Goal: Task Accomplishment & Management: Complete application form

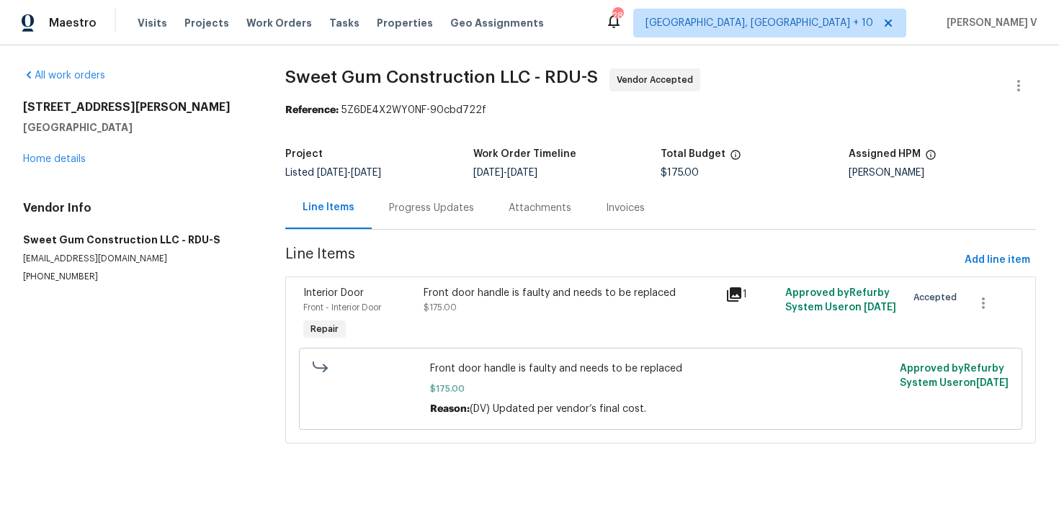
click at [424, 197] on div "Progress Updates" at bounding box center [432, 208] width 120 height 43
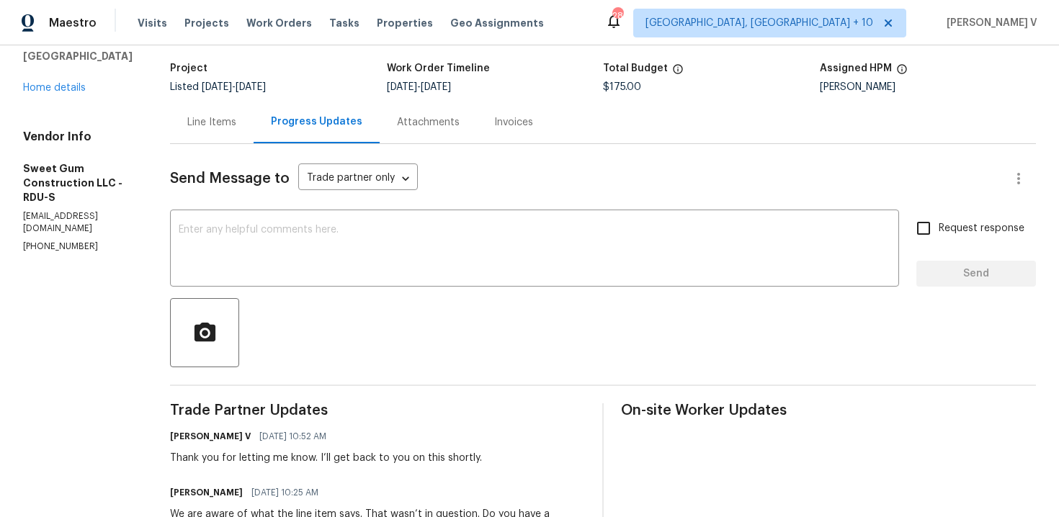
scroll to position [128, 0]
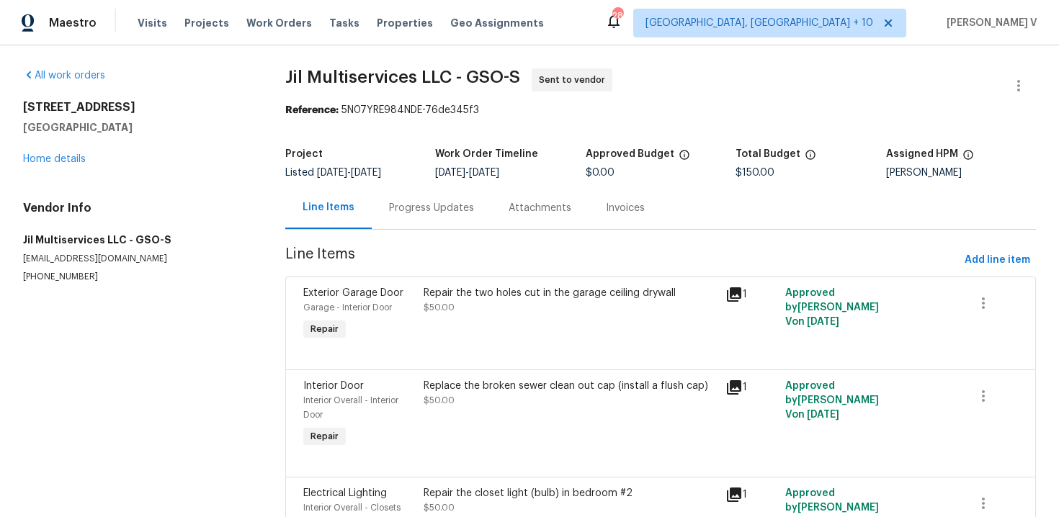
click at [462, 218] on div "Progress Updates" at bounding box center [432, 208] width 120 height 43
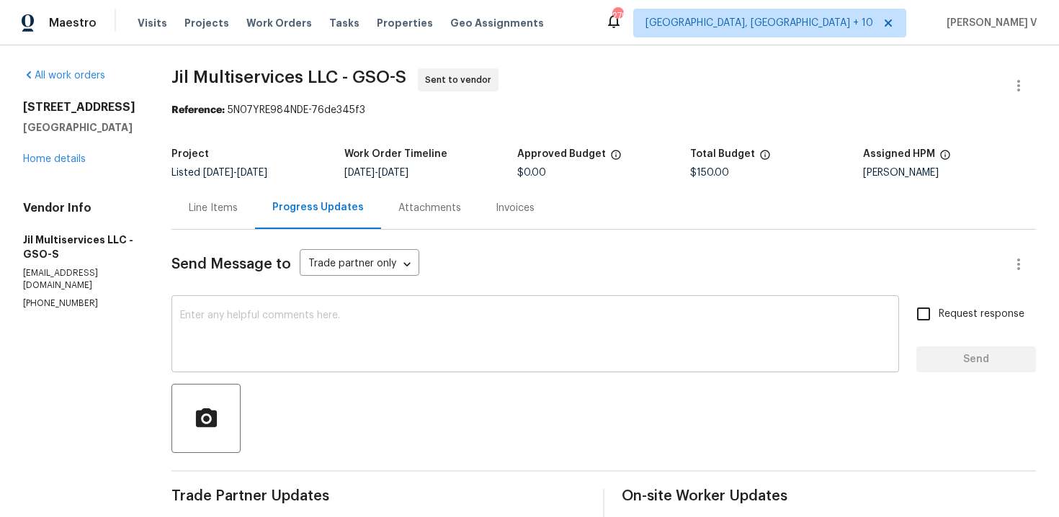
click at [297, 332] on textarea at bounding box center [535, 335] width 710 height 50
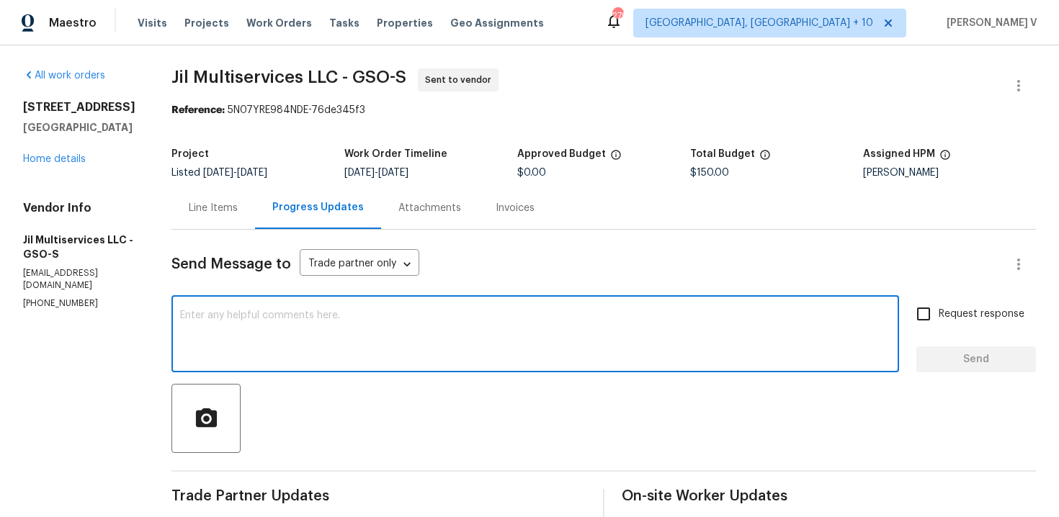
paste textarea "Hi Team, Could you please accept the work order and provide the progress status…"
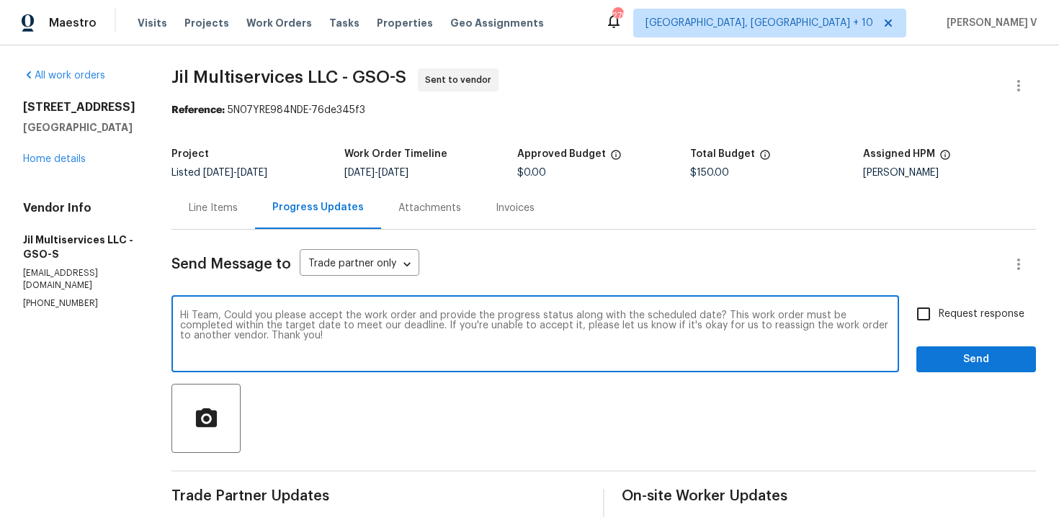
scroll to position [117, 0]
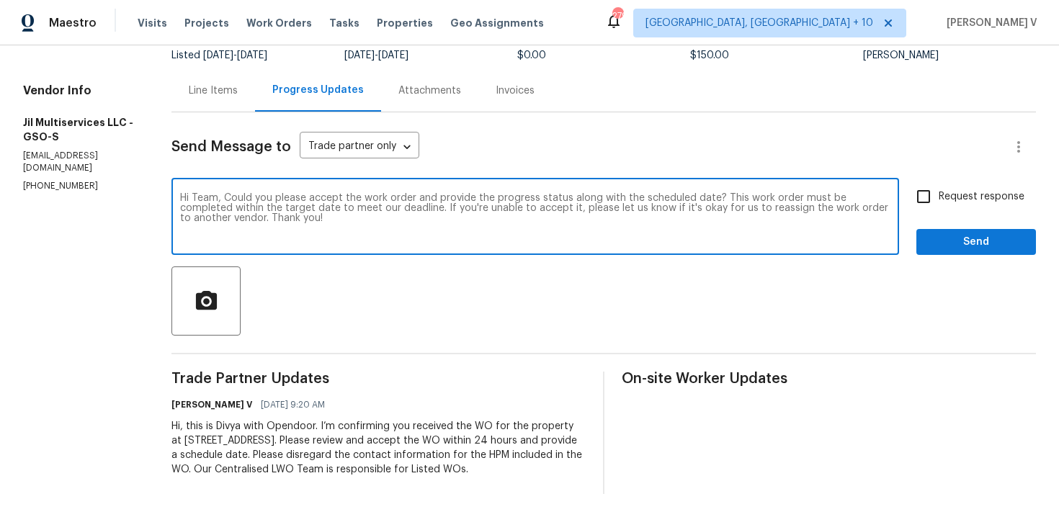
type textarea "Hi Team, Could you please accept the work order and provide the progress status…"
click at [926, 183] on input "Request response" at bounding box center [923, 197] width 30 height 30
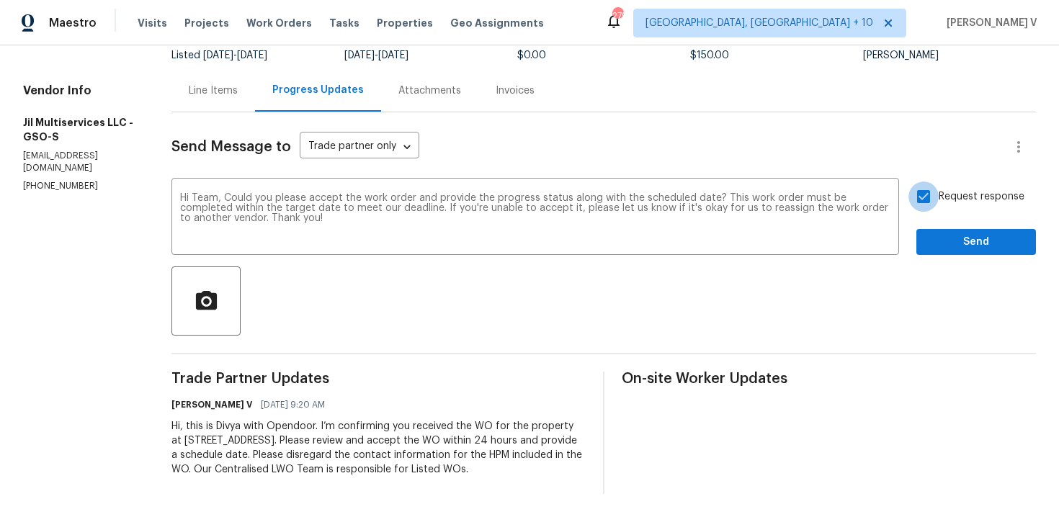
click at [926, 197] on input "Request response" at bounding box center [923, 197] width 30 height 30
click at [918, 192] on input "Request response" at bounding box center [923, 197] width 30 height 30
checkbox input "true"
click at [941, 232] on button "Send" at bounding box center [976, 242] width 120 height 27
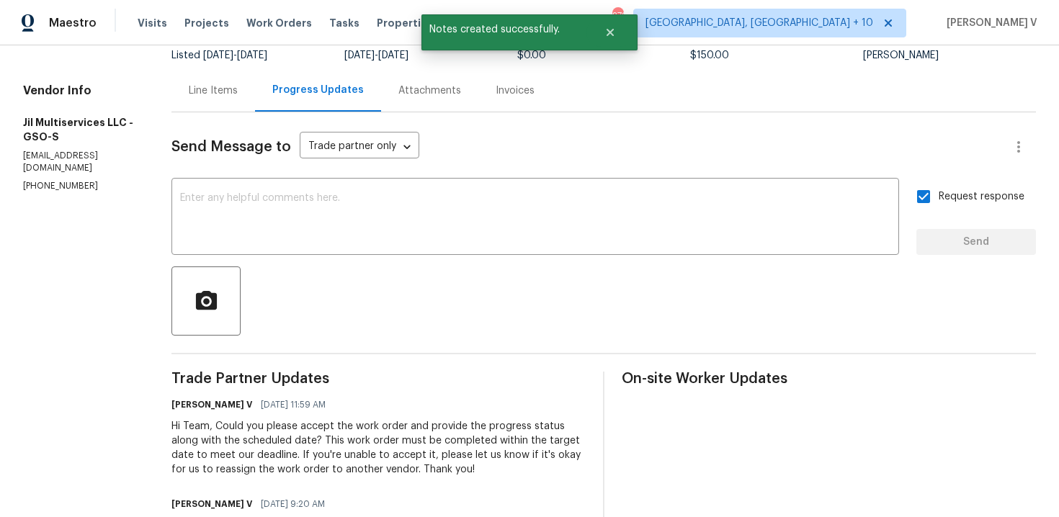
scroll to position [0, 0]
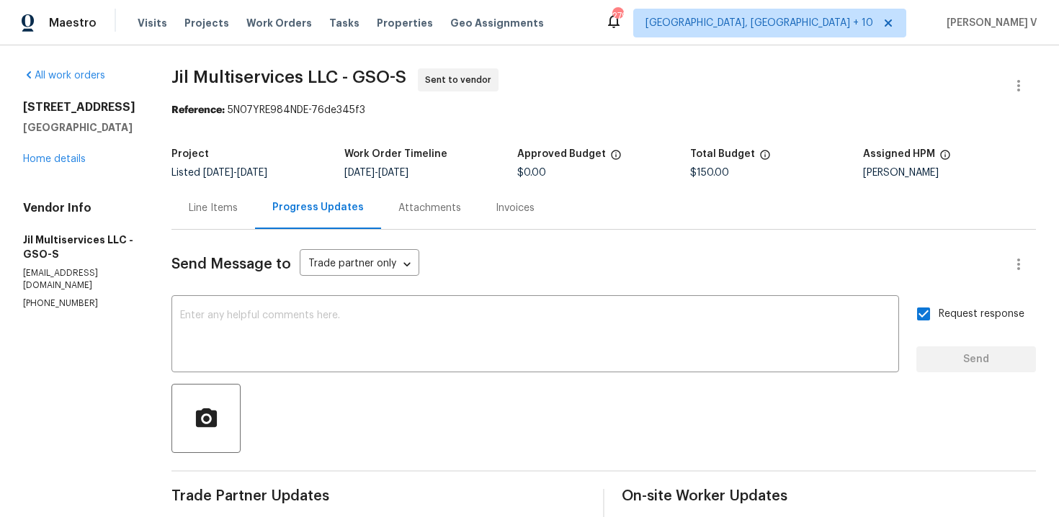
click at [6, 309] on div "All work orders 12 Silverbrook Ct Mc Leansville, NC 27301 Home details Vendor I…" at bounding box center [529, 389] width 1059 height 689
click at [56, 298] on p "(980) 710-8922" at bounding box center [80, 304] width 114 height 12
copy p "(980) 710-8922"
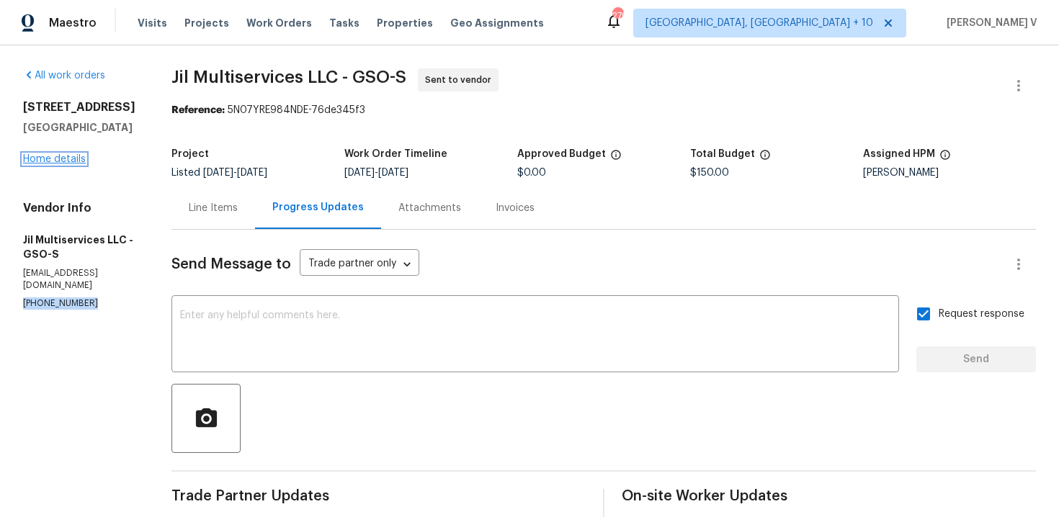
click at [64, 156] on link "Home details" at bounding box center [54, 159] width 63 height 10
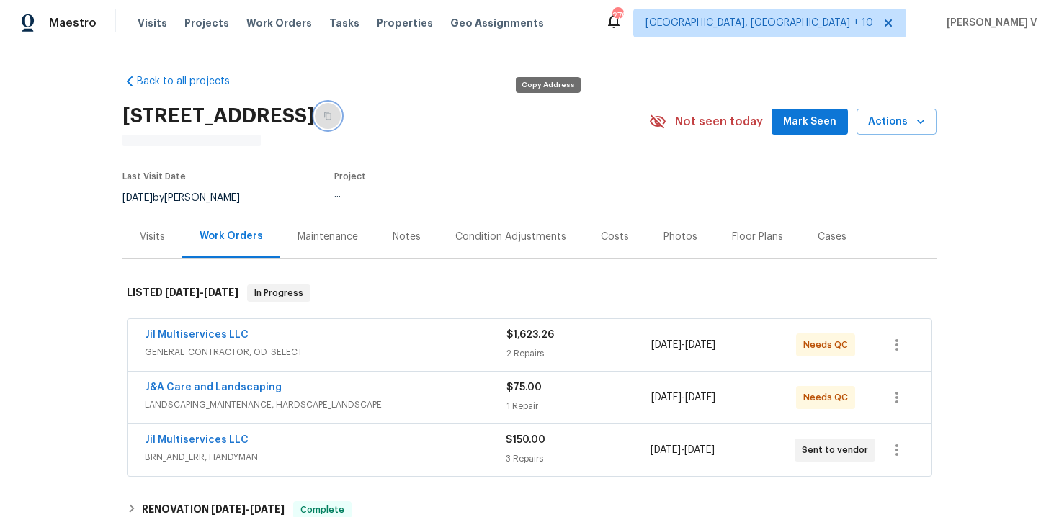
click at [341, 118] on button "button" at bounding box center [328, 116] width 26 height 26
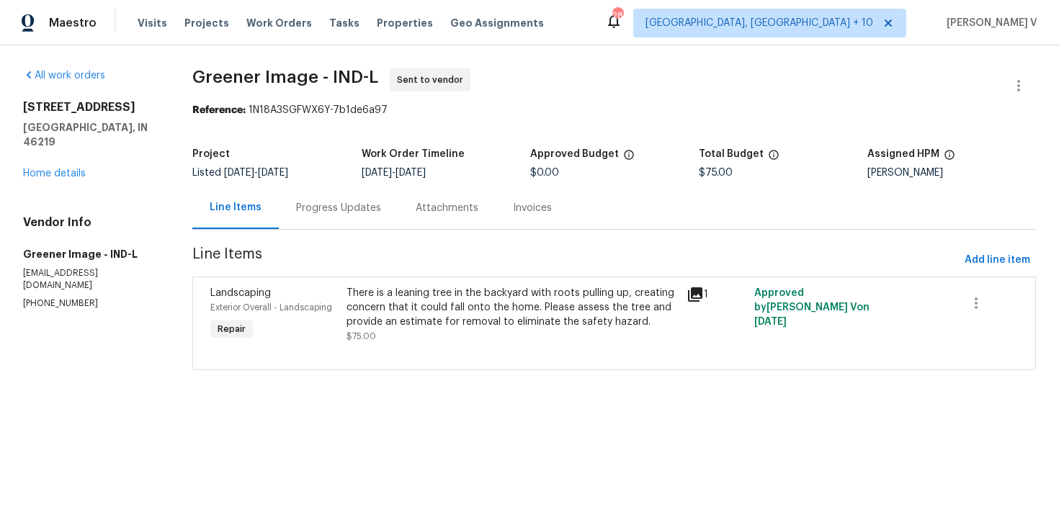
click at [352, 210] on div "Progress Updates" at bounding box center [338, 208] width 85 height 14
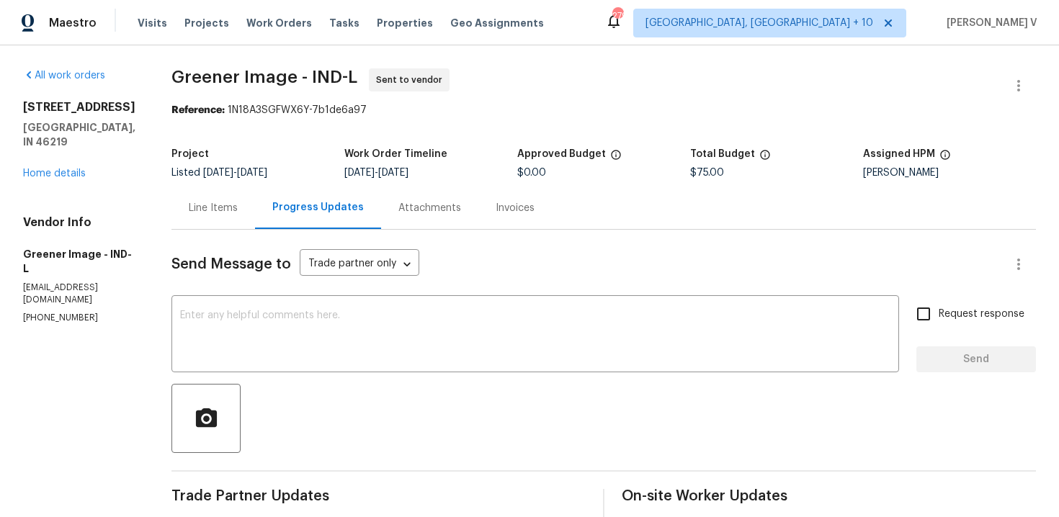
click at [241, 221] on div "Line Items" at bounding box center [213, 208] width 84 height 43
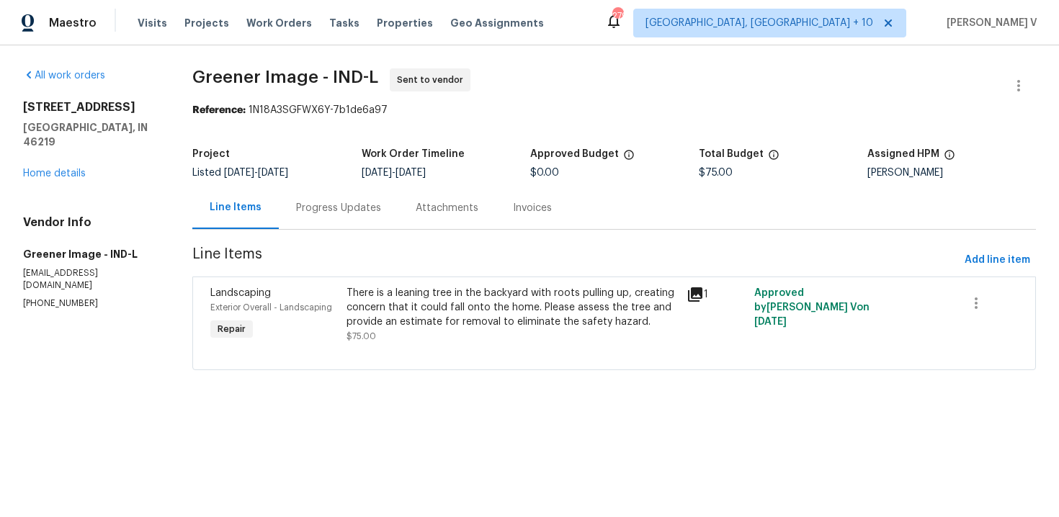
click at [47, 298] on p "(317) 496-6321" at bounding box center [90, 304] width 135 height 12
copy p "(317) 496-6321"
click at [326, 218] on div "Progress Updates" at bounding box center [339, 208] width 120 height 43
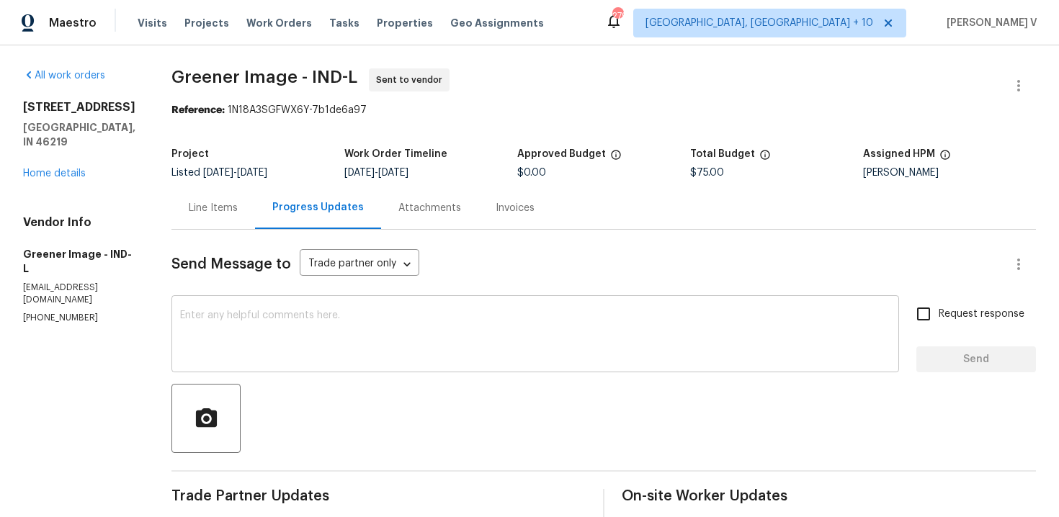
click at [310, 315] on textarea at bounding box center [535, 335] width 710 height 50
paste textarea "Hi Team, Could you please accept the work order and provide the progress status…"
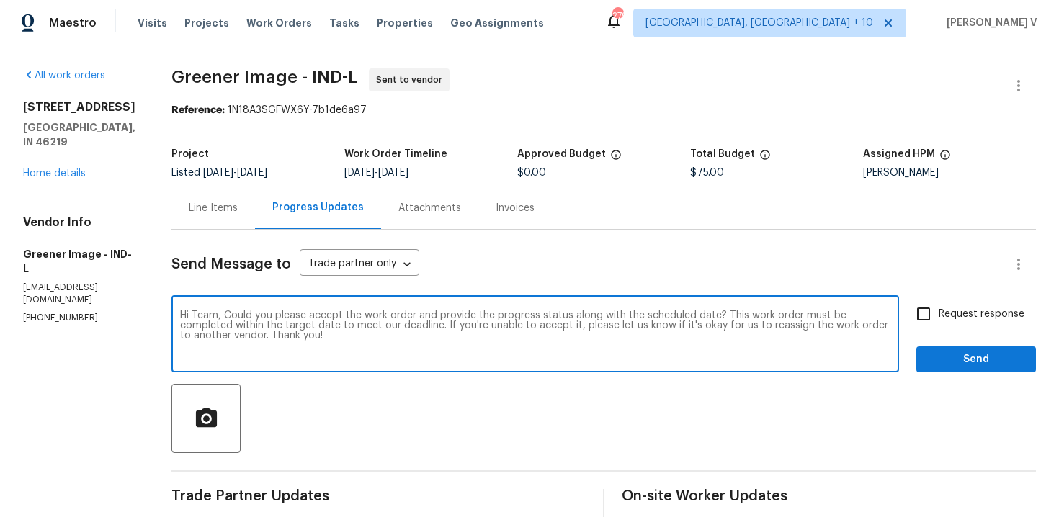
scroll to position [117, 0]
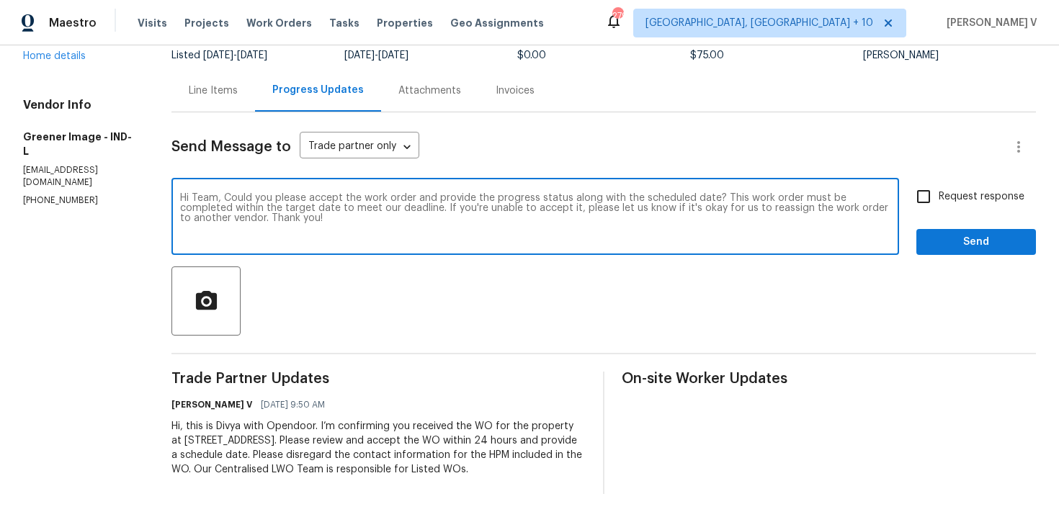
type textarea "Hi Team, Could you please accept the work order and provide the progress status…"
click at [942, 198] on span "Request response" at bounding box center [982, 196] width 86 height 15
click at [939, 198] on input "Request response" at bounding box center [923, 197] width 30 height 30
checkbox input "true"
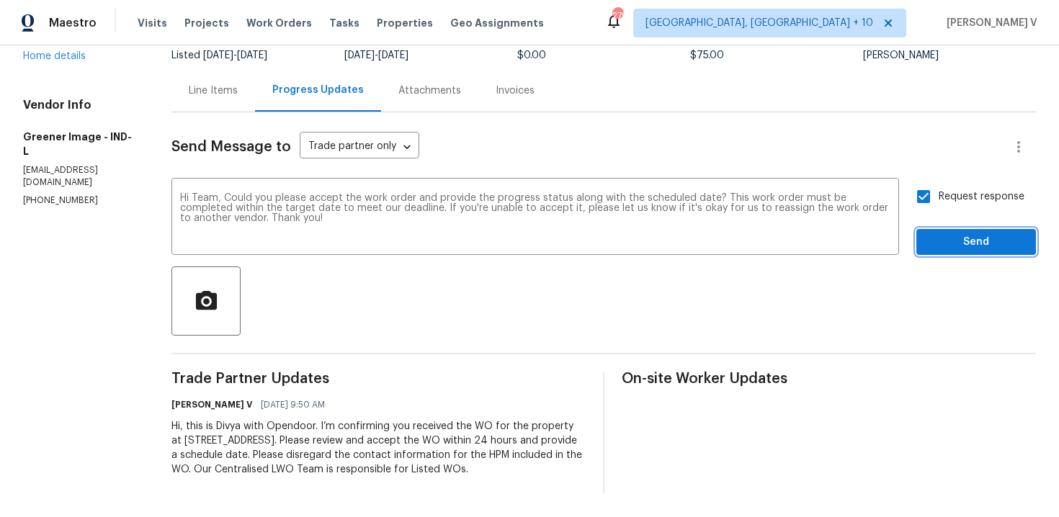
click at [957, 243] on span "Send" at bounding box center [976, 242] width 97 height 18
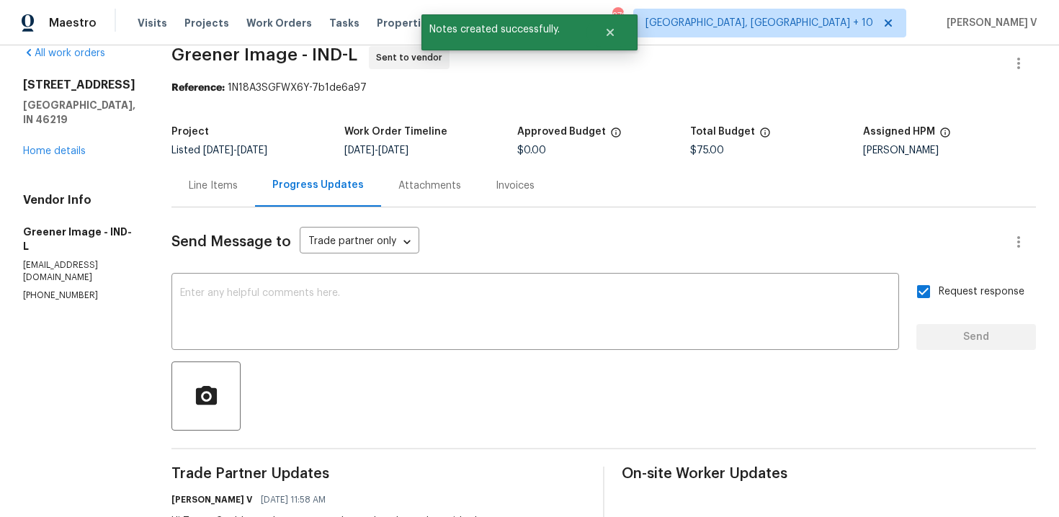
scroll to position [0, 0]
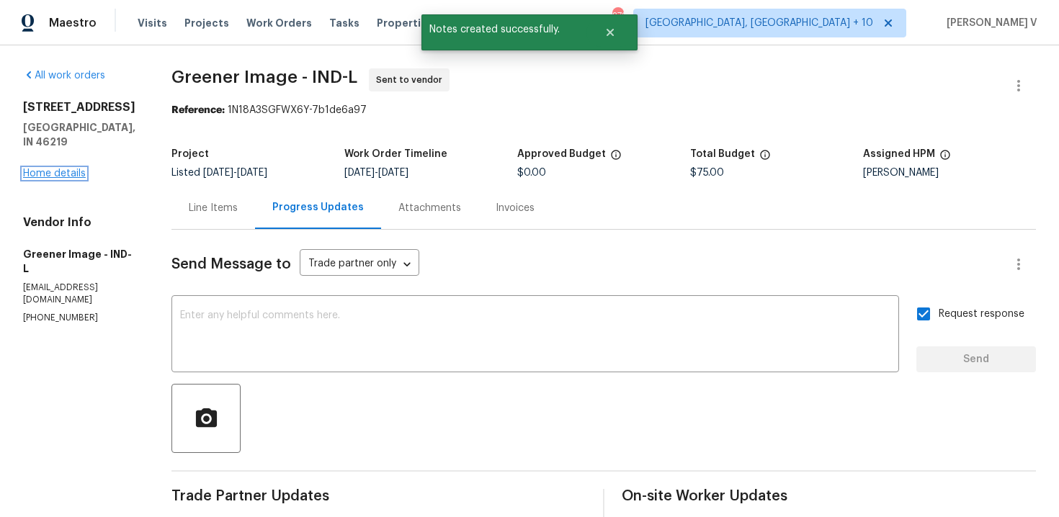
click at [55, 169] on link "Home details" at bounding box center [54, 174] width 63 height 10
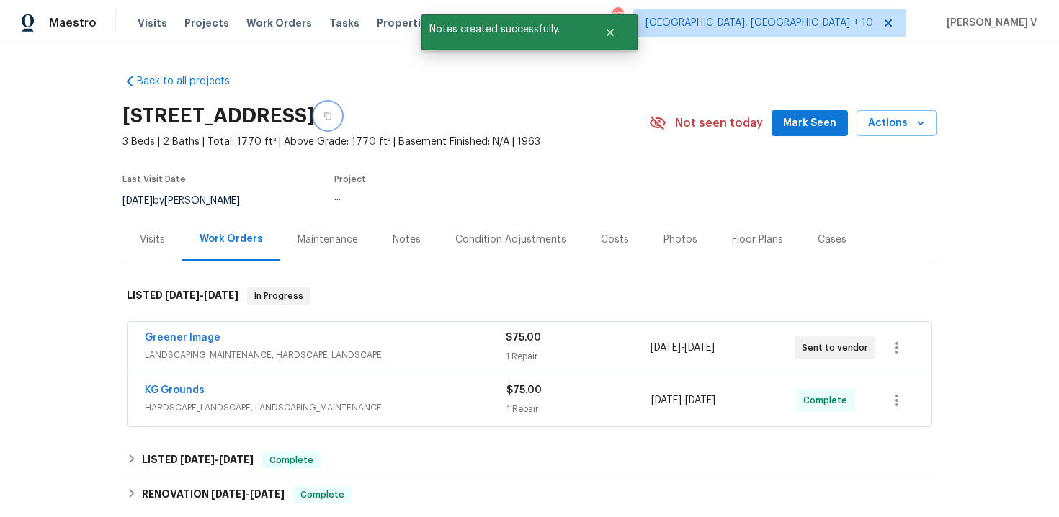
click at [332, 112] on icon "button" at bounding box center [327, 116] width 9 height 9
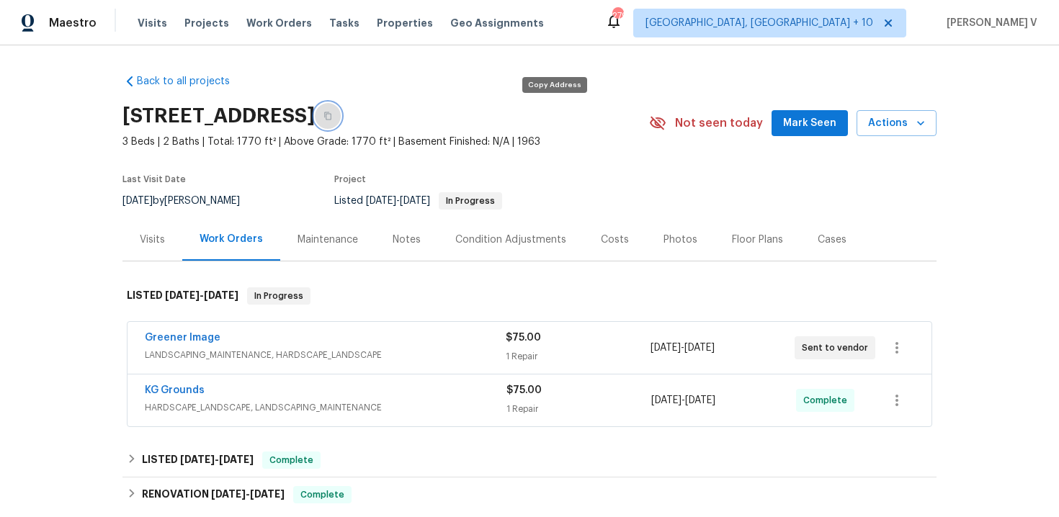
click at [331, 112] on icon "button" at bounding box center [327, 116] width 7 height 8
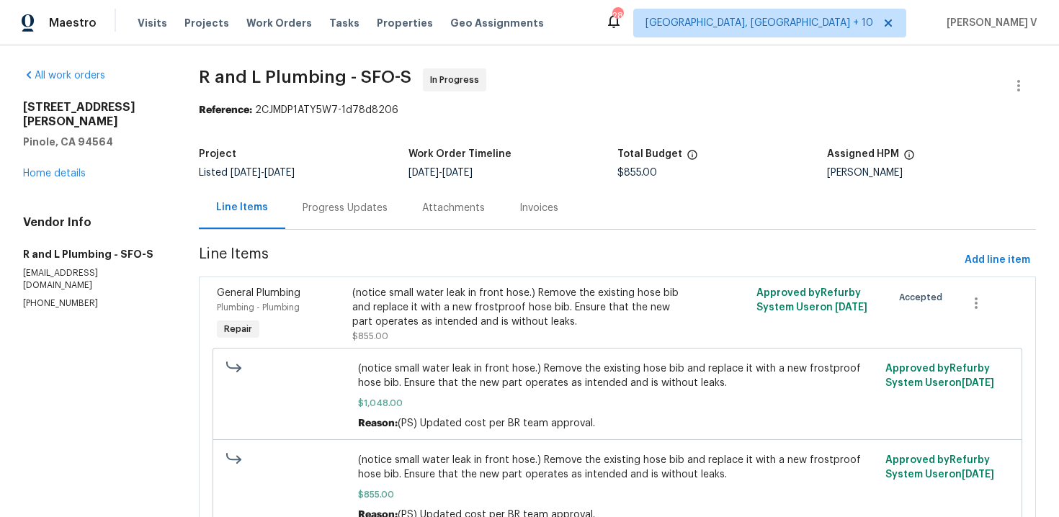
click at [322, 221] on div "Progress Updates" at bounding box center [345, 208] width 120 height 43
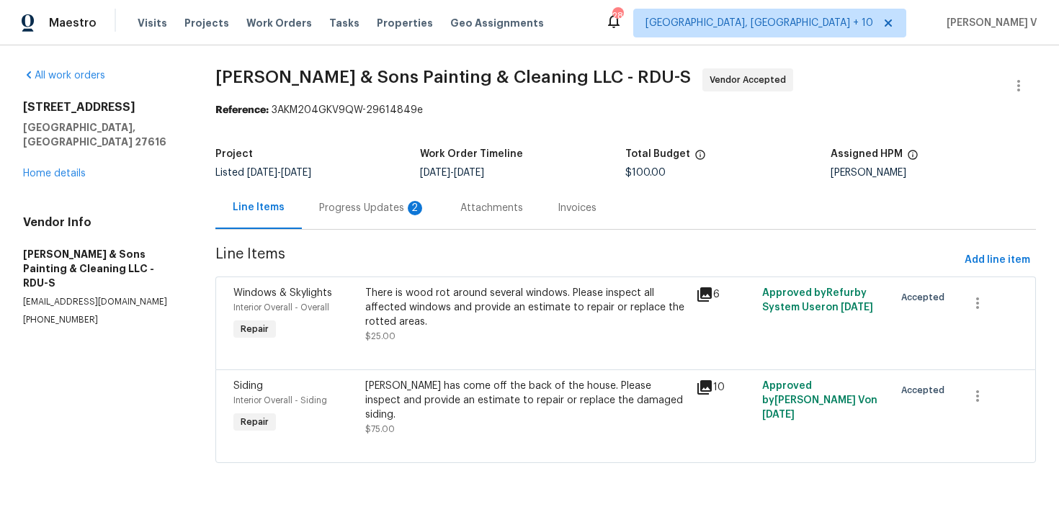
click at [364, 230] on div "Line Items Progress Updates 2 Attachments Invoices" at bounding box center [625, 208] width 821 height 43
click at [380, 205] on div "Progress Updates 2" at bounding box center [372, 208] width 107 height 14
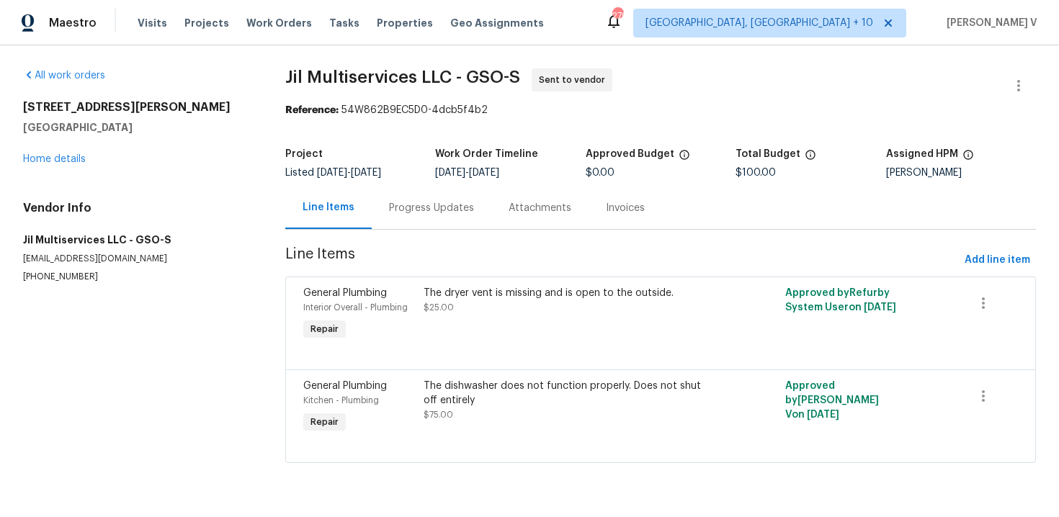
click at [425, 220] on div "Progress Updates" at bounding box center [432, 208] width 120 height 43
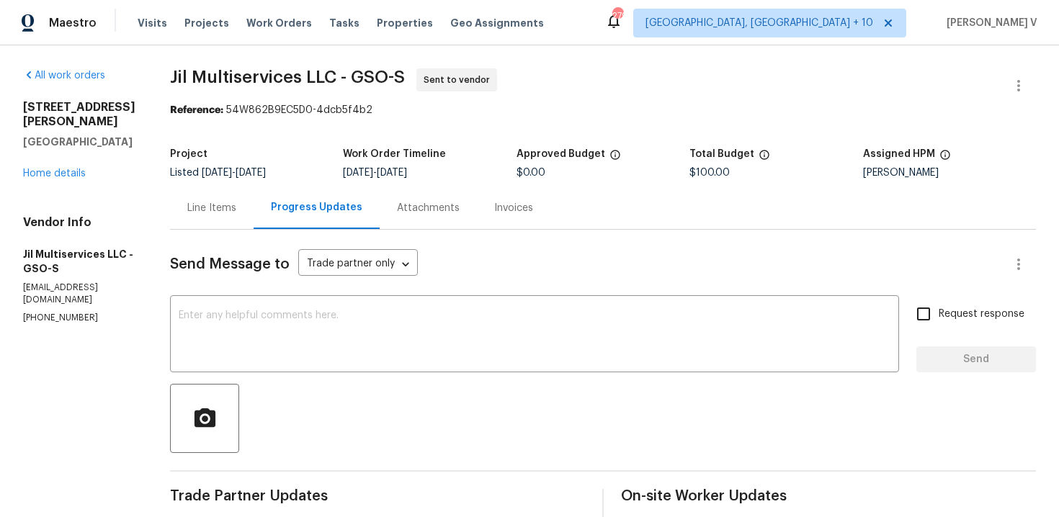
click at [68, 167] on div "315 Torey Pines Ct Winston Salem, NC 27105 Home details" at bounding box center [79, 140] width 112 height 81
click at [58, 314] on section "All work orders 315 Torey Pines Ct Winston Salem, NC 27105 Home details Vendor …" at bounding box center [79, 347] width 112 height 558
copy p "(980) 710-8922"
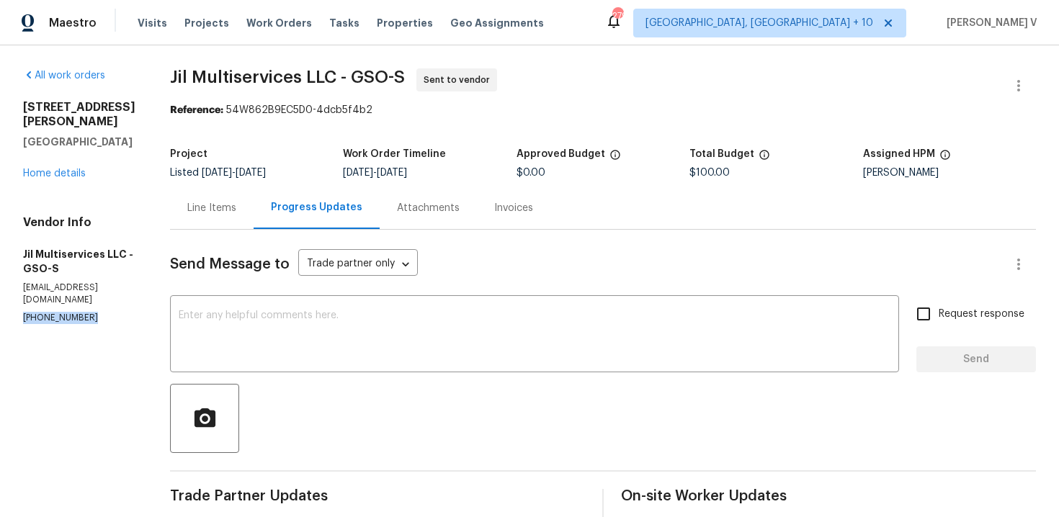
scroll to position [117, 0]
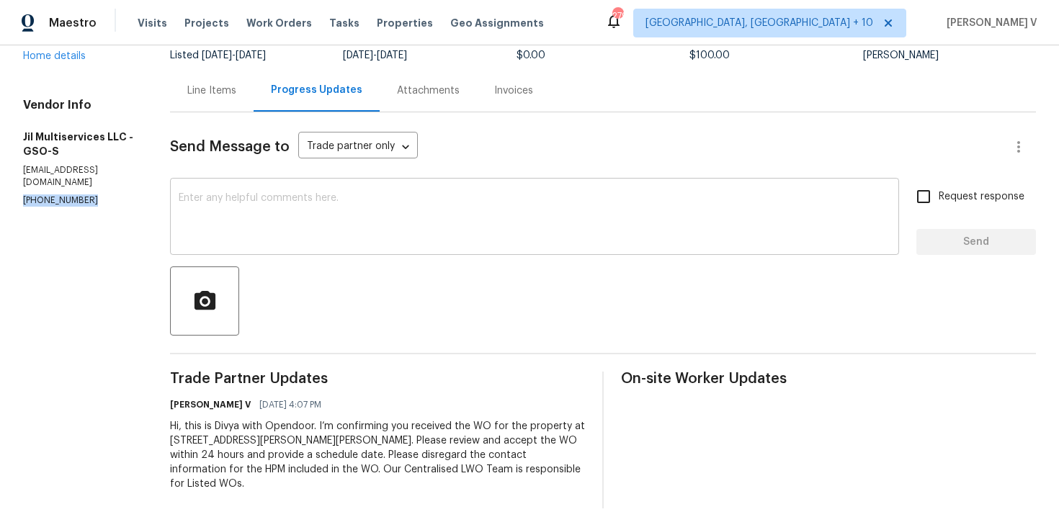
click at [462, 215] on textarea at bounding box center [535, 218] width 712 height 50
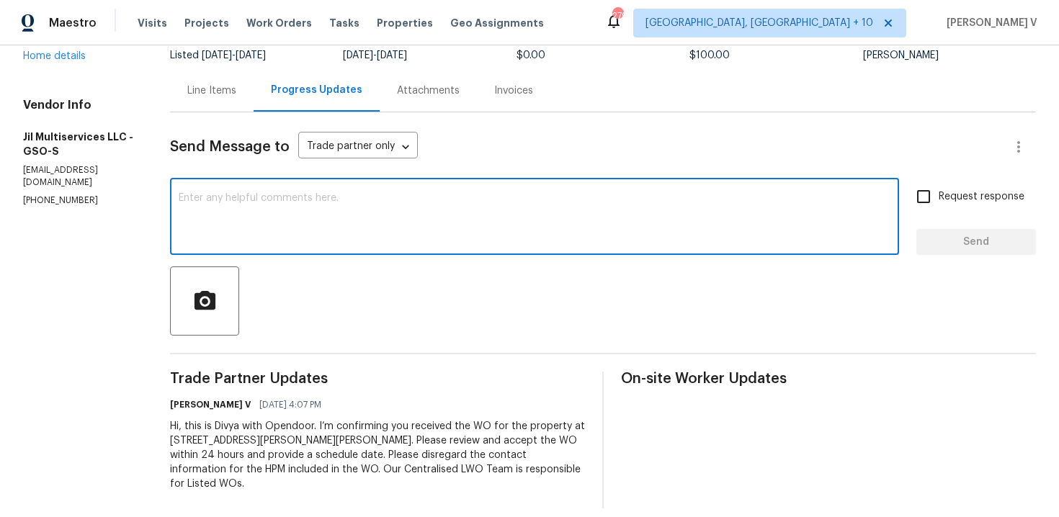
paste textarea "Hi Team, Could you please accept the work order and provide the progress status…"
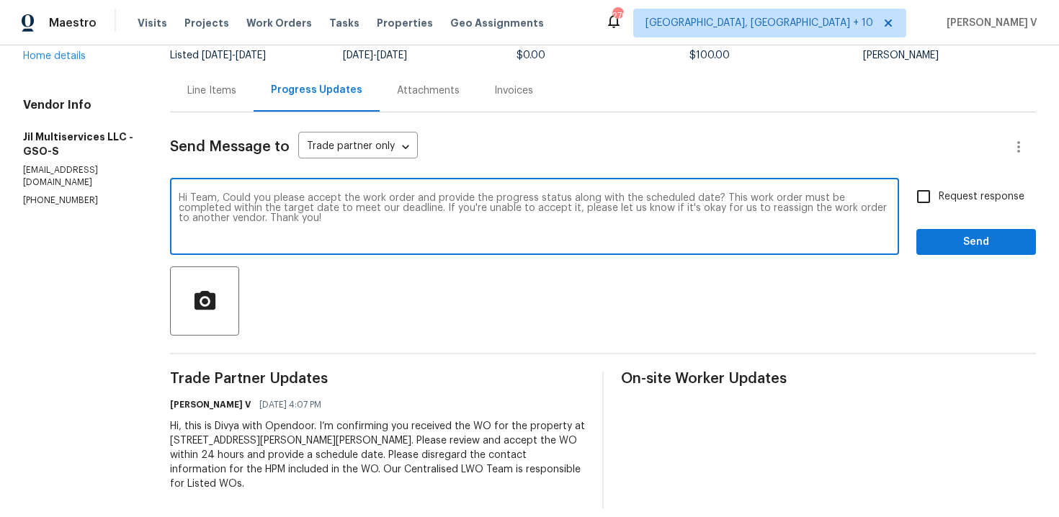
type textarea "Hi Team, Could you please accept the work order and provide the progress status…"
click at [917, 202] on input "Request response" at bounding box center [923, 197] width 30 height 30
checkbox input "true"
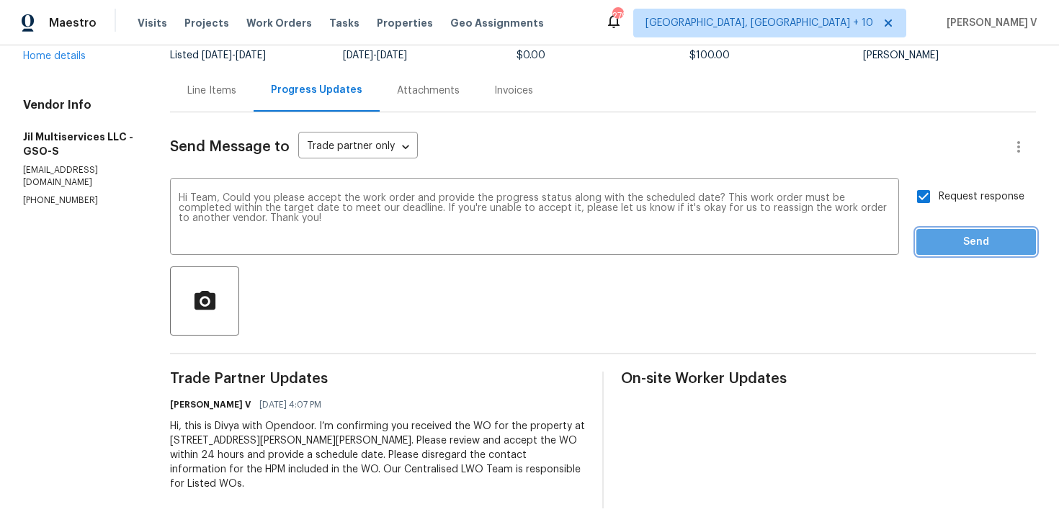
click at [936, 233] on span "Send" at bounding box center [976, 242] width 97 height 18
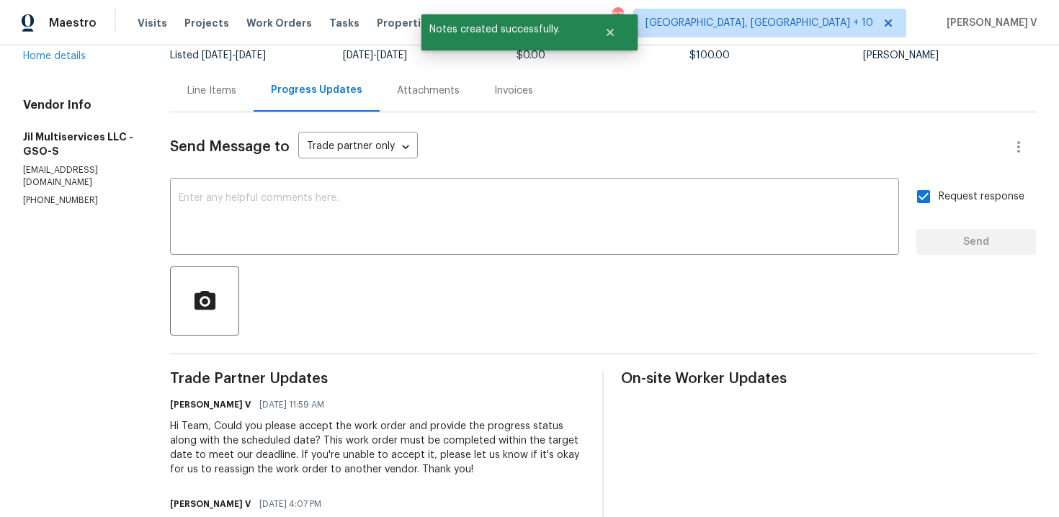
scroll to position [0, 0]
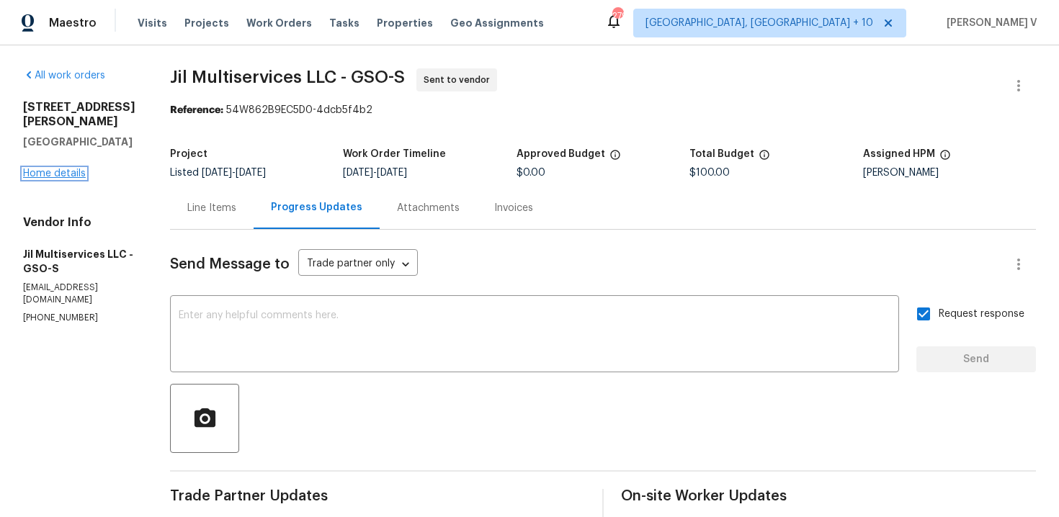
click at [63, 173] on link "Home details" at bounding box center [54, 174] width 63 height 10
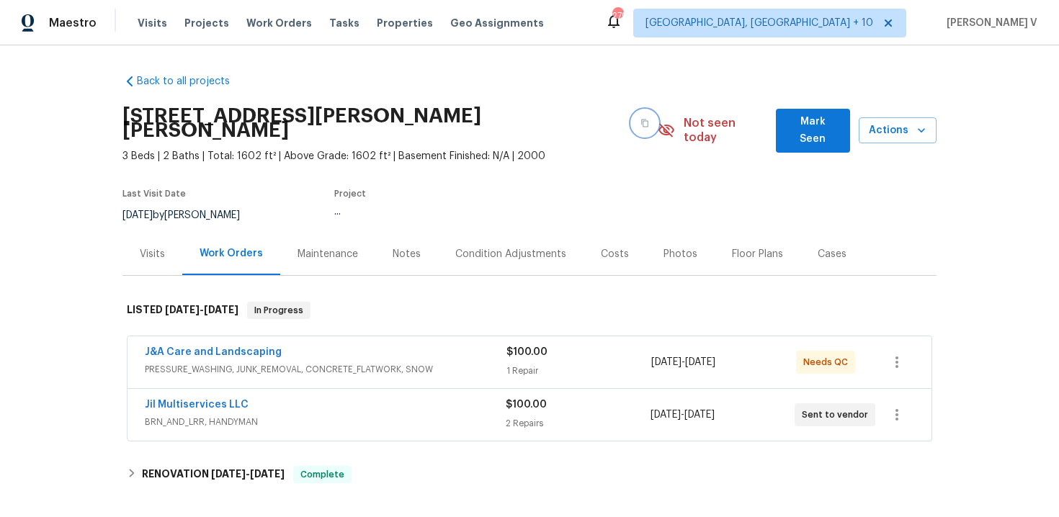
click at [632, 115] on button "button" at bounding box center [645, 123] width 26 height 26
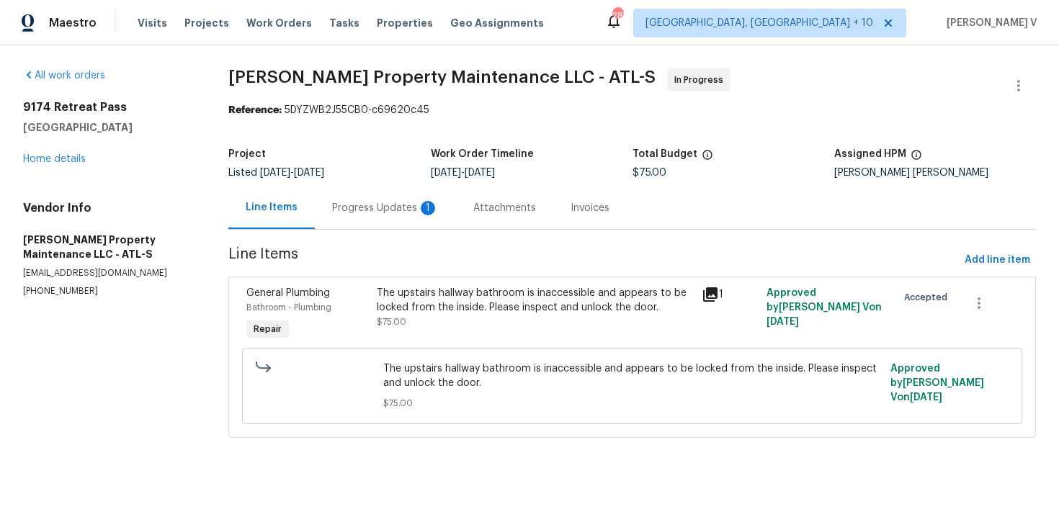
click at [393, 202] on div "Progress Updates 1" at bounding box center [385, 208] width 107 height 14
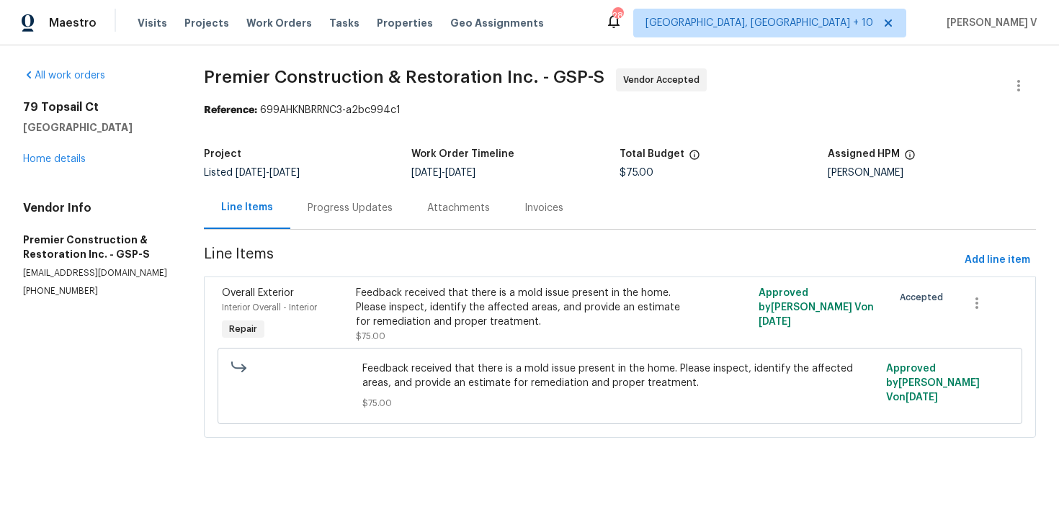
click at [330, 203] on div "Progress Updates" at bounding box center [350, 208] width 85 height 14
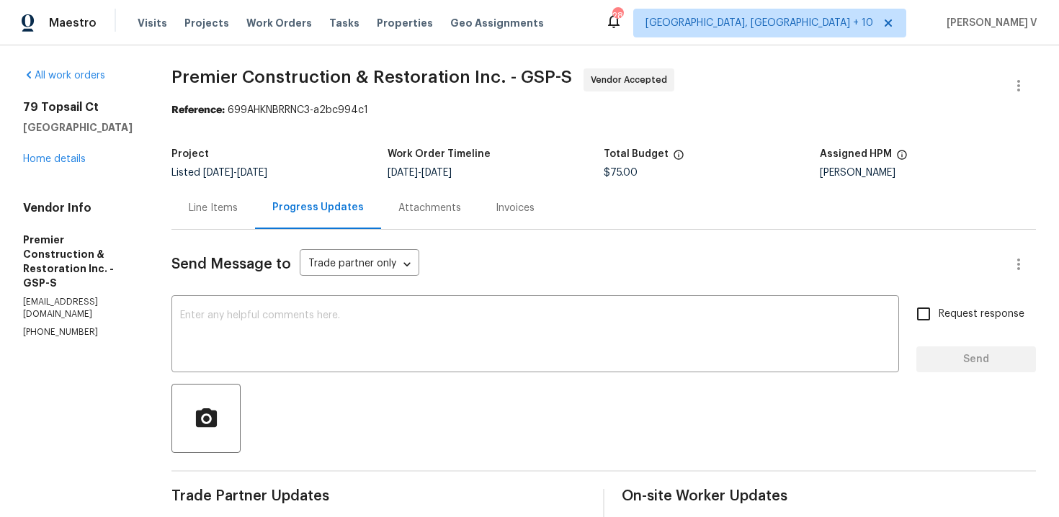
click at [239, 220] on div "Line Items" at bounding box center [213, 208] width 84 height 43
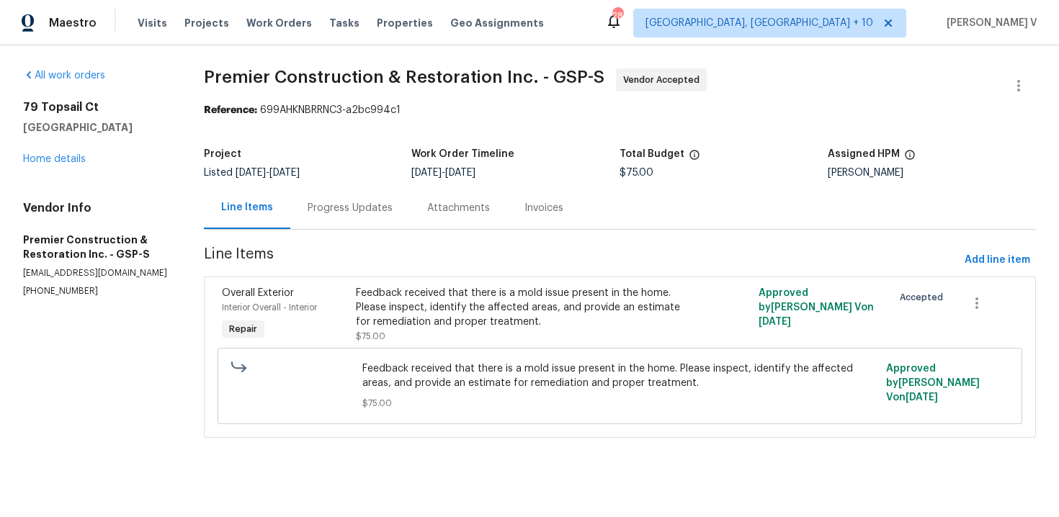
click at [359, 201] on div "Progress Updates" at bounding box center [350, 208] width 85 height 14
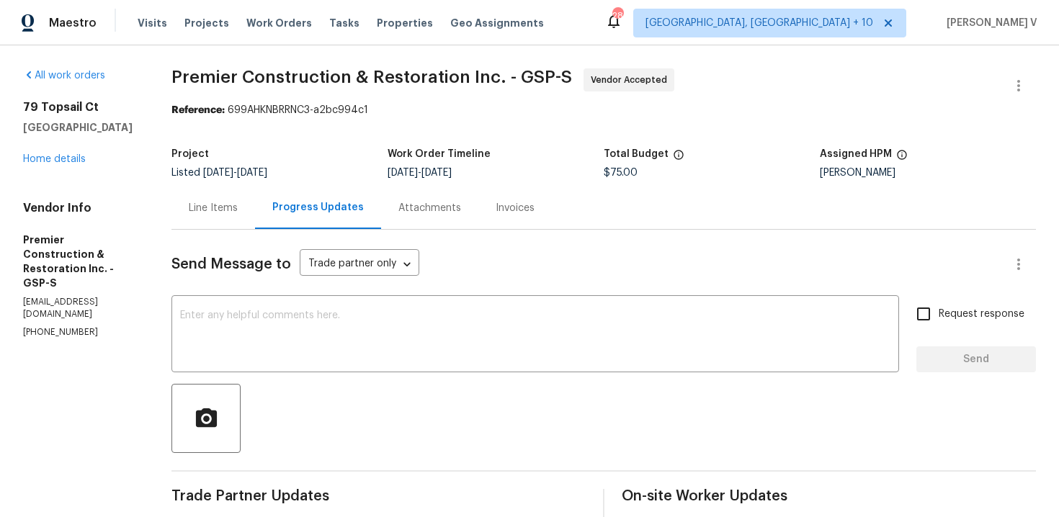
click at [239, 207] on div "Line Items" at bounding box center [213, 208] width 84 height 43
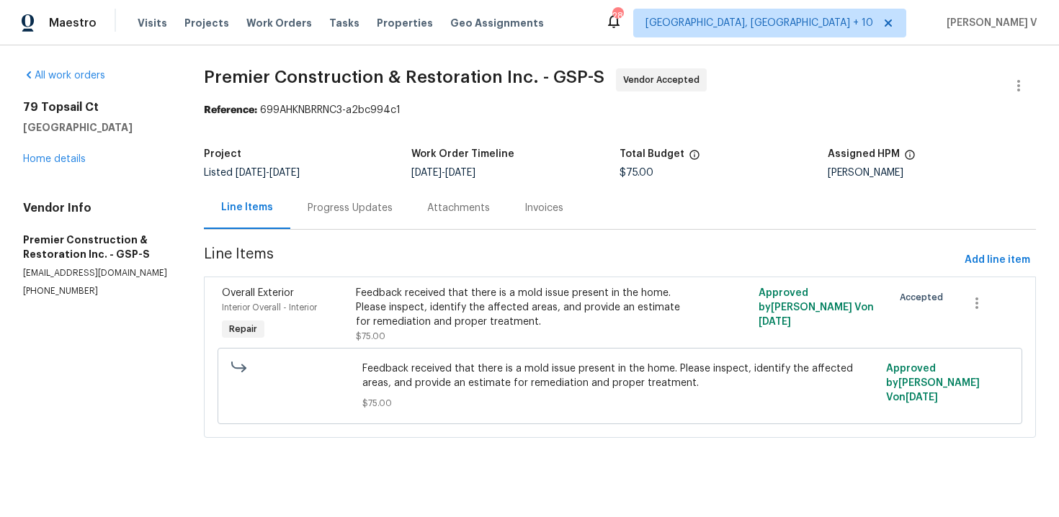
click at [365, 215] on div "Progress Updates" at bounding box center [350, 208] width 120 height 43
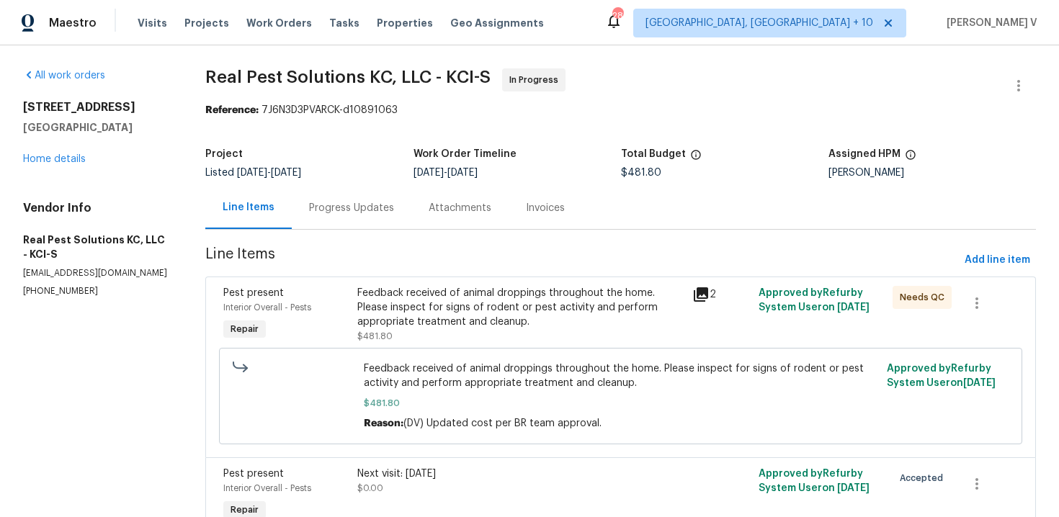
click at [348, 205] on div "Progress Updates" at bounding box center [351, 208] width 85 height 14
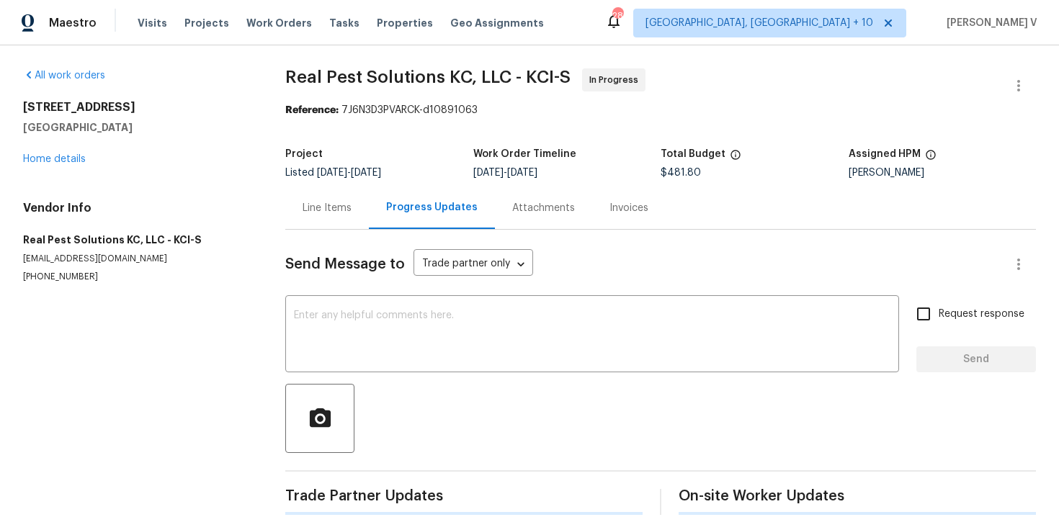
scroll to position [215, 0]
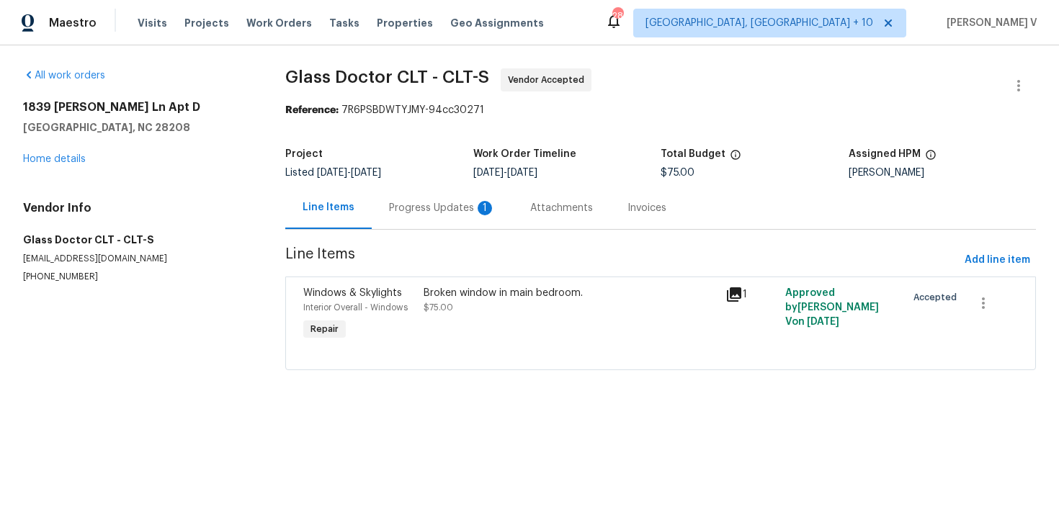
click at [462, 190] on div "Progress Updates 1" at bounding box center [442, 208] width 141 height 43
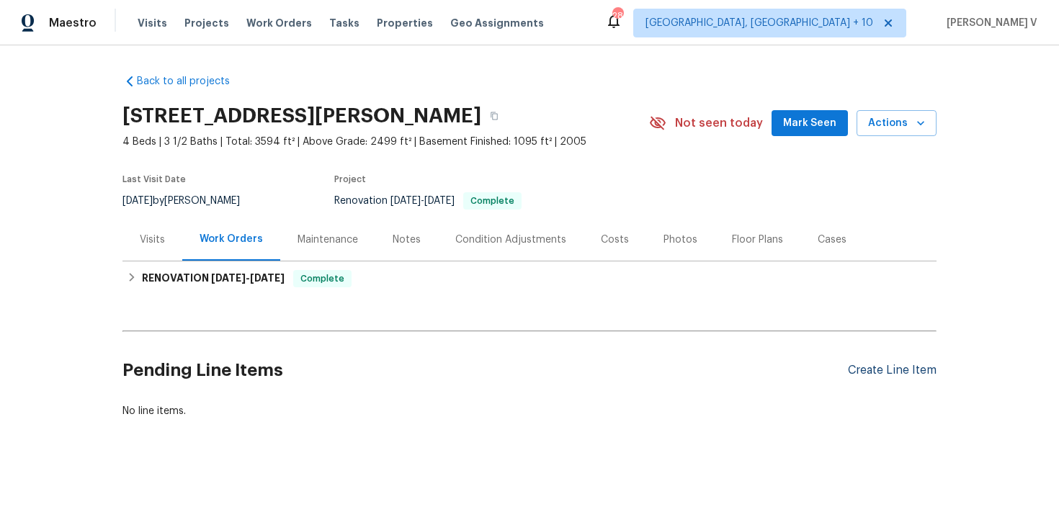
click at [921, 371] on div "Create Line Item" at bounding box center [892, 371] width 89 height 14
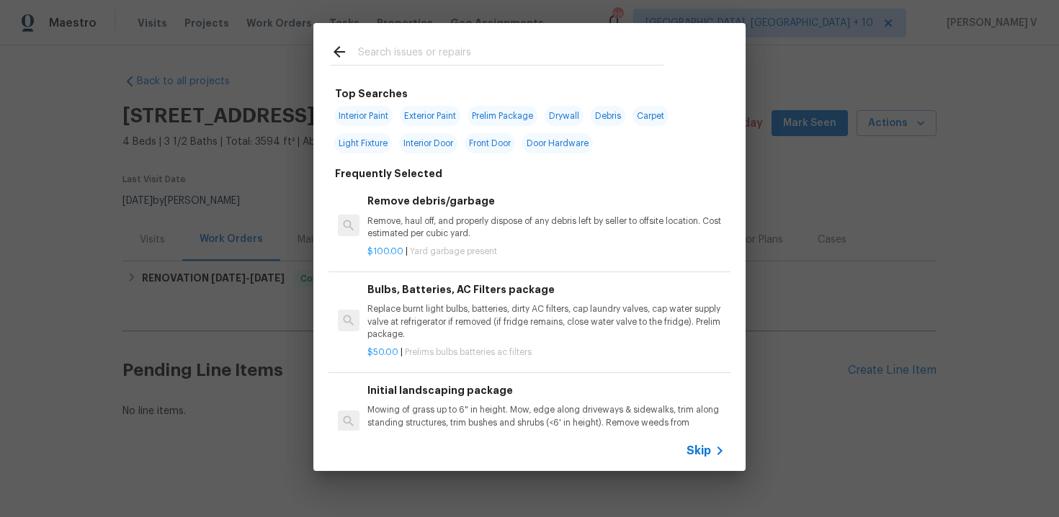
click at [716, 465] on div "Skip" at bounding box center [529, 451] width 432 height 40
click at [708, 452] on span "Skip" at bounding box center [699, 451] width 24 height 14
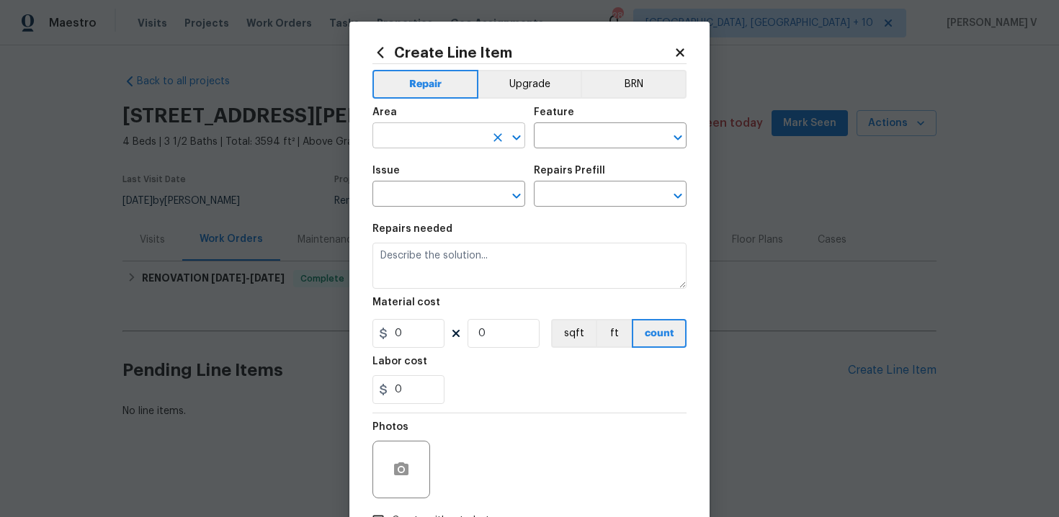
click at [467, 134] on input "text" at bounding box center [428, 137] width 112 height 22
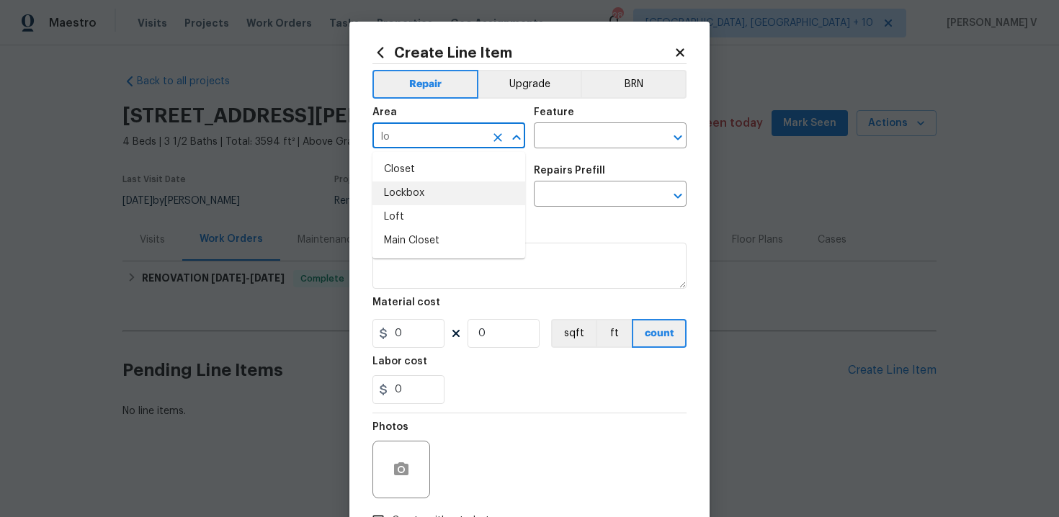
click at [455, 197] on li "Lockbox" at bounding box center [448, 194] width 153 height 24
type input "Lockbox"
click at [584, 149] on div "Area Lockbox ​ Feature ​" at bounding box center [529, 128] width 314 height 58
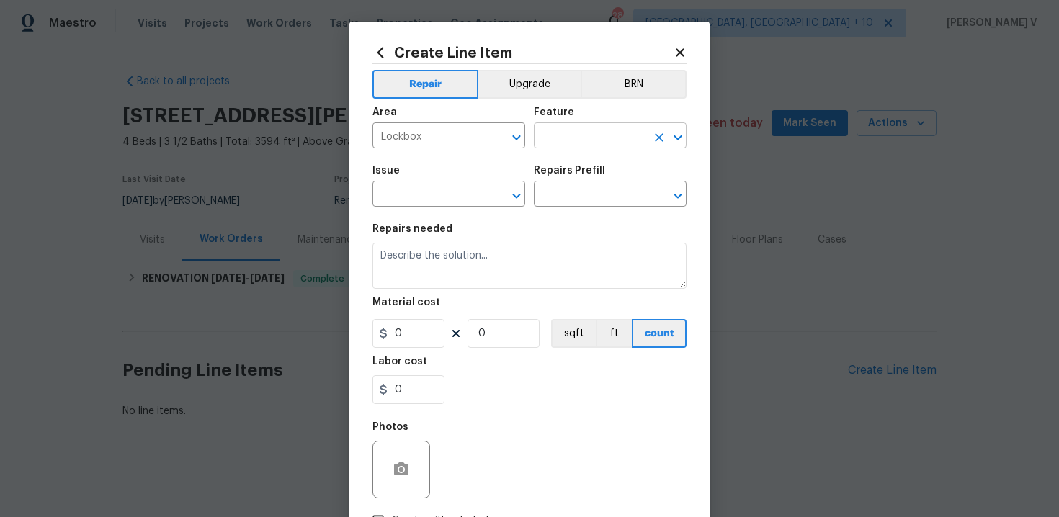
click at [594, 144] on input "text" at bounding box center [590, 137] width 112 height 22
click at [560, 138] on input "loc" at bounding box center [590, 137] width 112 height 22
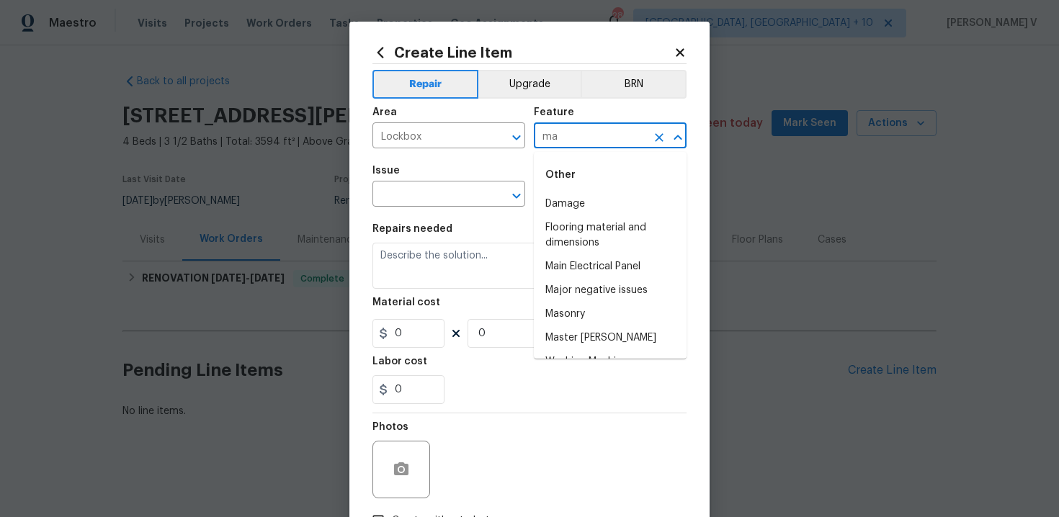
type input "m"
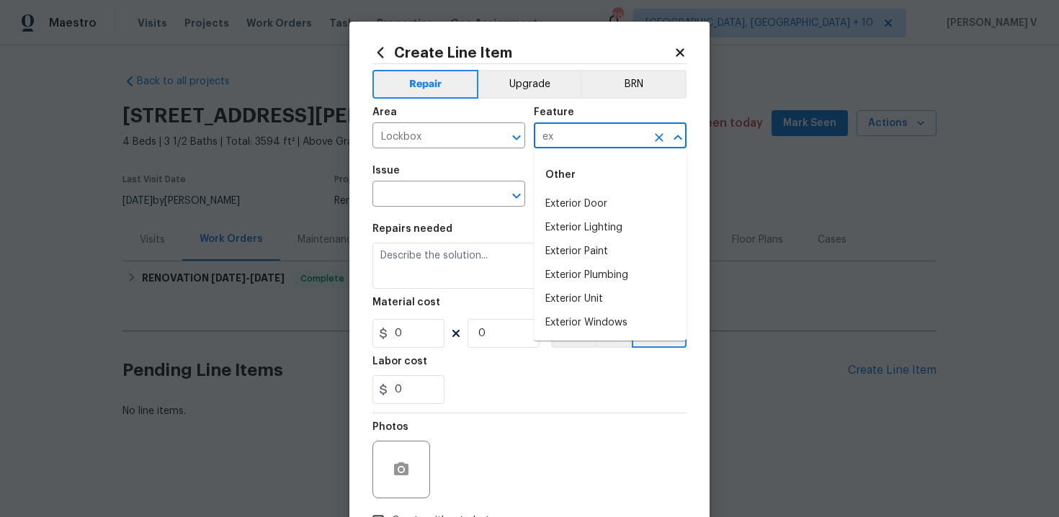
type input "e"
click at [589, 241] on li "Front Door" at bounding box center [610, 252] width 153 height 24
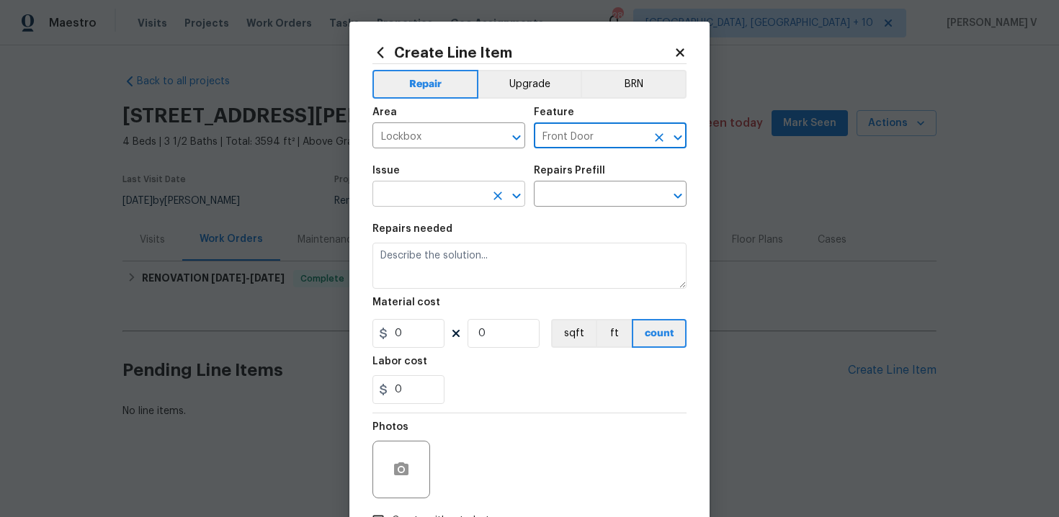
type input "Front Door"
click at [432, 197] on input "text" at bounding box center [428, 195] width 112 height 22
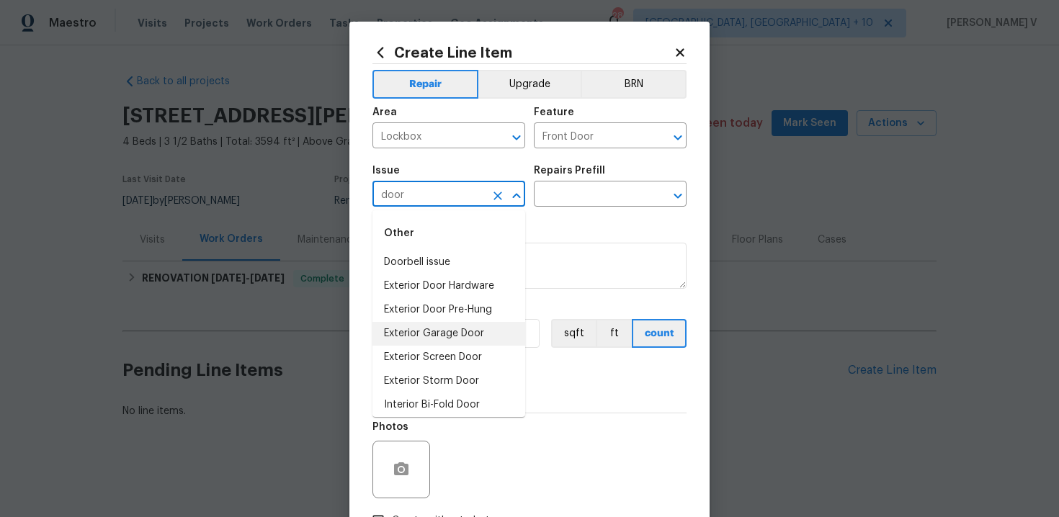
scroll to position [101, 0]
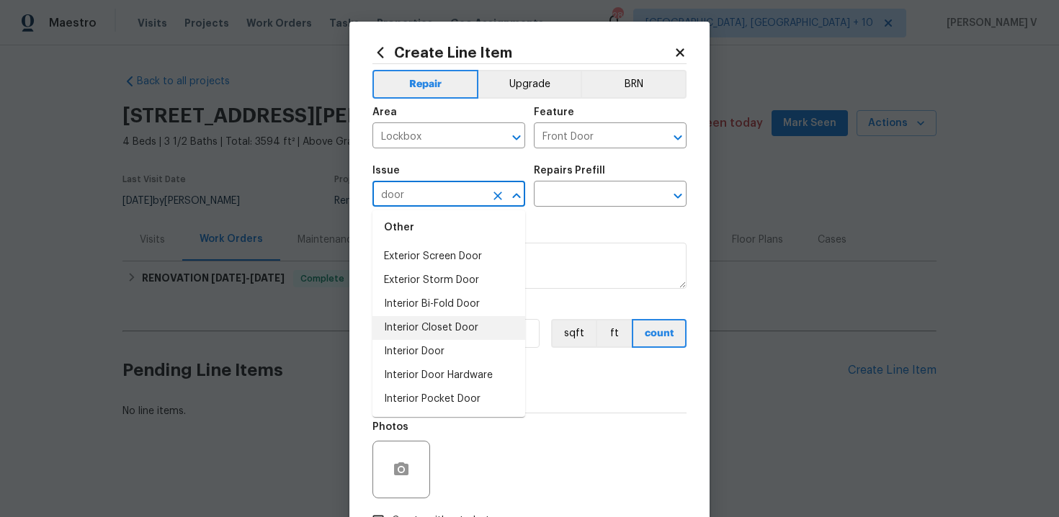
click at [429, 341] on li "Interior Door" at bounding box center [448, 352] width 153 height 24
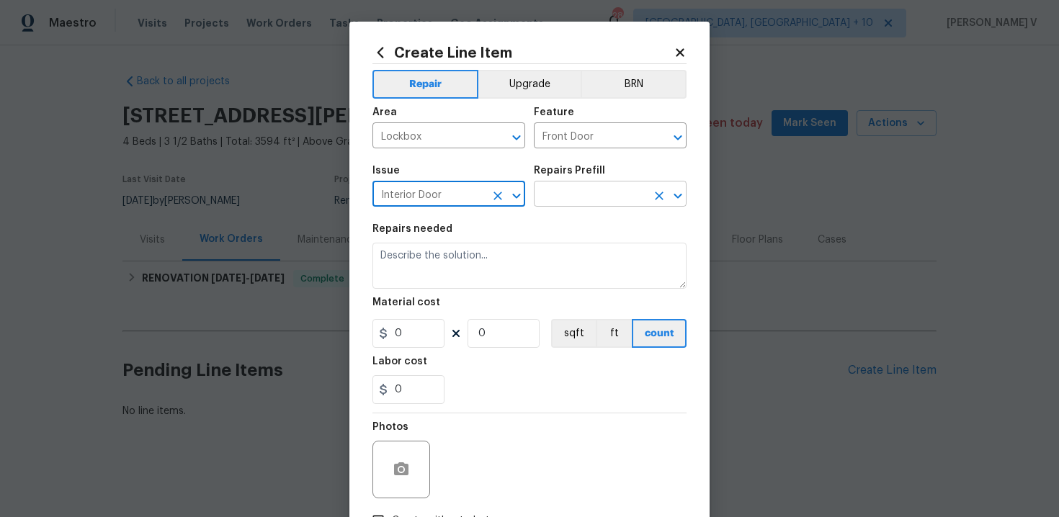
type input "Interior Door"
click at [605, 200] on input "text" at bounding box center [590, 195] width 112 height 22
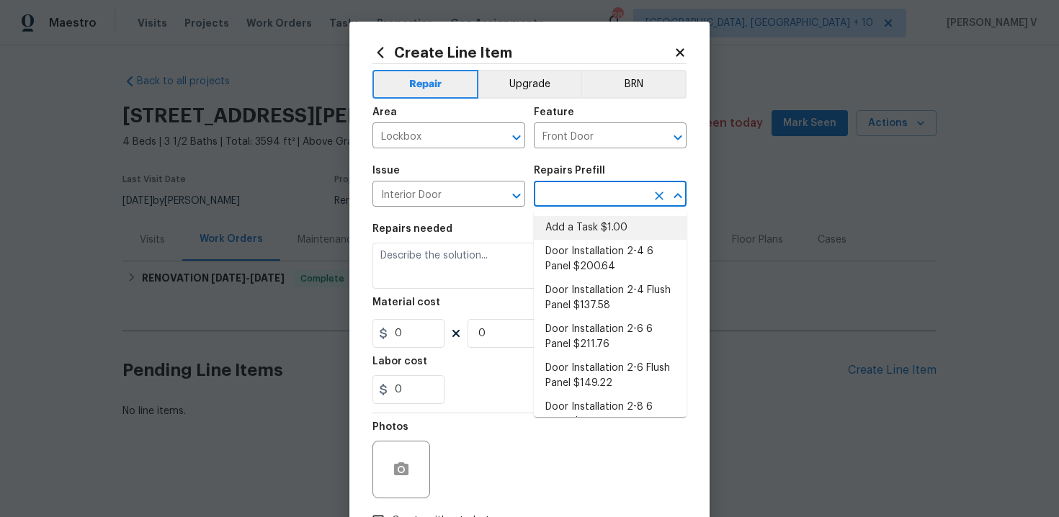
click at [562, 231] on li "Add a Task $1.00" at bounding box center [610, 228] width 153 height 24
type input "Interior Door"
type input "Add a Task $1.00"
type textarea "HPM to detail"
type input "1"
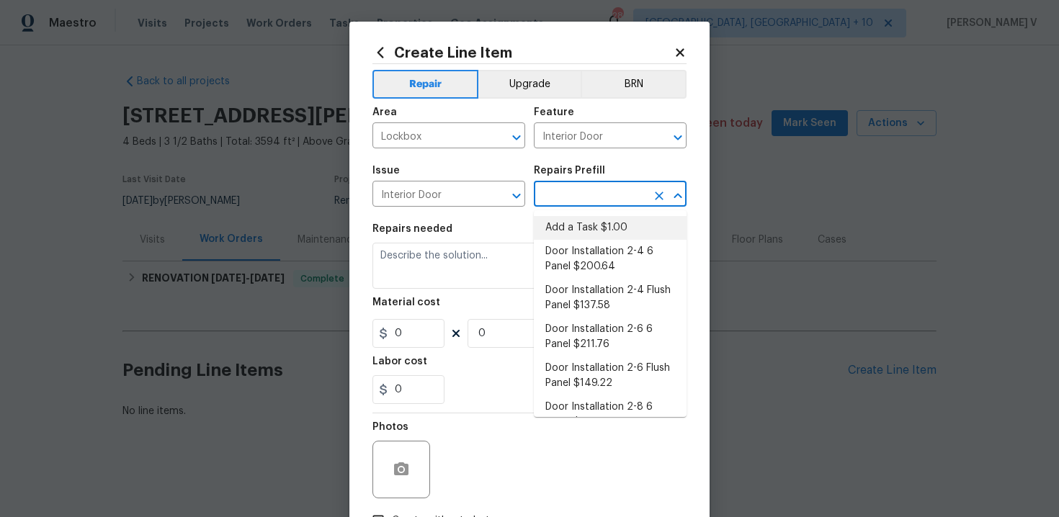
type input "1"
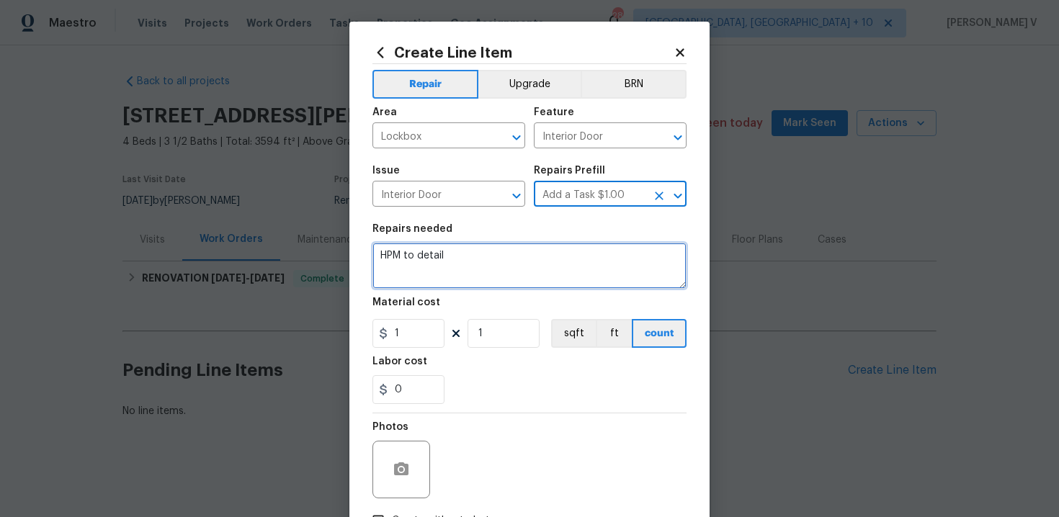
click at [472, 273] on textarea "HPM to detail" at bounding box center [529, 266] width 314 height 46
paste textarea "Please replace the front door lock and lockbox if needed. Locate the Opendoor l…"
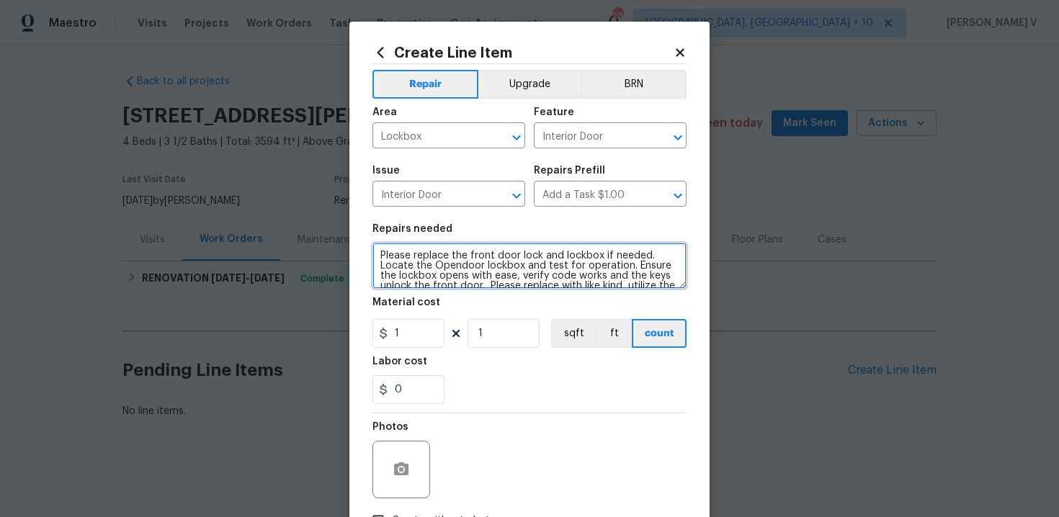
scroll to position [43, 0]
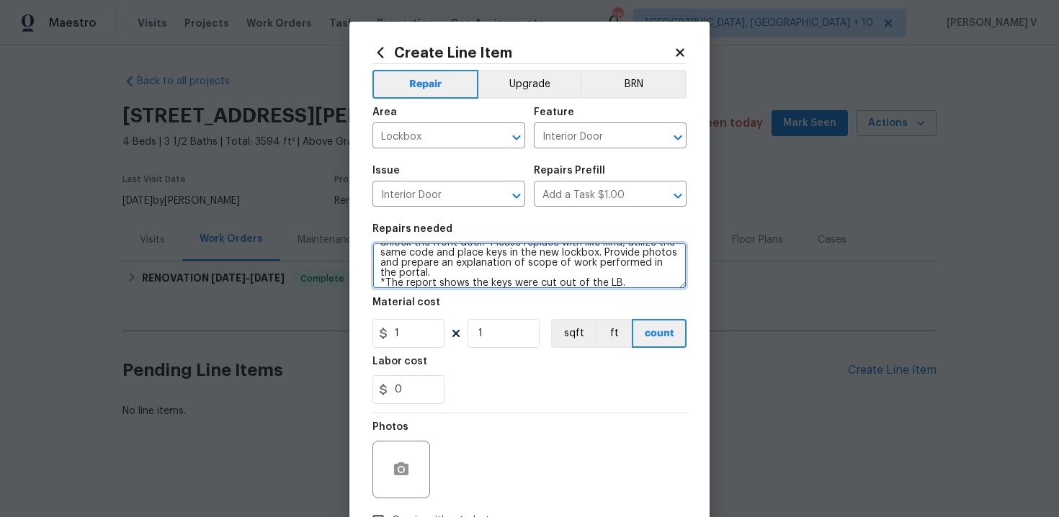
type textarea "Please replace the front door lock and lockbox if needed. Locate the Opendoor l…"
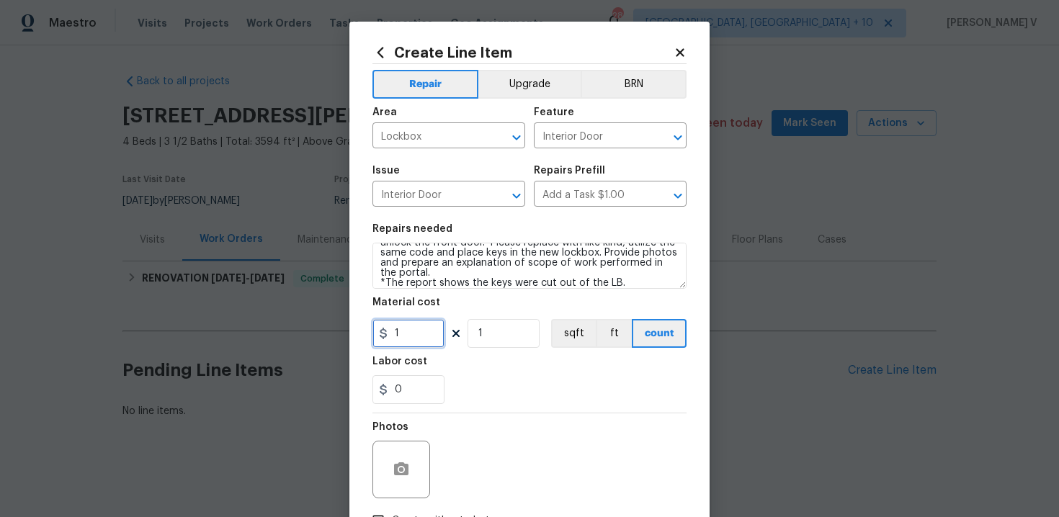
click at [411, 329] on input "1" at bounding box center [408, 333] width 72 height 29
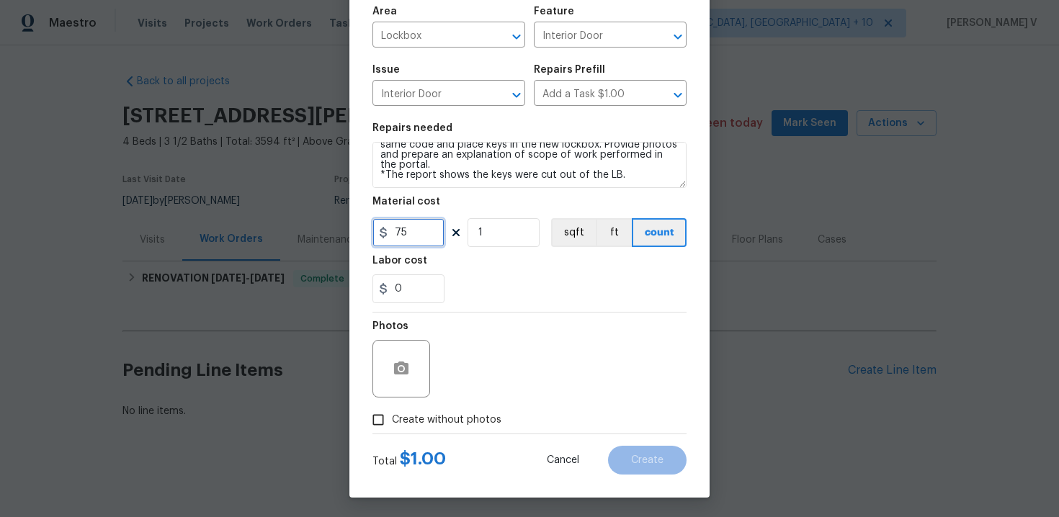
scroll to position [104, 0]
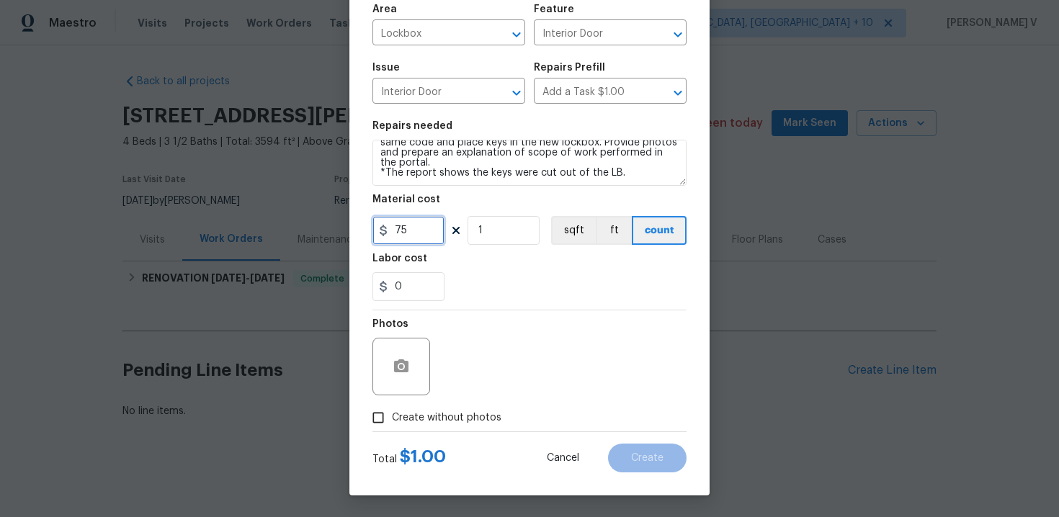
type input "75"
click at [390, 416] on input "Create without photos" at bounding box center [378, 417] width 27 height 27
checkbox input "true"
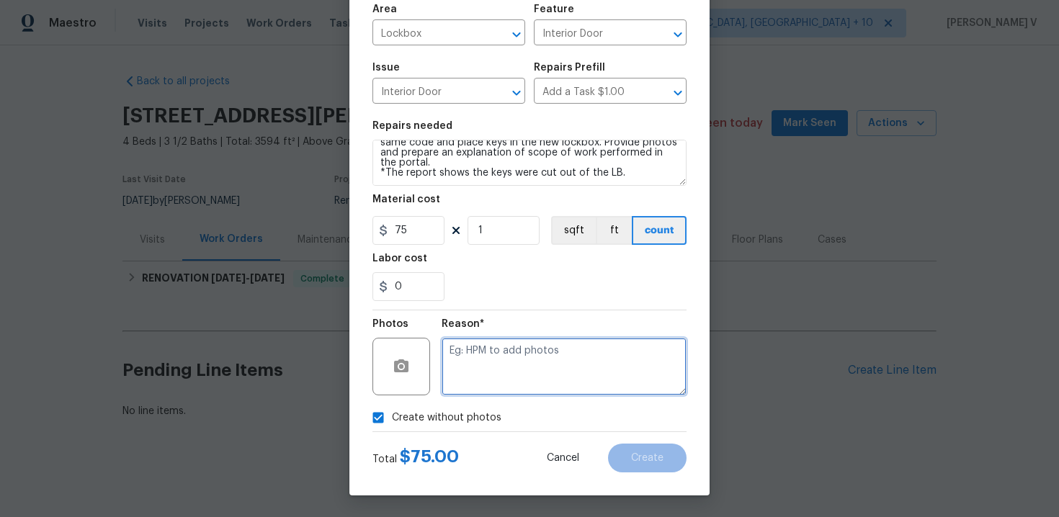
click at [496, 377] on textarea at bounding box center [564, 367] width 245 height 58
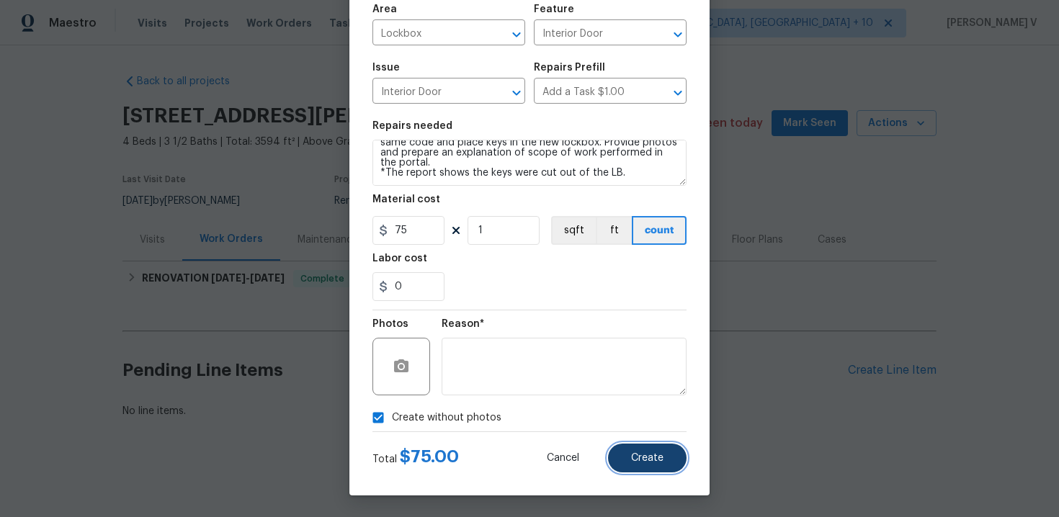
click at [630, 460] on button "Create" at bounding box center [647, 458] width 79 height 29
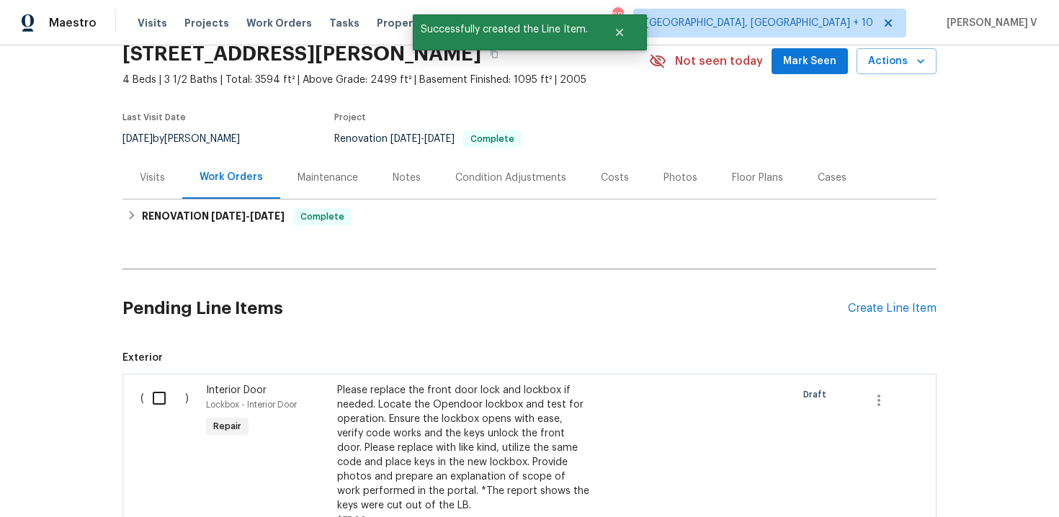
click at [163, 403] on input "checkbox" at bounding box center [164, 398] width 41 height 30
checkbox input "true"
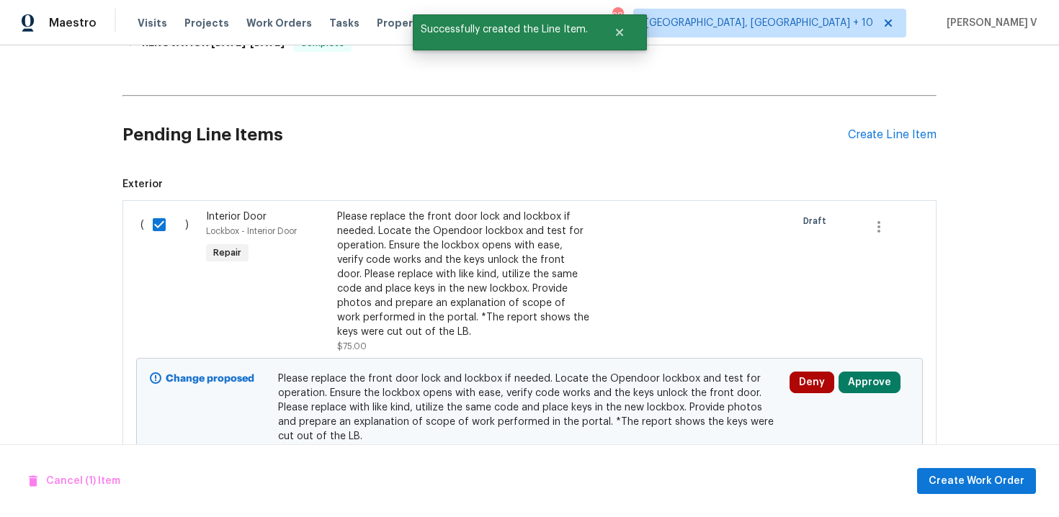
scroll to position [308, 0]
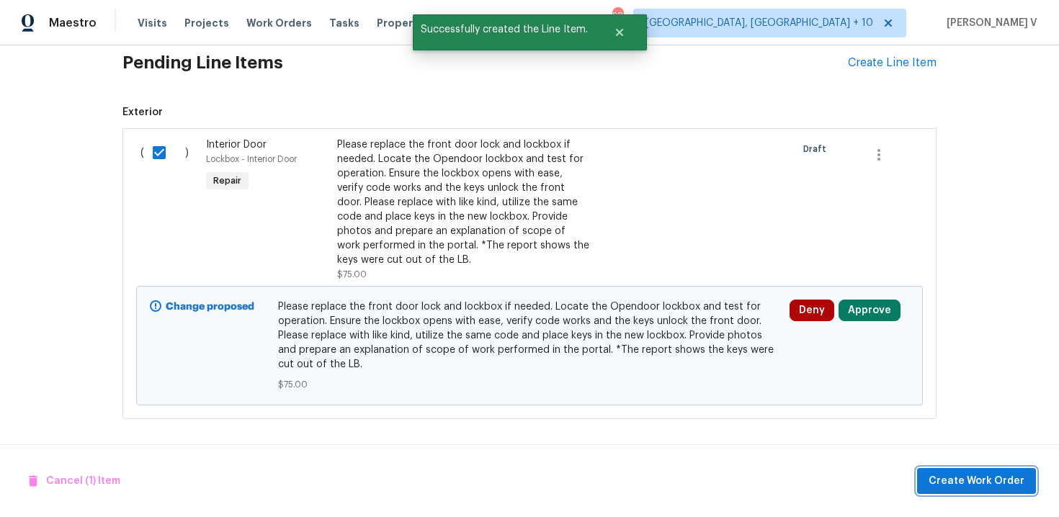
click at [1014, 486] on span "Create Work Order" at bounding box center [977, 482] width 96 height 18
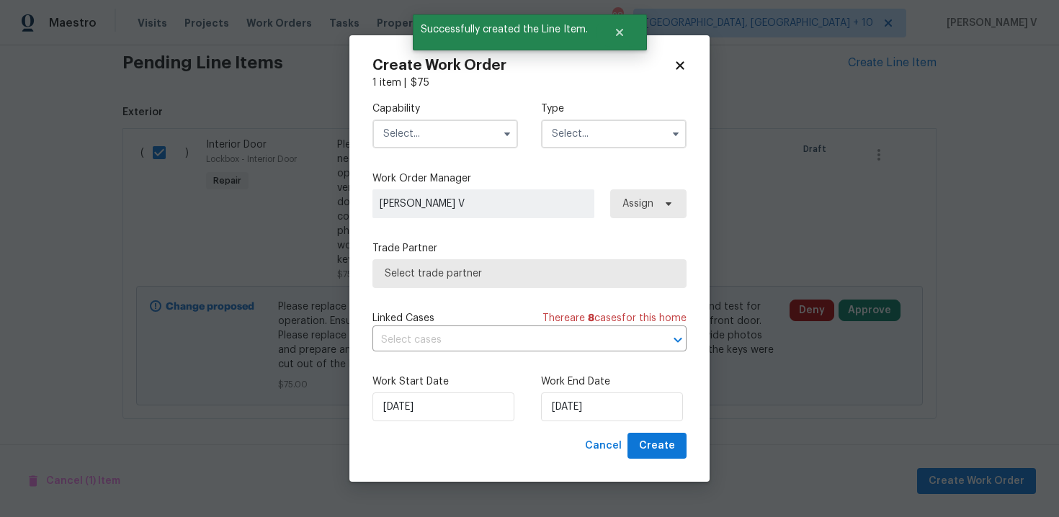
click at [418, 132] on input "text" at bounding box center [445, 134] width 146 height 29
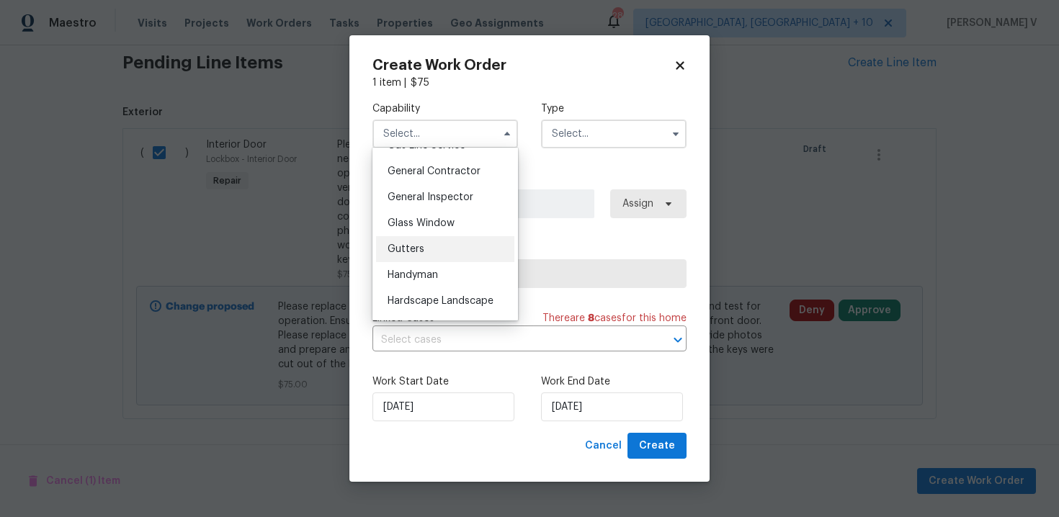
scroll to position [687, 0]
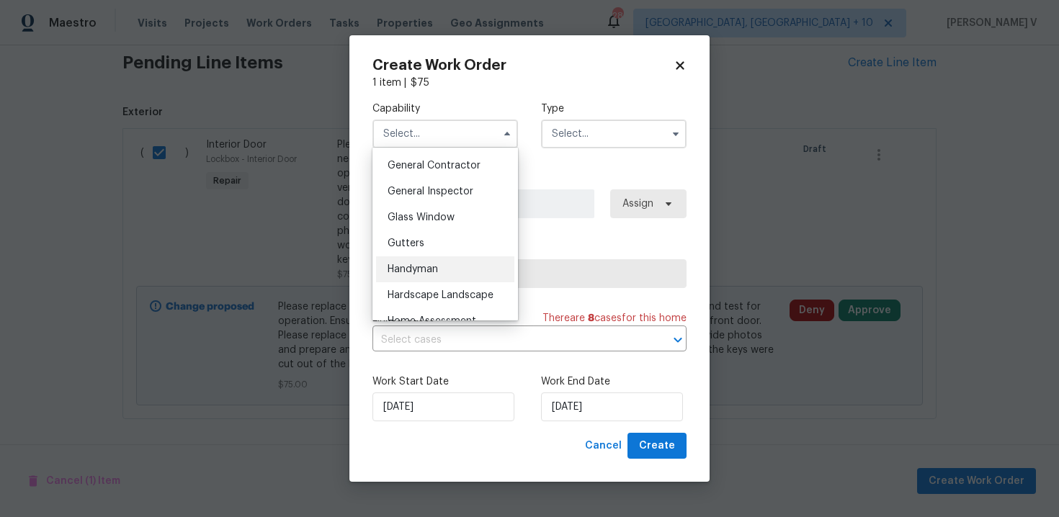
click at [428, 273] on span "Handyman" at bounding box center [413, 269] width 50 height 10
type input "Handyman"
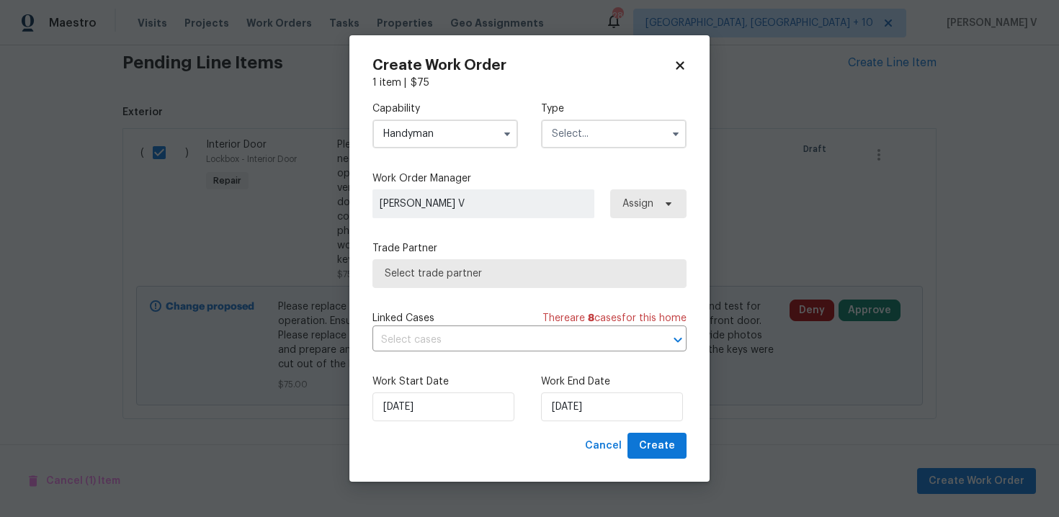
click at [594, 138] on input "text" at bounding box center [614, 134] width 146 height 29
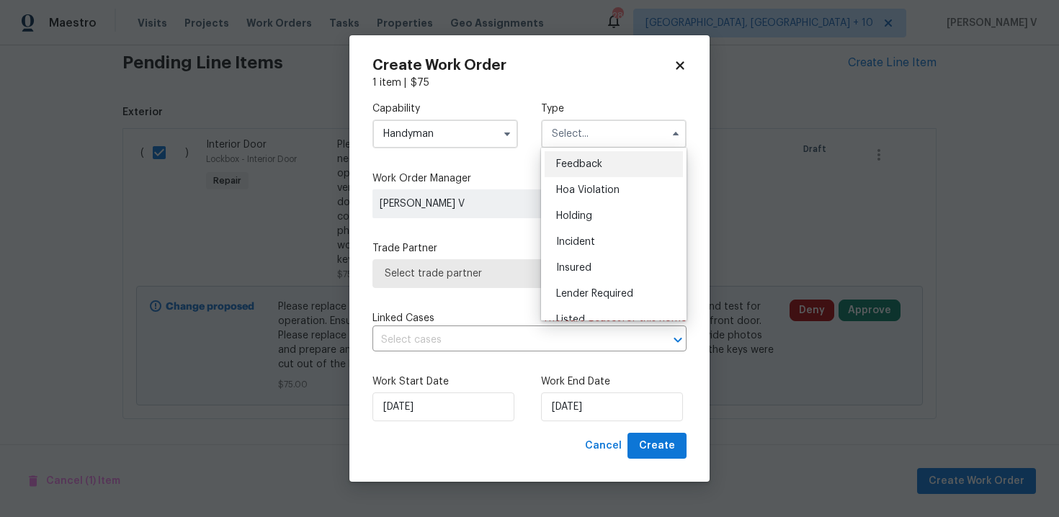
click at [571, 161] on span "Feedback" at bounding box center [579, 164] width 46 height 10
type input "Feedback"
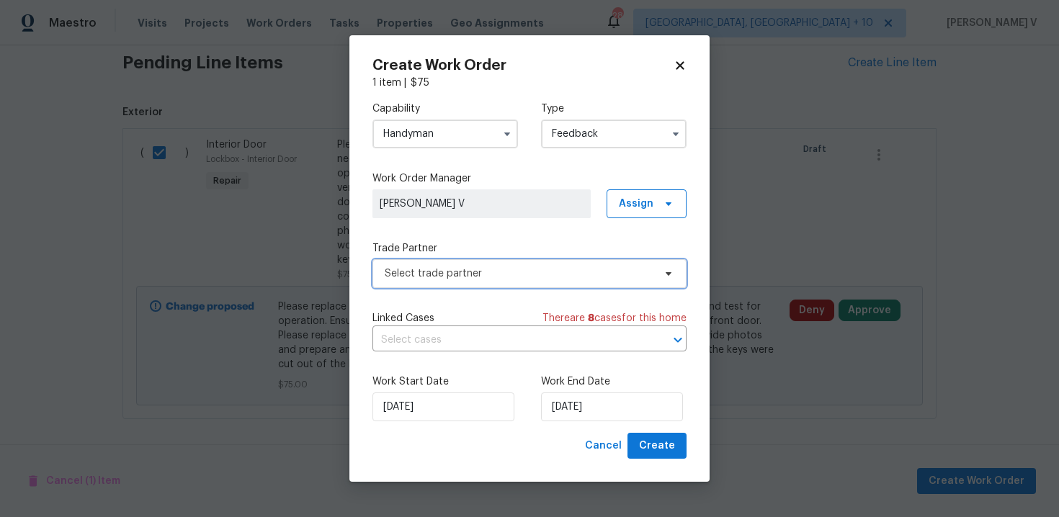
click at [503, 282] on span "Select trade partner" at bounding box center [529, 273] width 314 height 29
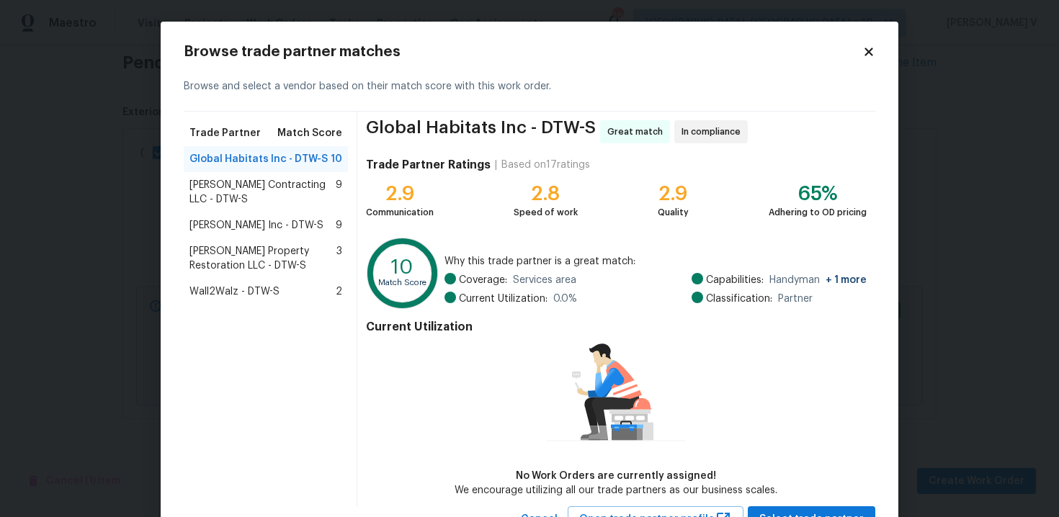
scroll to position [59, 0]
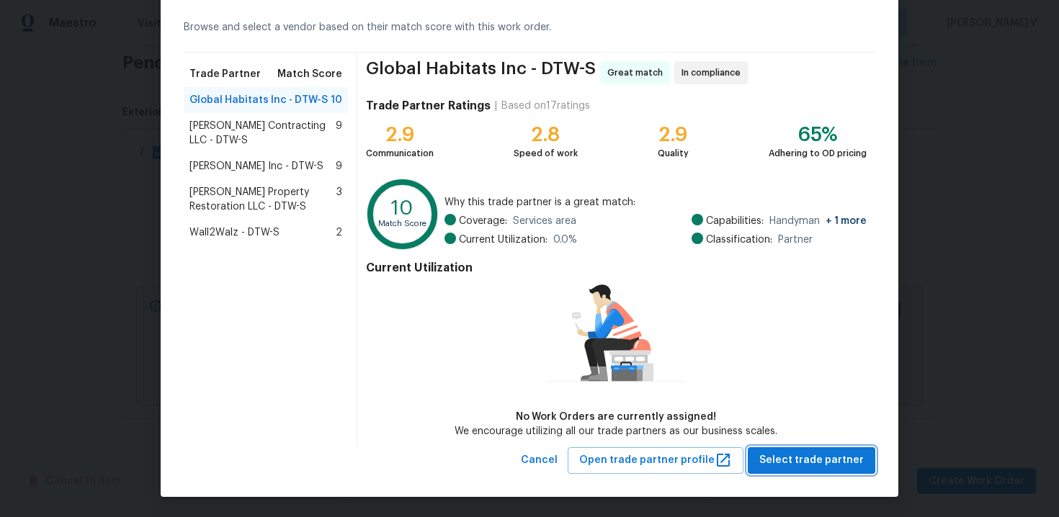
click at [829, 463] on span "Select trade partner" at bounding box center [811, 461] width 104 height 18
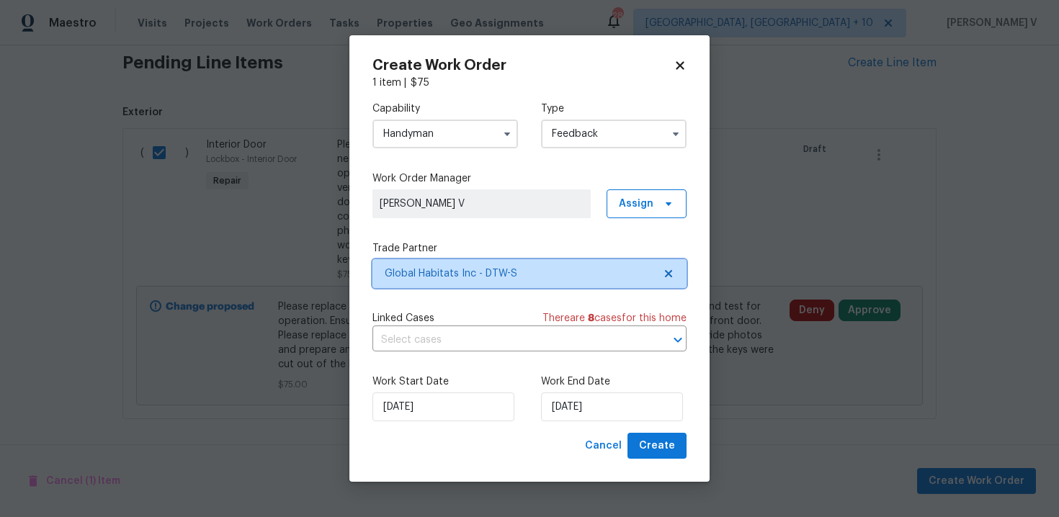
scroll to position [0, 0]
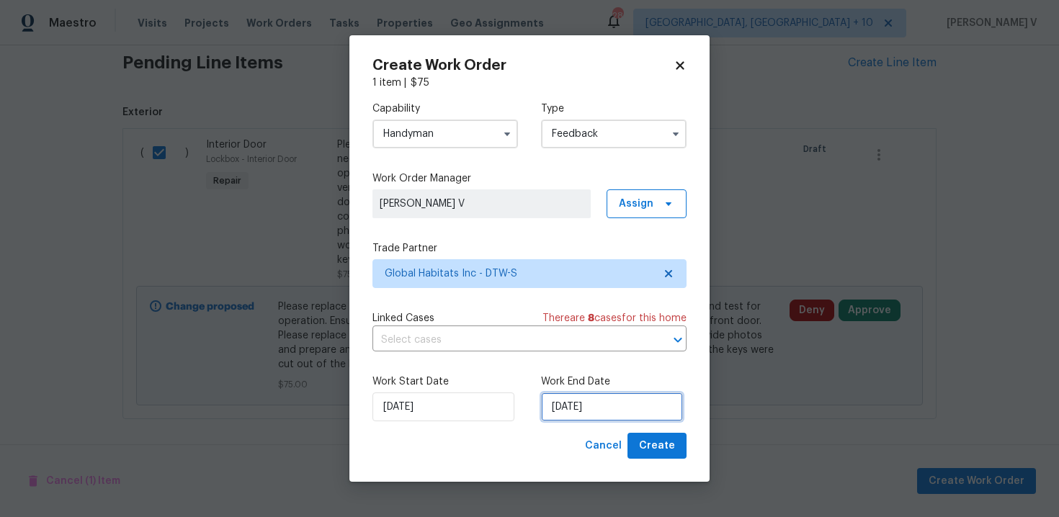
click at [624, 414] on input "[DATE]" at bounding box center [612, 407] width 142 height 29
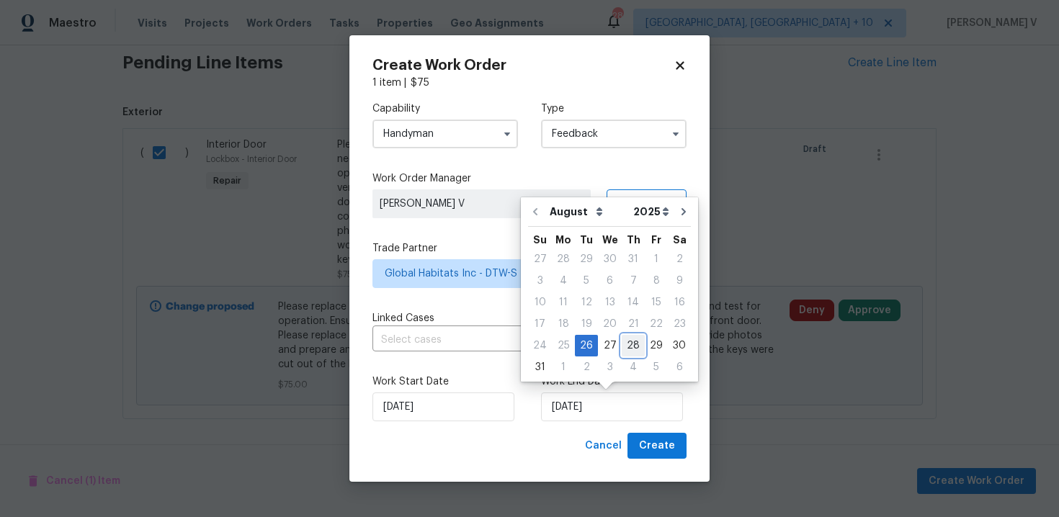
click at [622, 349] on div "28" at bounding box center [633, 346] width 23 height 20
type input "[DATE]"
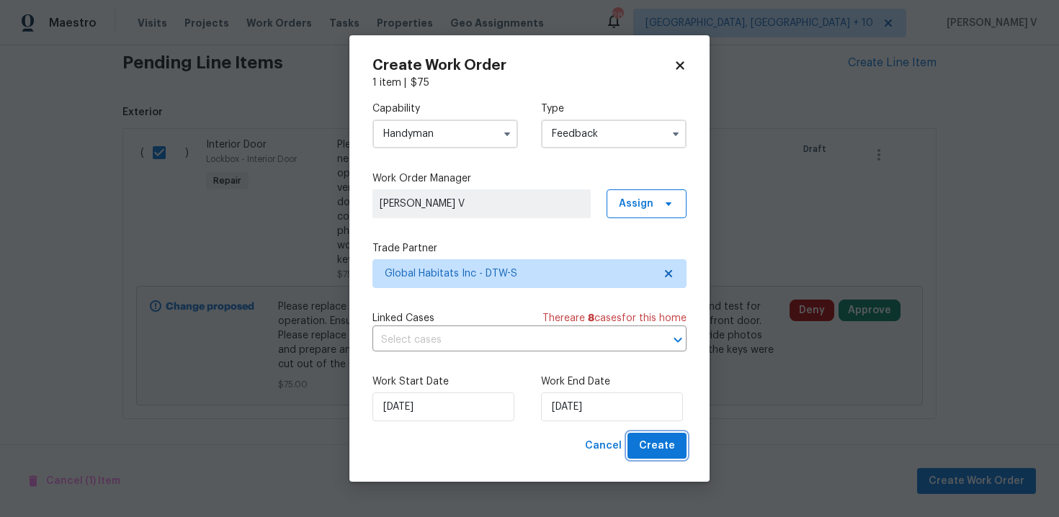
click at [670, 453] on span "Create" at bounding box center [657, 446] width 36 height 18
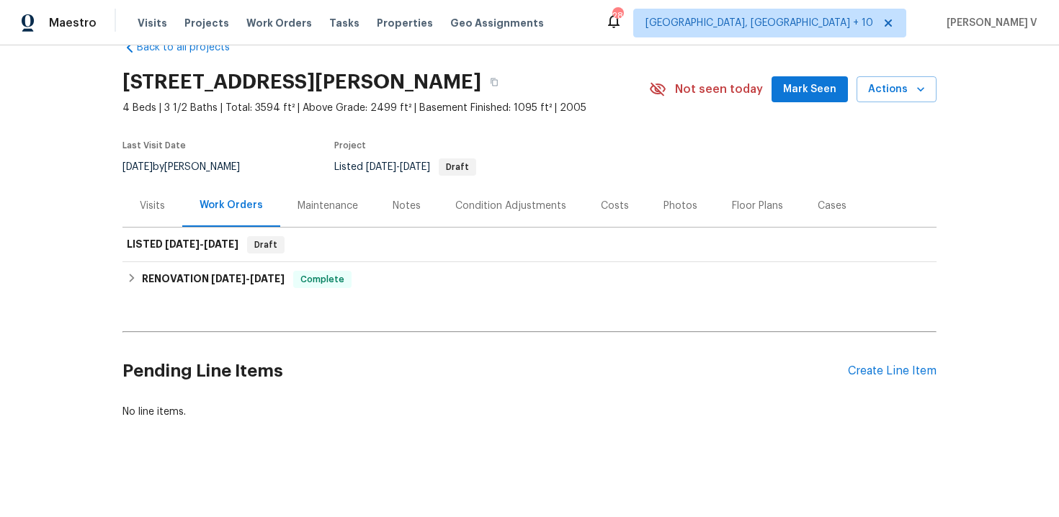
scroll to position [34, 0]
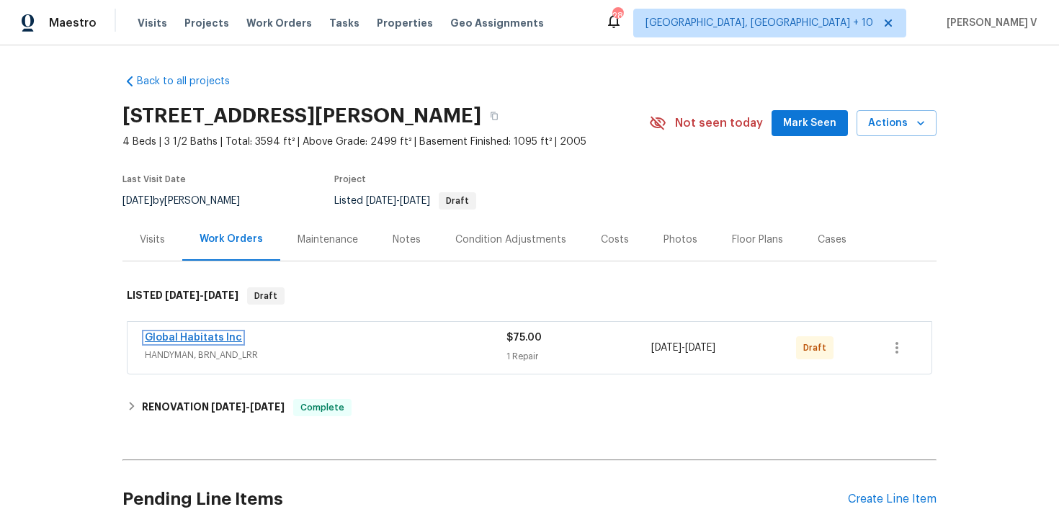
click at [200, 339] on link "Global Habitats Inc" at bounding box center [193, 338] width 97 height 10
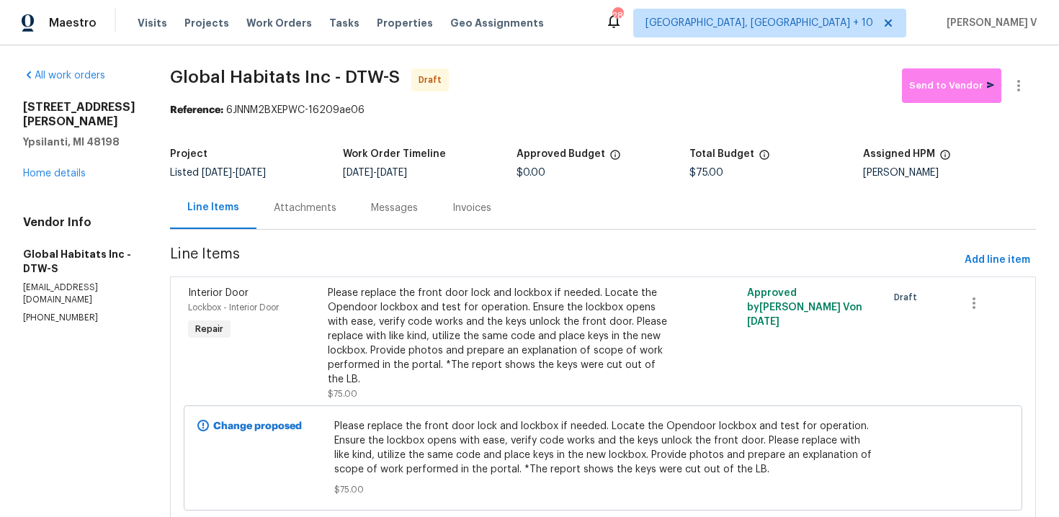
click at [336, 211] on div "Attachments" at bounding box center [305, 208] width 63 height 14
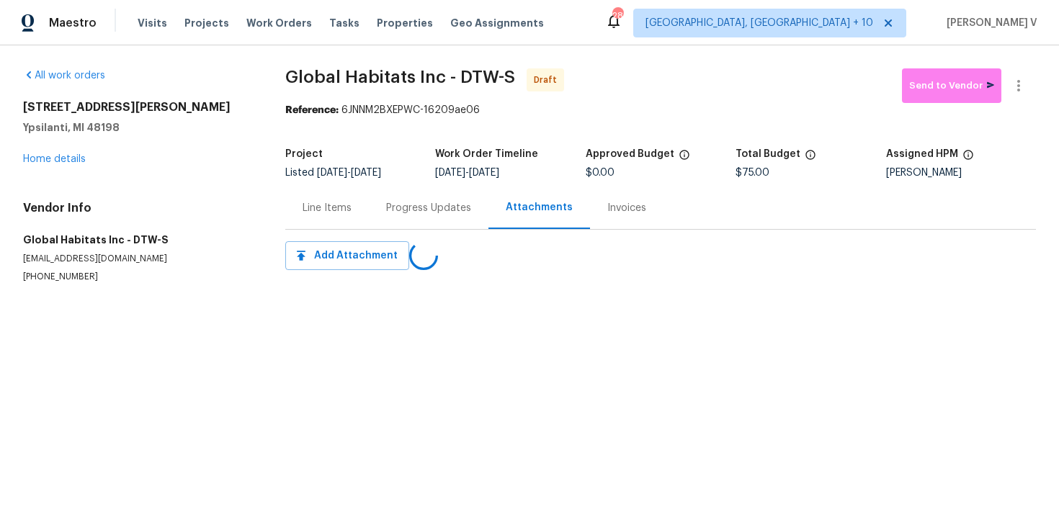
click at [380, 211] on div "Progress Updates" at bounding box center [429, 208] width 120 height 43
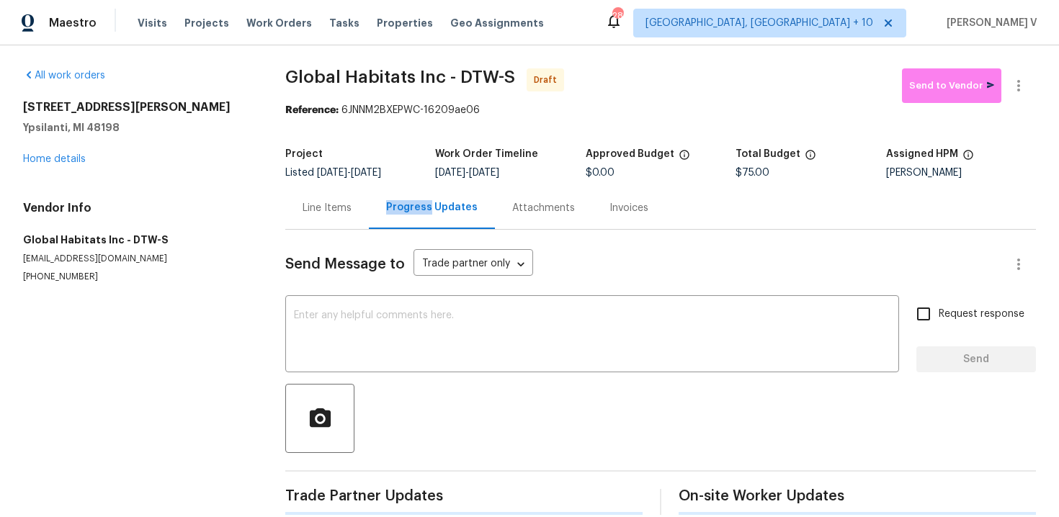
click at [431, 372] on div "Send Message to Trade partner only Trade partner only ​ x ​ Request response Se…" at bounding box center [660, 372] width 751 height 285
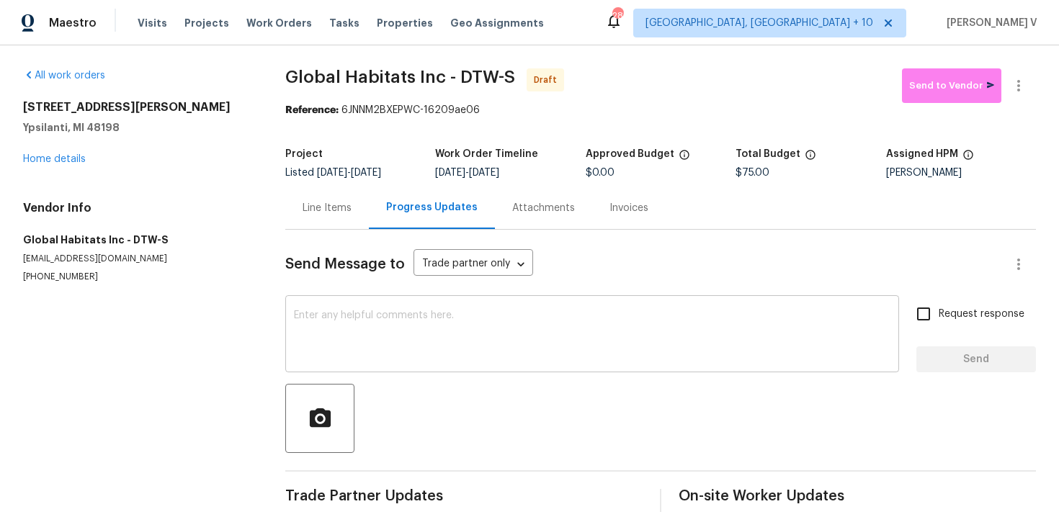
click at [430, 367] on div "x ​" at bounding box center [592, 335] width 614 height 73
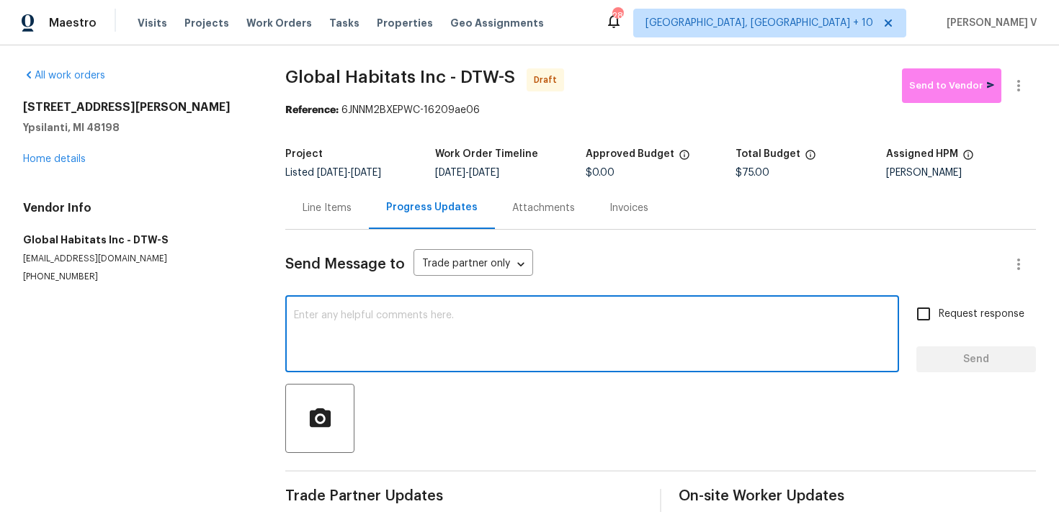
paste textarea "Hi, this is Divya with Opendoor. I’m confirming you received the WO for the pro…"
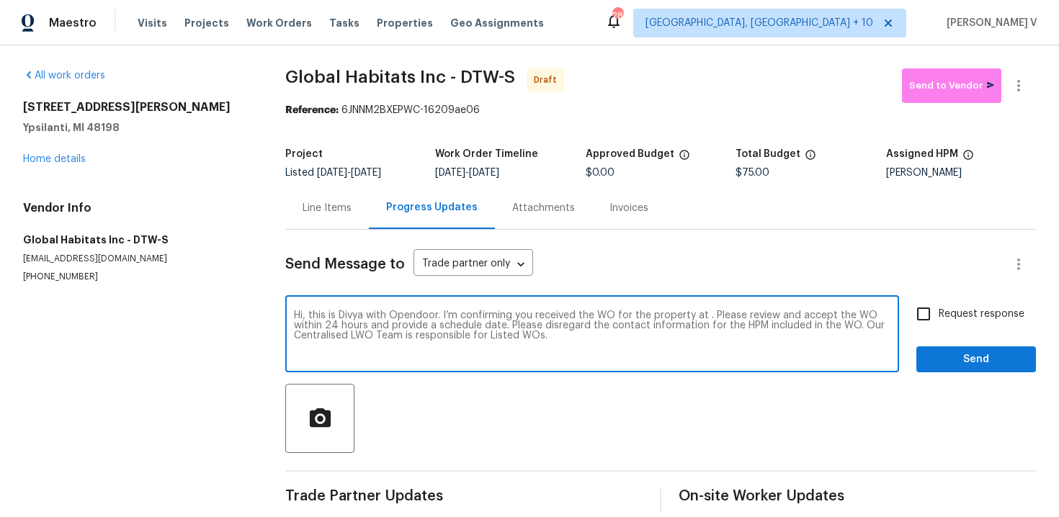
click at [705, 319] on textarea "Hi, this is Divya with Opendoor. I’m confirming you received the WO for the pro…" at bounding box center [592, 335] width 596 height 50
paste textarea "1960 Frances Way, Ypsilanti, MI 48198"
type textarea "Hi, this is Divya with Opendoor. I’m confirming you received the WO for the pro…"
click at [949, 320] on span "Request response" at bounding box center [982, 314] width 86 height 15
click at [939, 320] on input "Request response" at bounding box center [923, 314] width 30 height 30
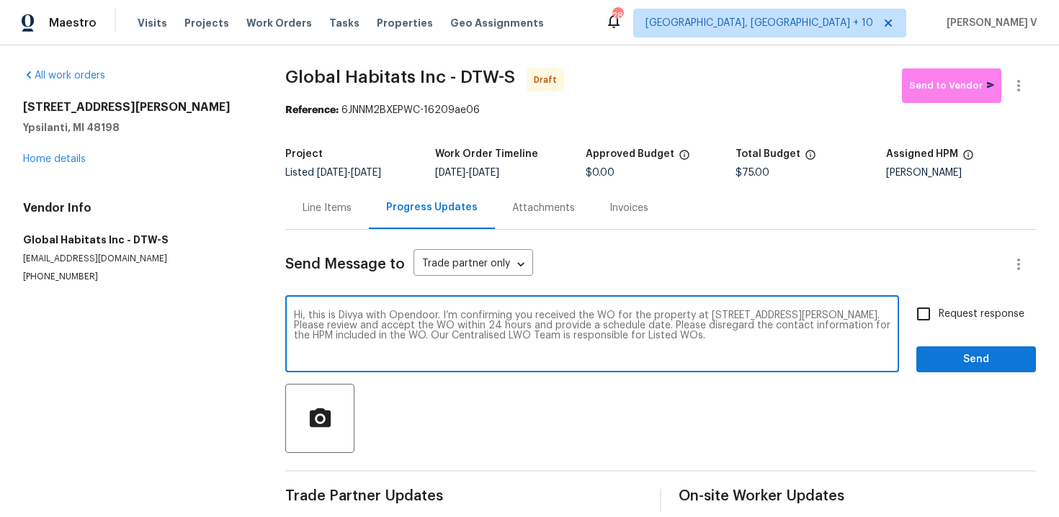
checkbox input "true"
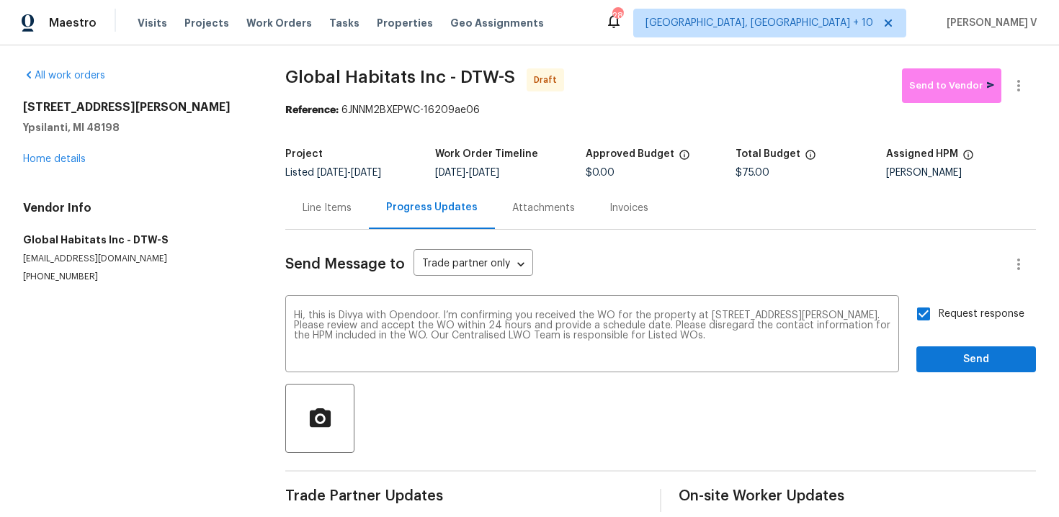
click at [965, 379] on div "Send Message to Trade partner only Trade partner only ​ Hi, this is Divya with …" at bounding box center [660, 371] width 751 height 282
click at [983, 366] on span "Send" at bounding box center [976, 360] width 97 height 18
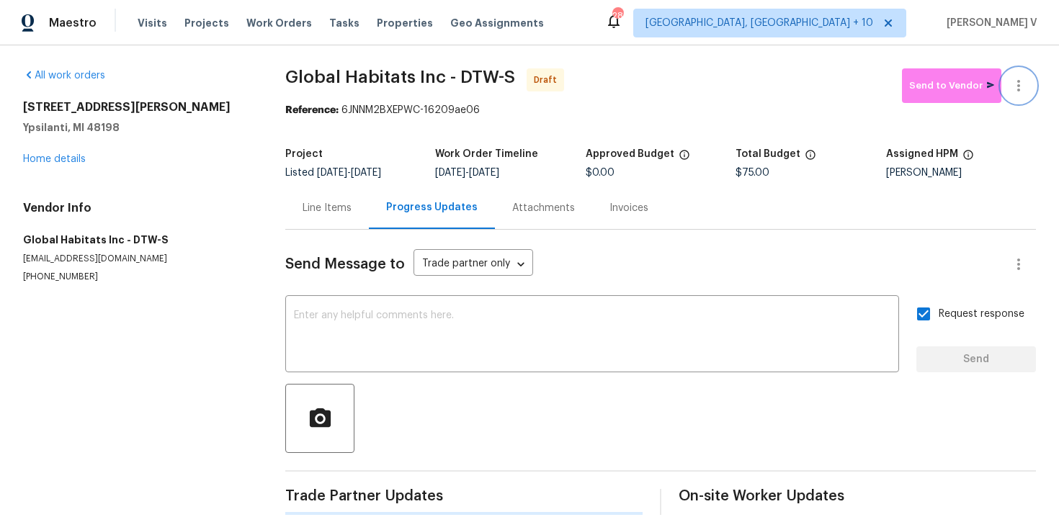
click at [1019, 86] on icon "button" at bounding box center [1018, 85] width 17 height 17
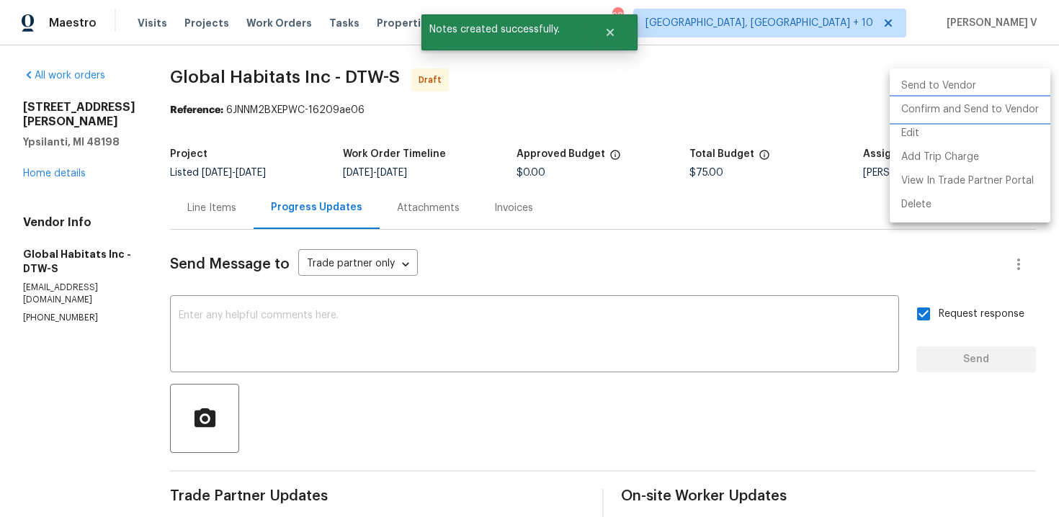
click at [962, 105] on li "Confirm and Send to Vendor" at bounding box center [970, 110] width 161 height 24
click at [287, 95] on div at bounding box center [529, 258] width 1059 height 517
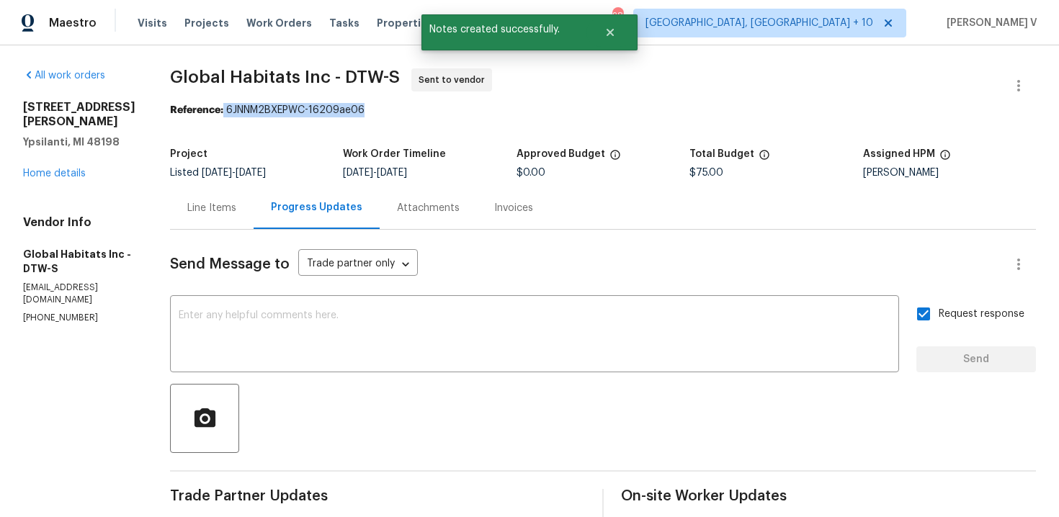
drag, startPoint x: 223, startPoint y: 107, endPoint x: 449, endPoint y: 105, distance: 225.5
click at [450, 106] on div "Reference: 6JNNM2BXEPWC-16209ae06" at bounding box center [603, 110] width 866 height 14
copy div "6JNNM2BXEPWC-16209ae06"
click at [59, 169] on link "Home details" at bounding box center [54, 174] width 63 height 10
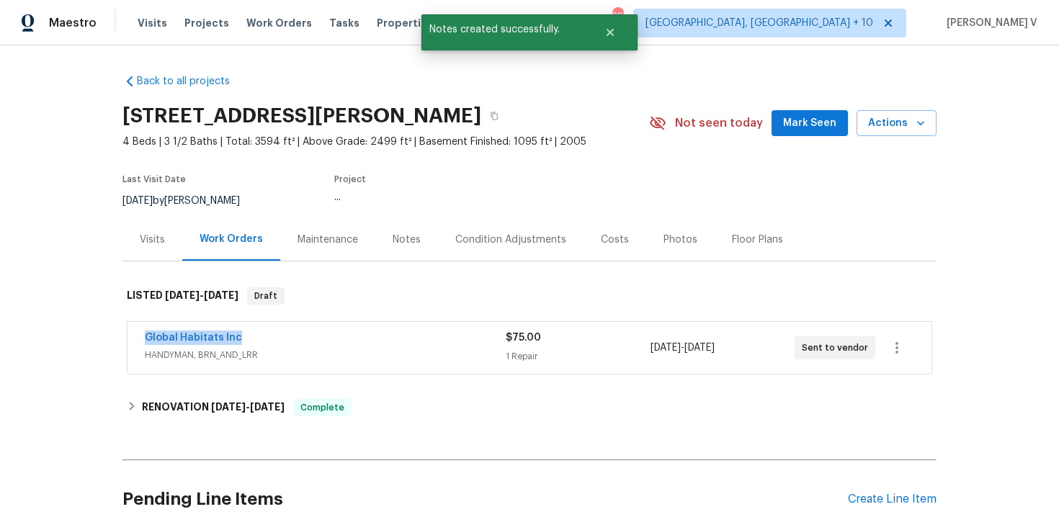
drag, startPoint x: 122, startPoint y: 341, endPoint x: 287, endPoint y: 340, distance: 165.0
click at [287, 340] on div "Global Habitats Inc HANDYMAN, BRN_AND_LRR $75.00 1 Repair 8/26/2025 - 8/28/2025…" at bounding box center [529, 349] width 814 height 60
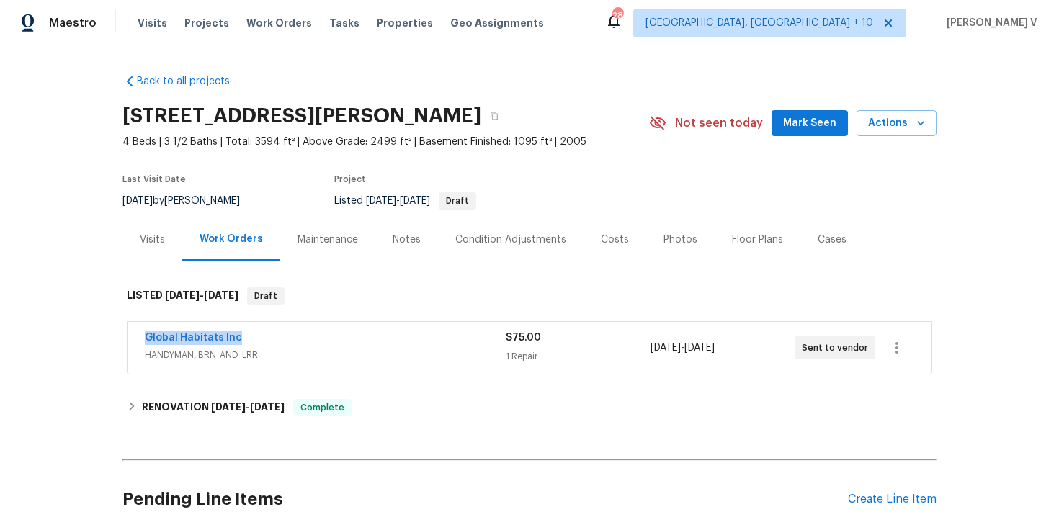
copy link "Global Habitats Inc"
click at [182, 334] on link "Global Habitats Inc" at bounding box center [193, 338] width 97 height 10
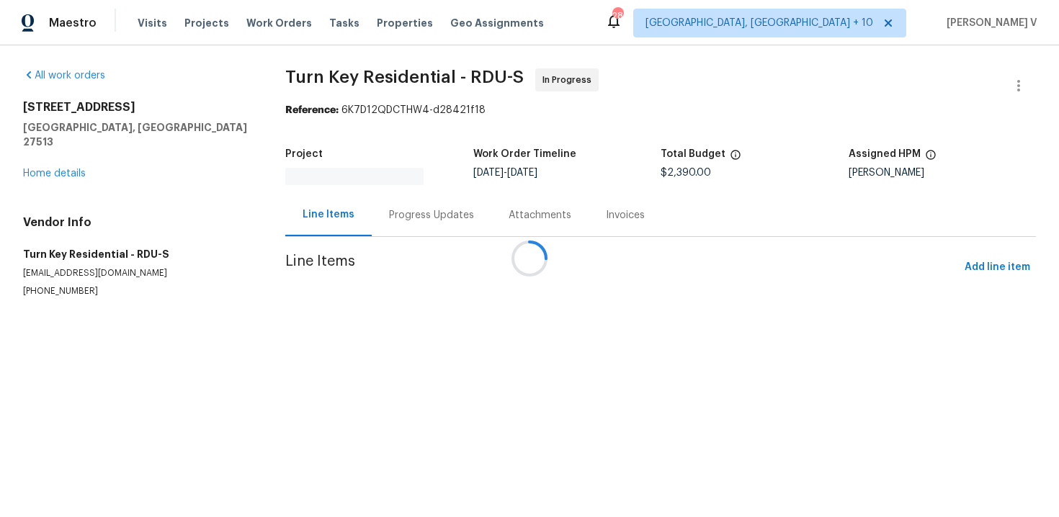
click at [422, 224] on div at bounding box center [529, 258] width 1059 height 517
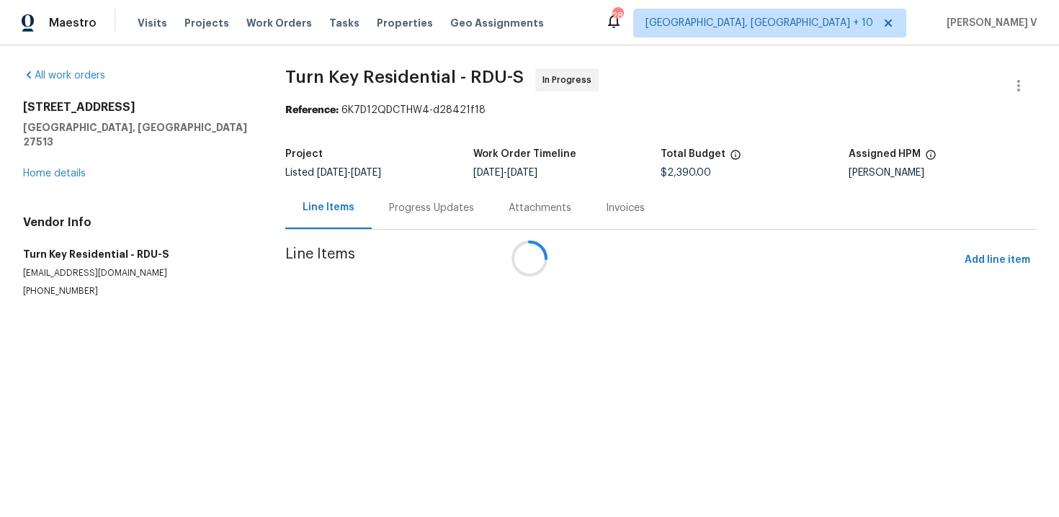
click at [422, 224] on div at bounding box center [529, 258] width 1059 height 517
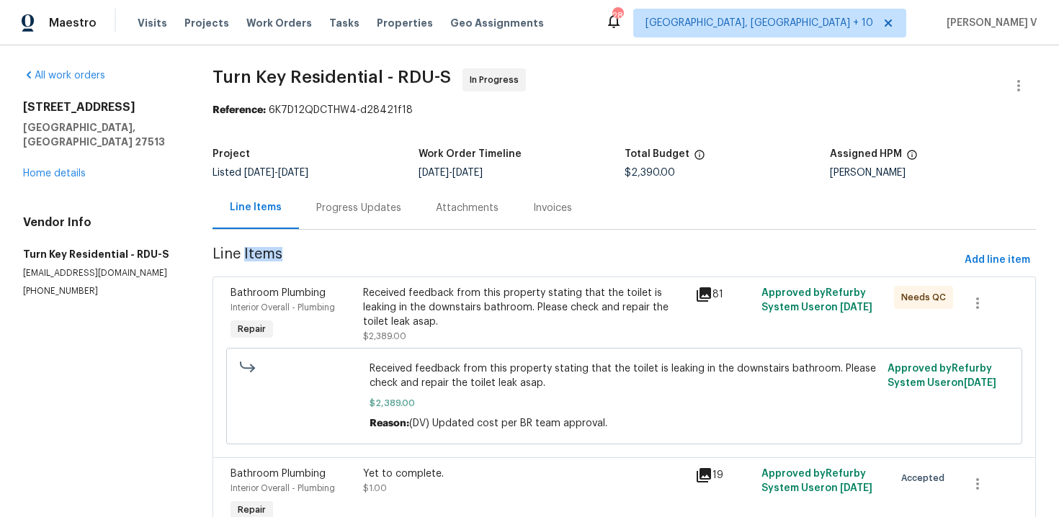
click at [377, 218] on div "Progress Updates" at bounding box center [359, 208] width 120 height 43
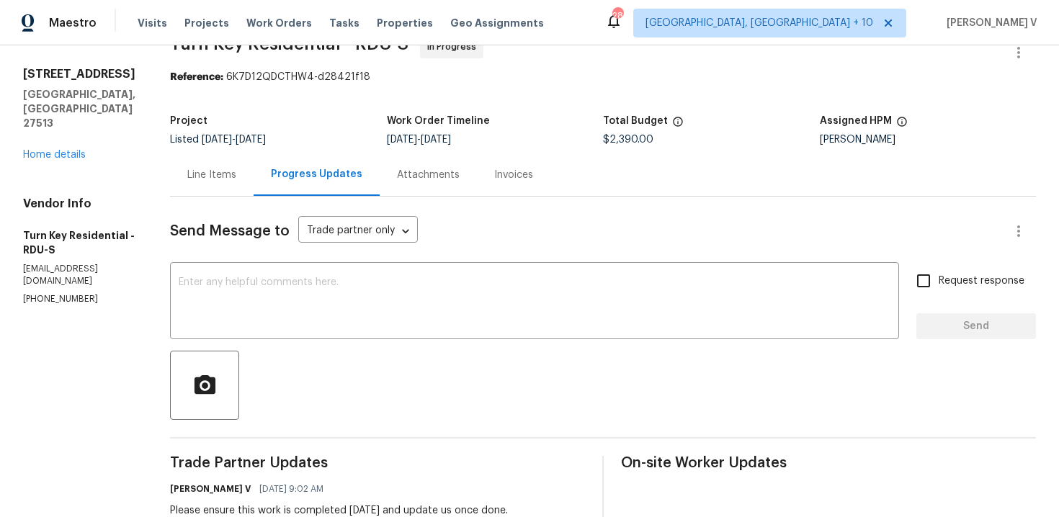
scroll to position [115, 0]
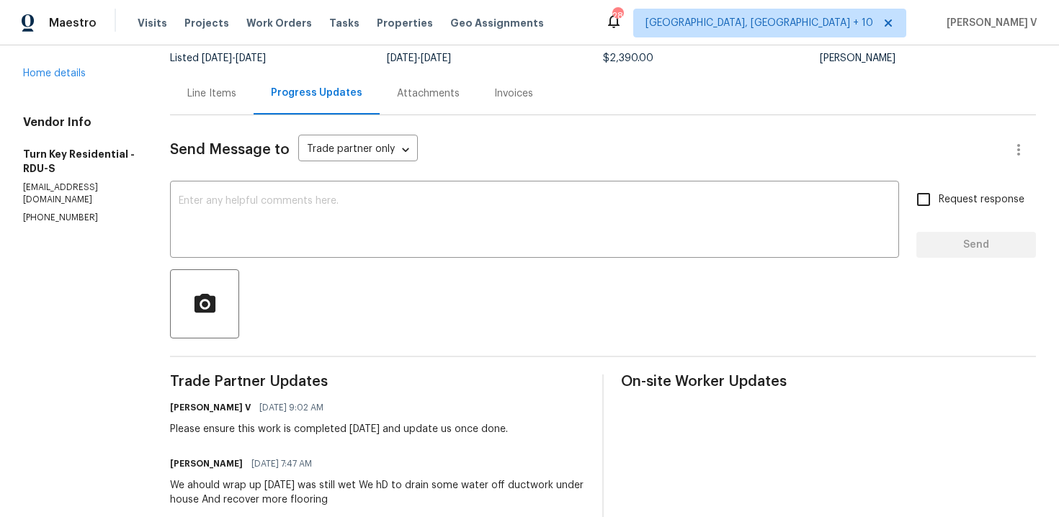
click at [70, 212] on p "(919) 805-2596" at bounding box center [79, 218] width 112 height 12
copy p "(919) 805-2596"
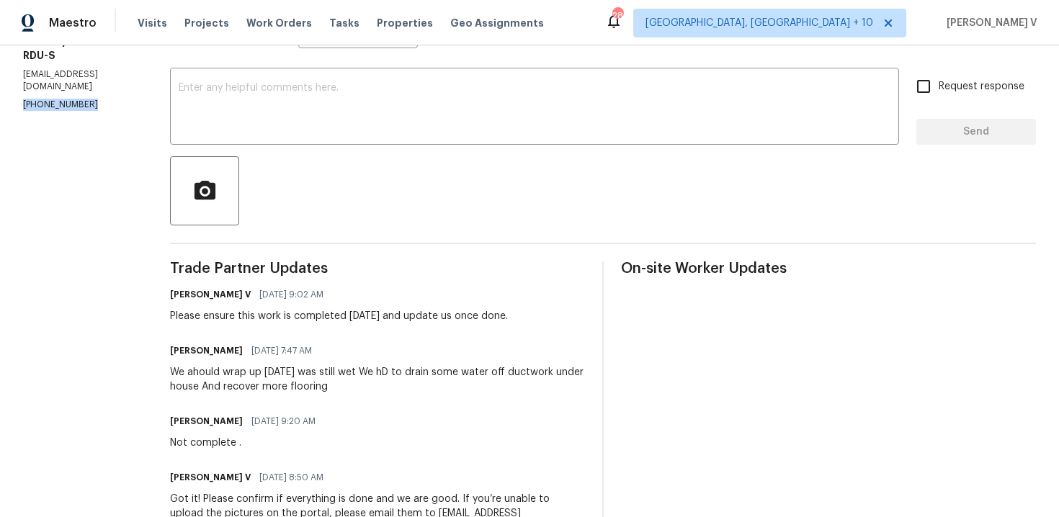
scroll to position [0, 0]
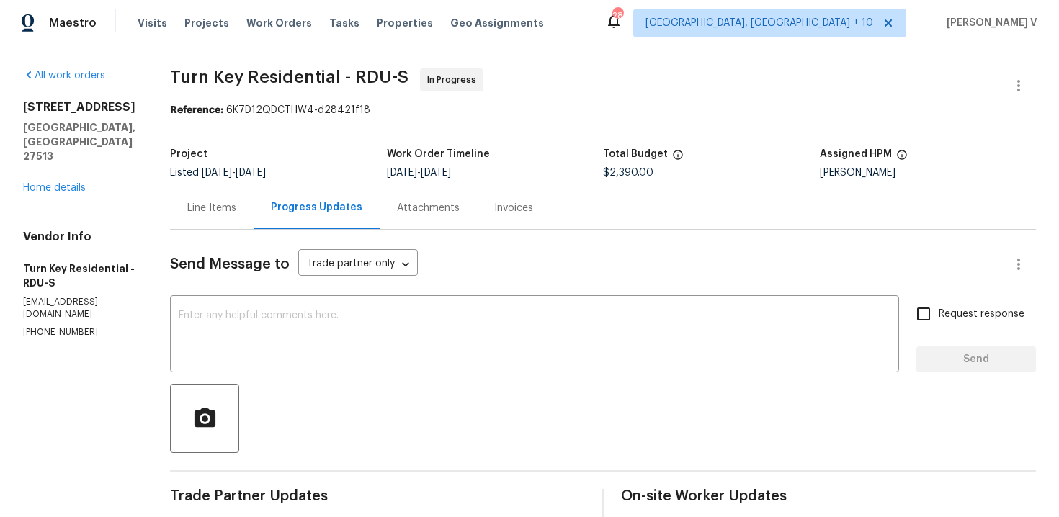
click at [249, 184] on div "Project Listed 8/2/2025 - 8/22/2025 Work Order Timeline 8/5/2025 - 8/22/2025 To…" at bounding box center [603, 163] width 866 height 46
click at [236, 211] on div "Line Items" at bounding box center [211, 208] width 49 height 14
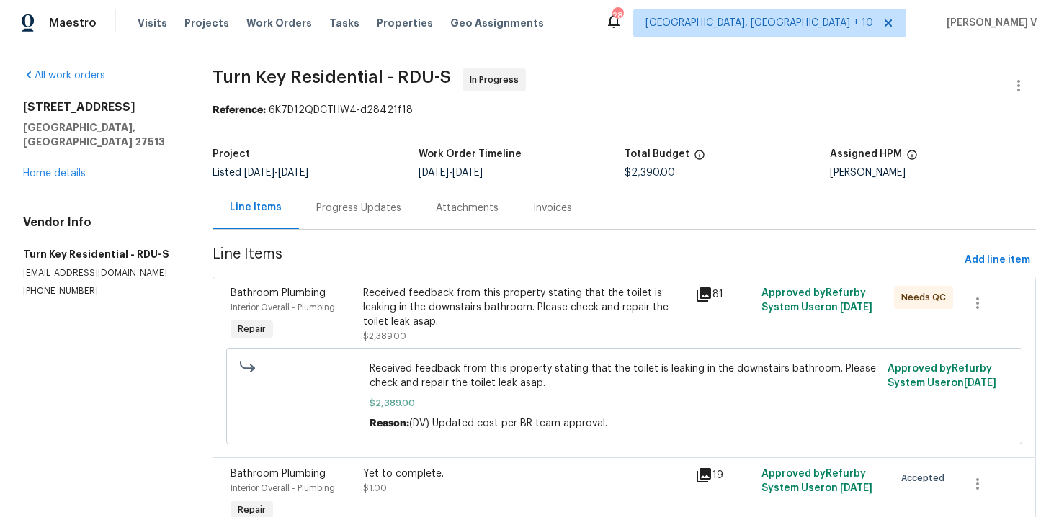
scroll to position [75, 0]
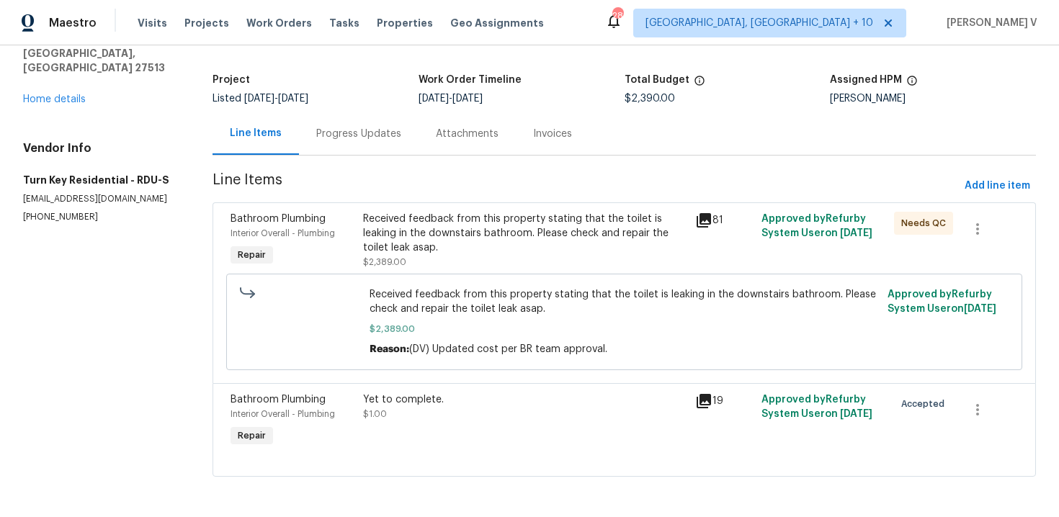
click at [452, 399] on div "Yet to complete." at bounding box center [524, 400] width 323 height 14
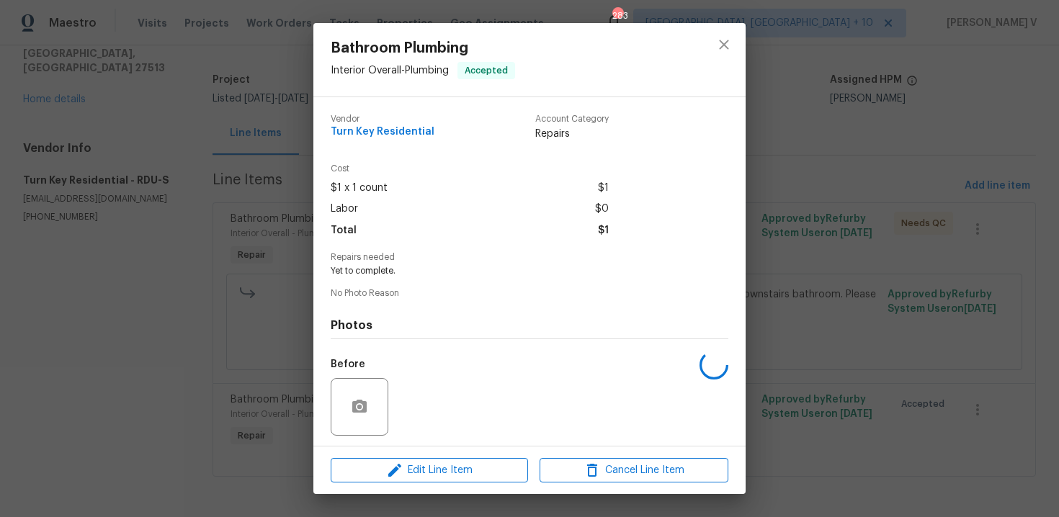
scroll to position [98, 0]
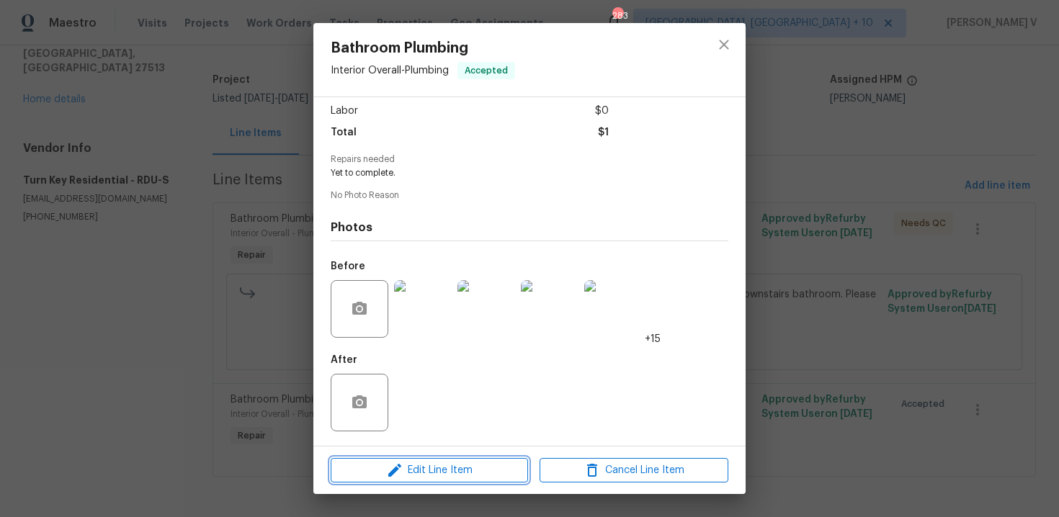
click at [416, 475] on span "Edit Line Item" at bounding box center [429, 471] width 189 height 18
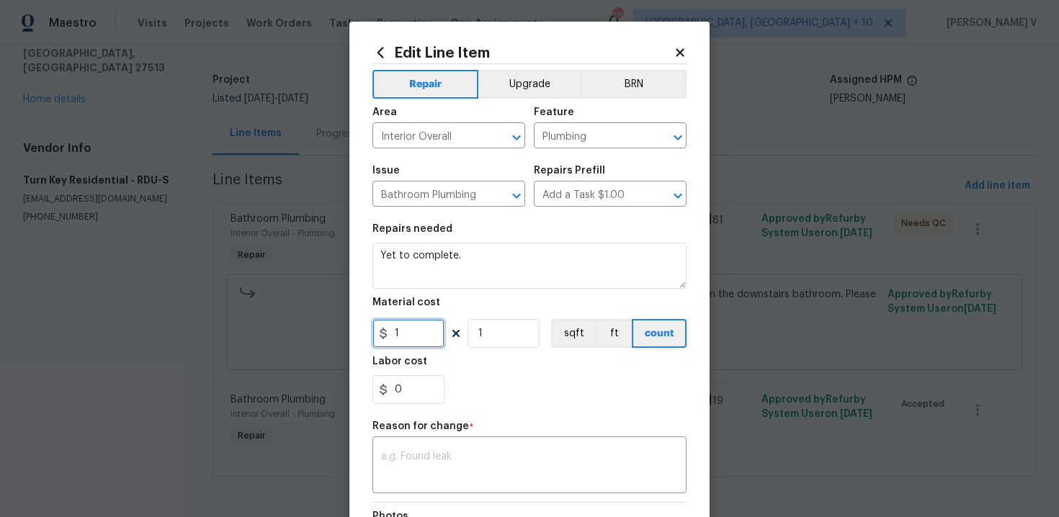
click at [416, 334] on input "1" at bounding box center [408, 333] width 72 height 29
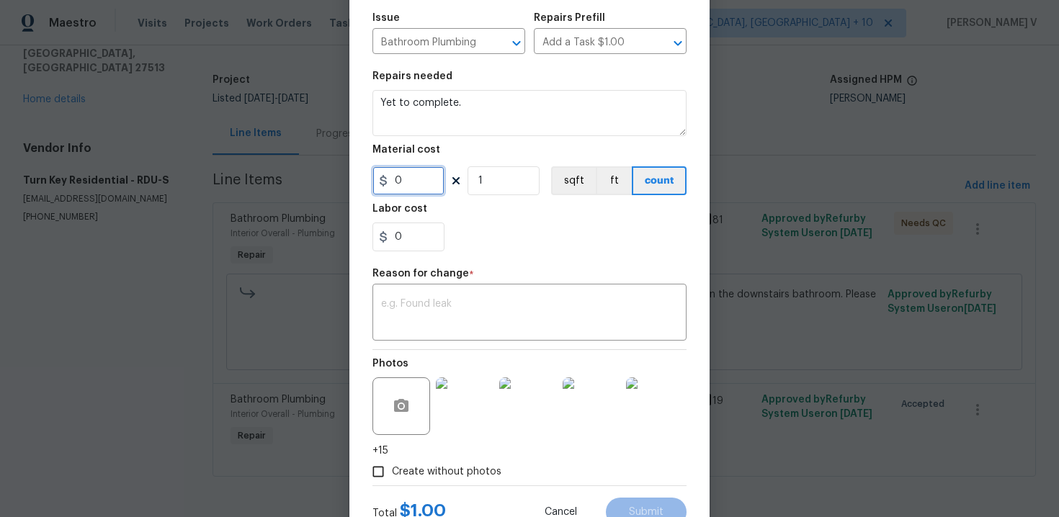
scroll to position [176, 0]
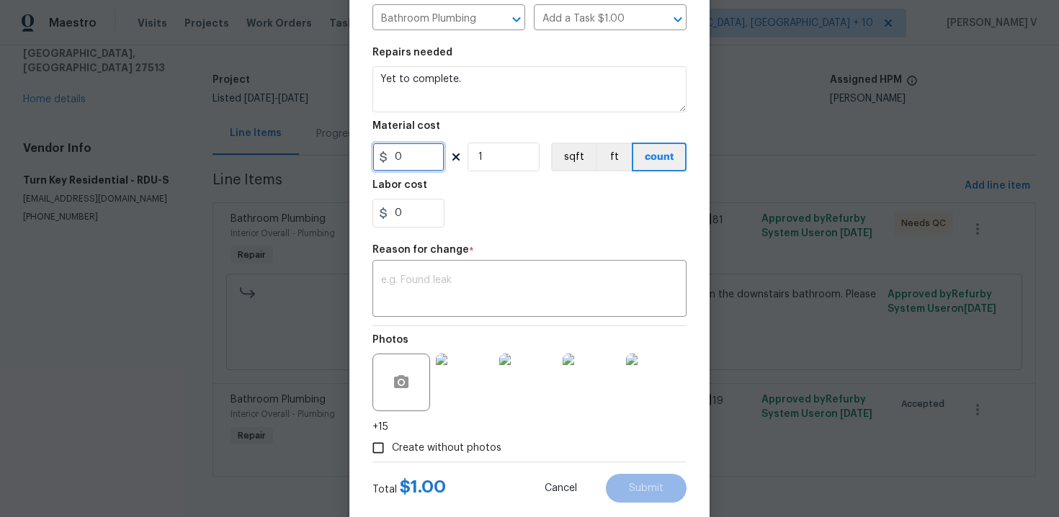
type input "0"
click at [724, 242] on body "Maestro Visits Projects Work Orders Tasks Properties Geo Assignments 283 Cincin…" at bounding box center [529, 258] width 1059 height 517
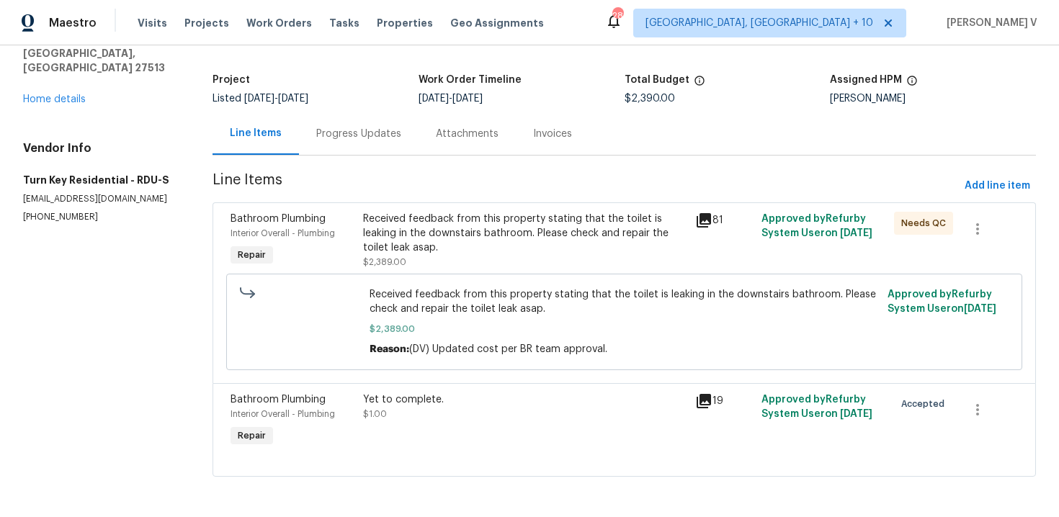
scroll to position [0, 0]
click at [367, 138] on div "Progress Updates" at bounding box center [358, 134] width 85 height 14
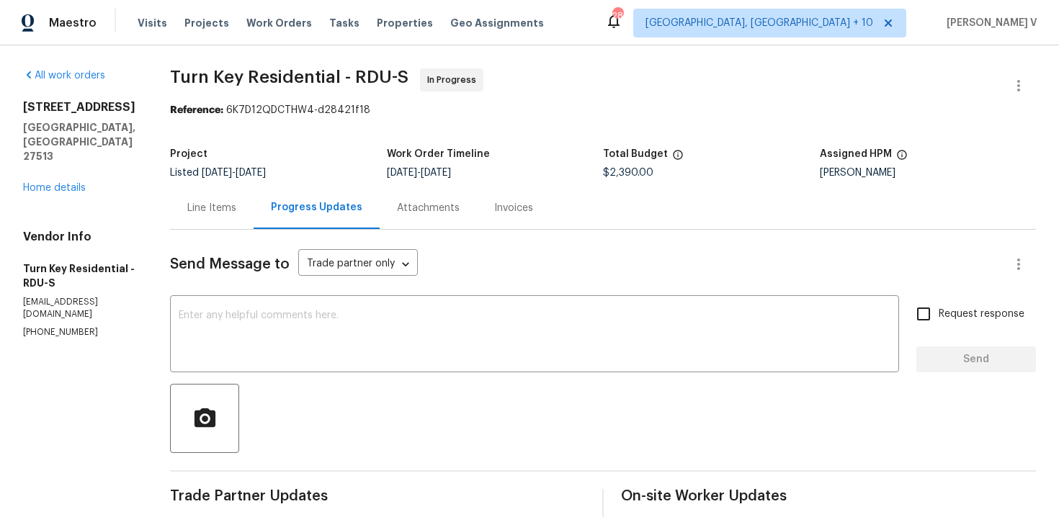
click at [236, 205] on div "Line Items" at bounding box center [211, 208] width 49 height 14
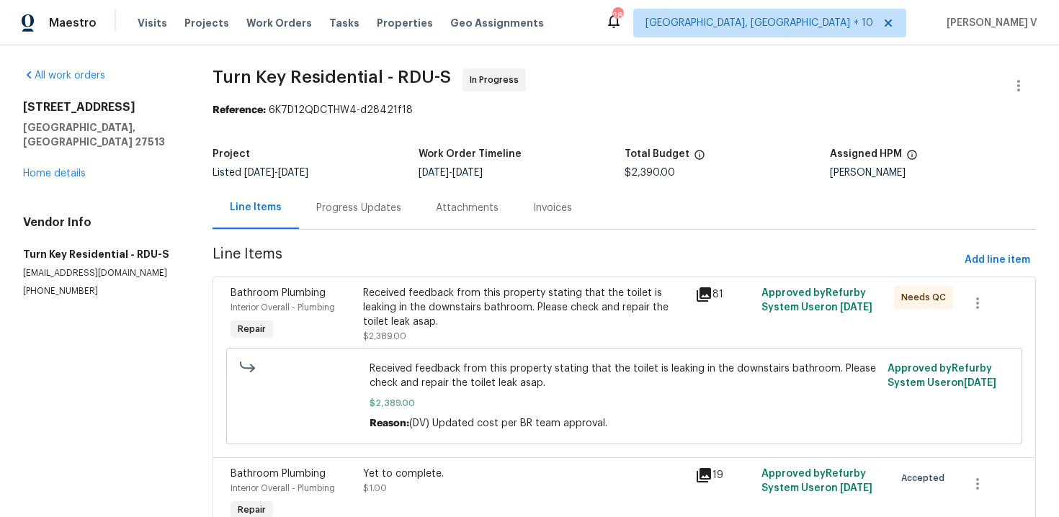
scroll to position [75, 0]
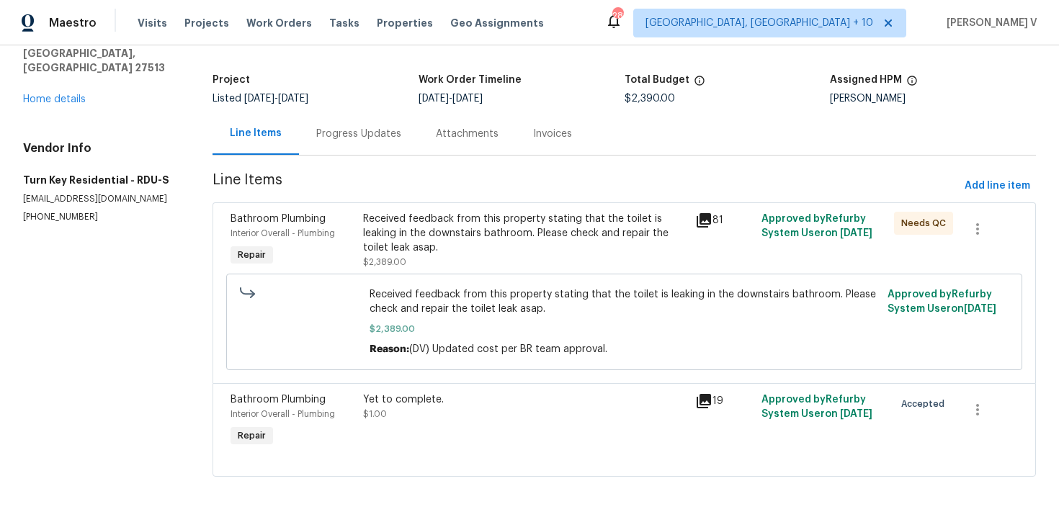
click at [375, 146] on div "Progress Updates" at bounding box center [359, 133] width 120 height 43
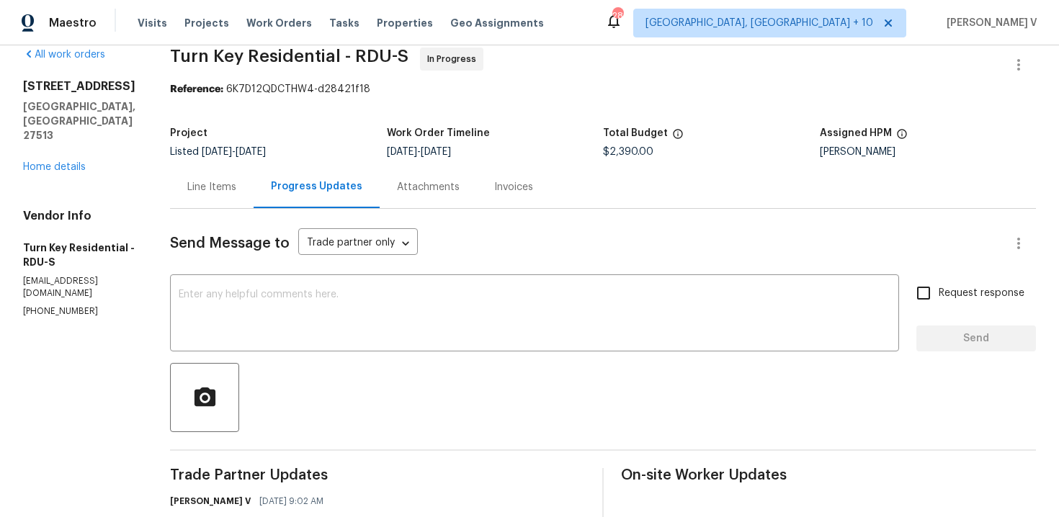
scroll to position [75, 0]
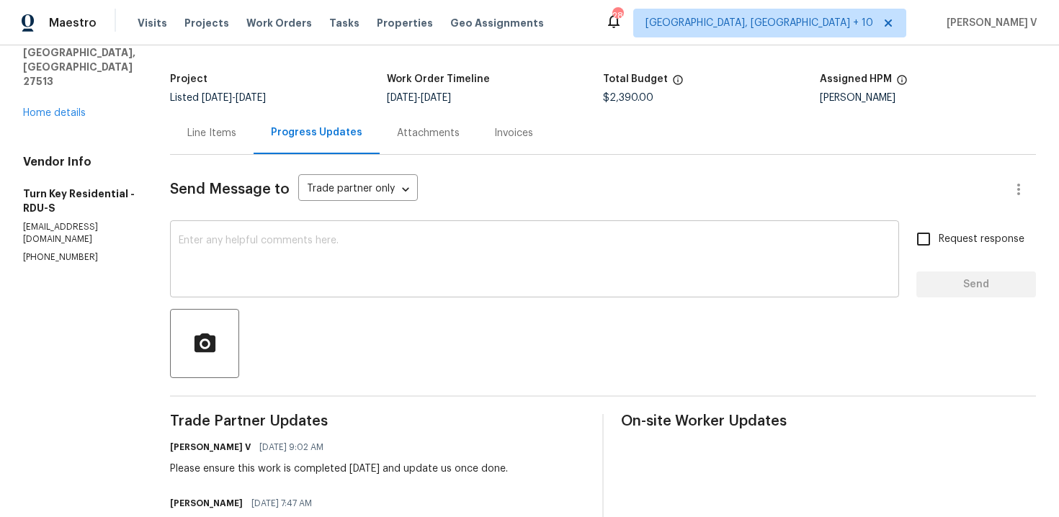
click at [248, 234] on div "x ​" at bounding box center [534, 260] width 729 height 73
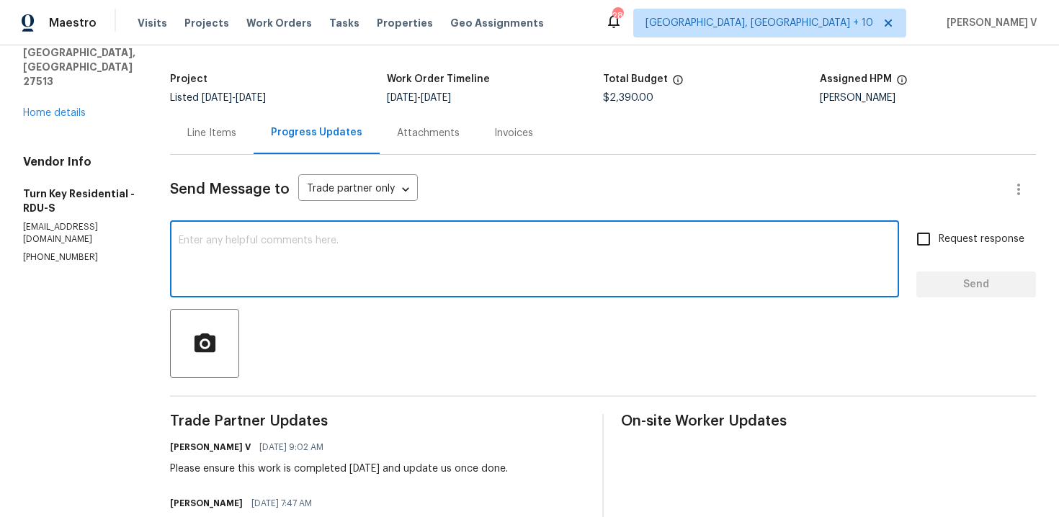
click at [386, 254] on textarea at bounding box center [535, 261] width 712 height 50
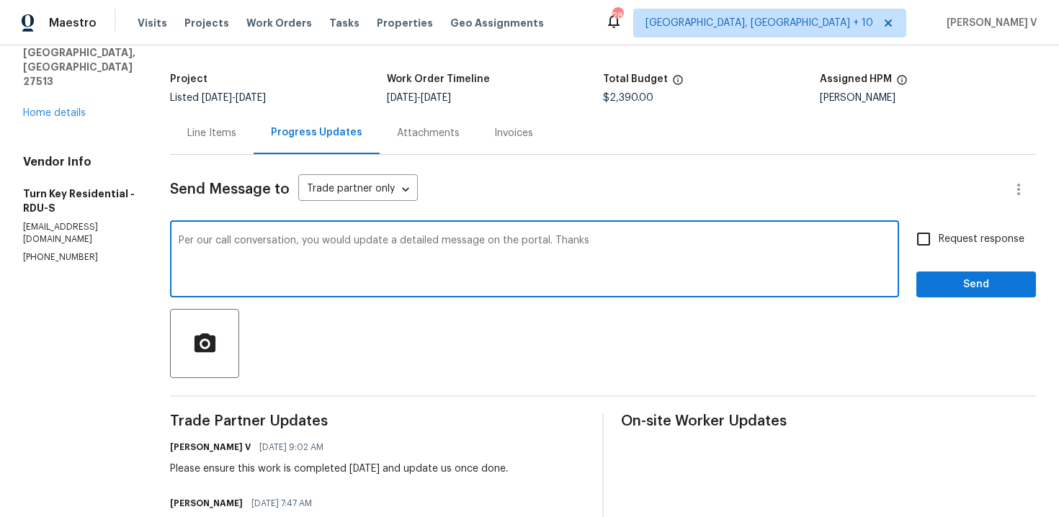
click at [576, 241] on textarea "Per our call conversation, you would update a detailed message on the portal. T…" at bounding box center [535, 261] width 712 height 50
type textarea "Per our call conversation, you would update a detailed message on the portal sh…"
click at [914, 246] on input "Request response" at bounding box center [923, 239] width 30 height 30
checkbox input "true"
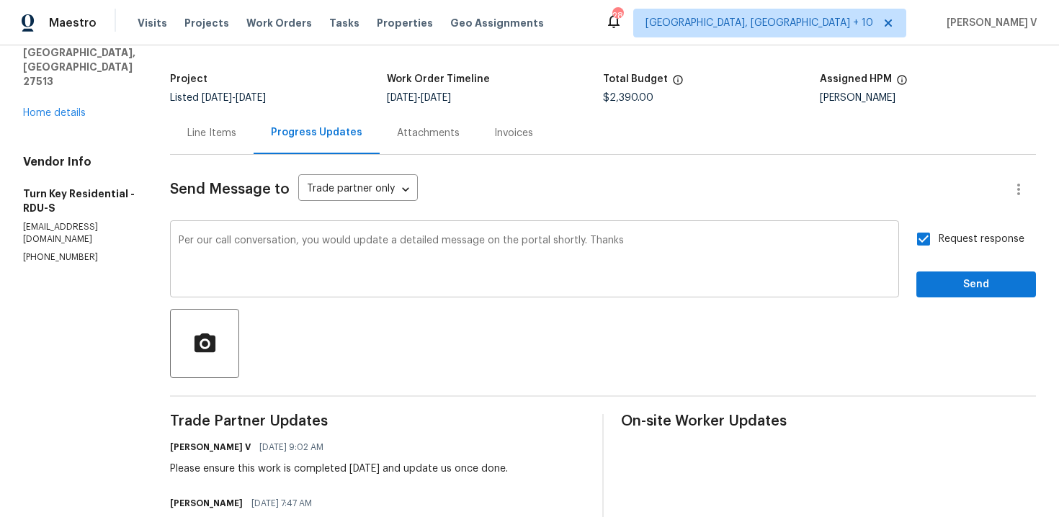
scroll to position [85, 0]
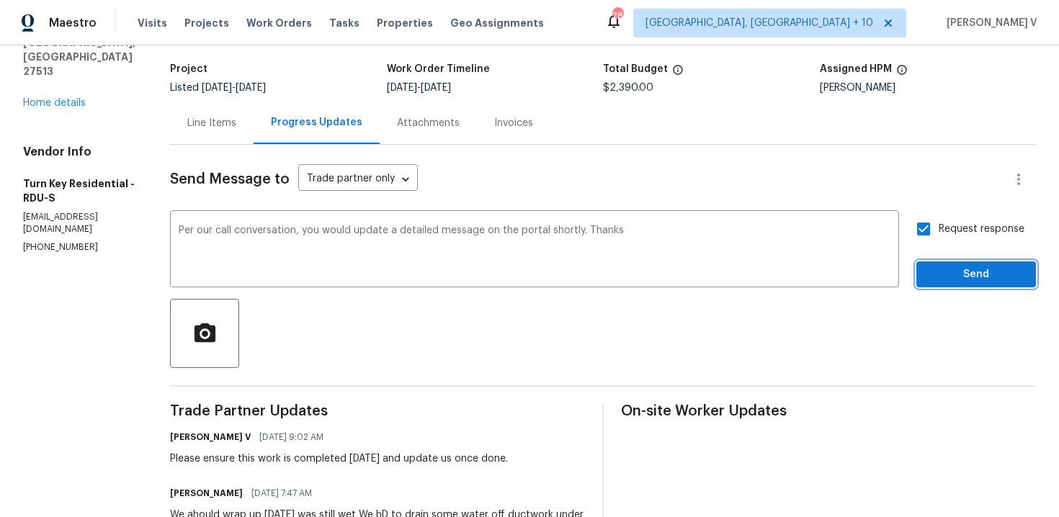
click at [948, 272] on span "Send" at bounding box center [976, 275] width 97 height 18
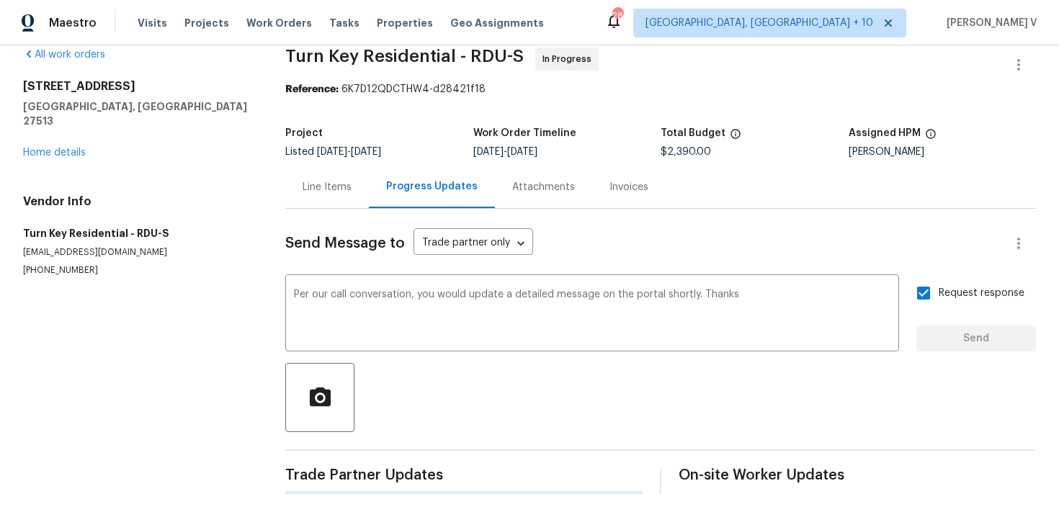
scroll to position [21, 0]
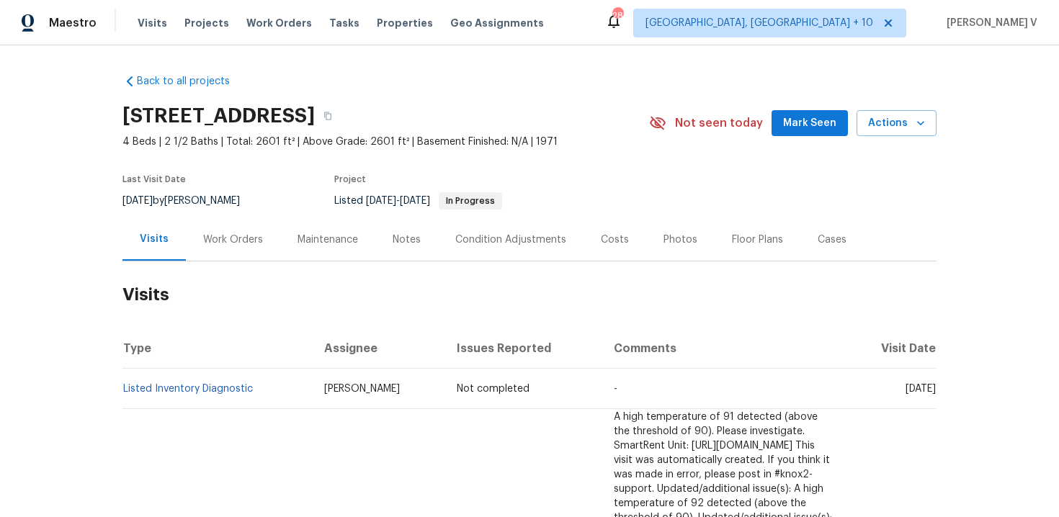
click at [228, 237] on div "Work Orders" at bounding box center [233, 240] width 60 height 14
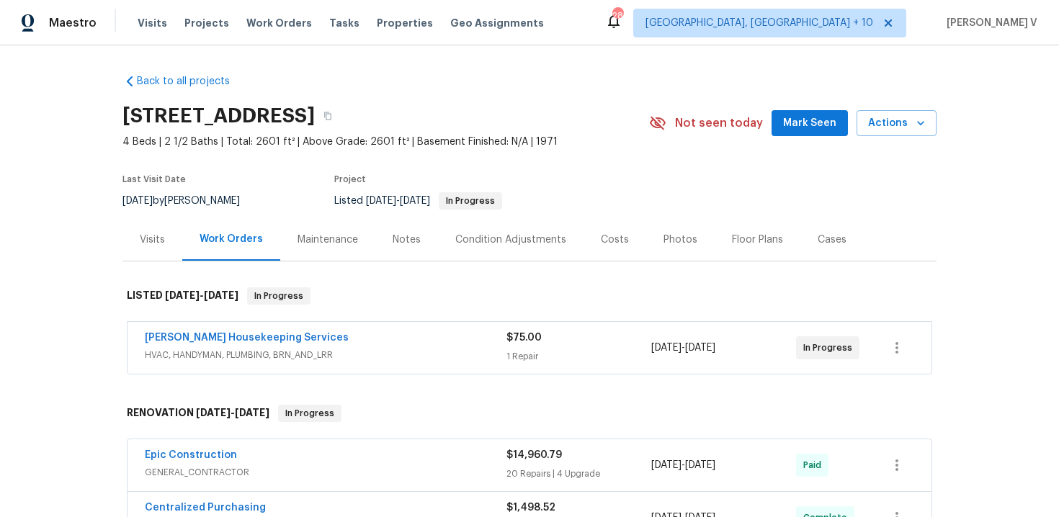
scroll to position [176, 0]
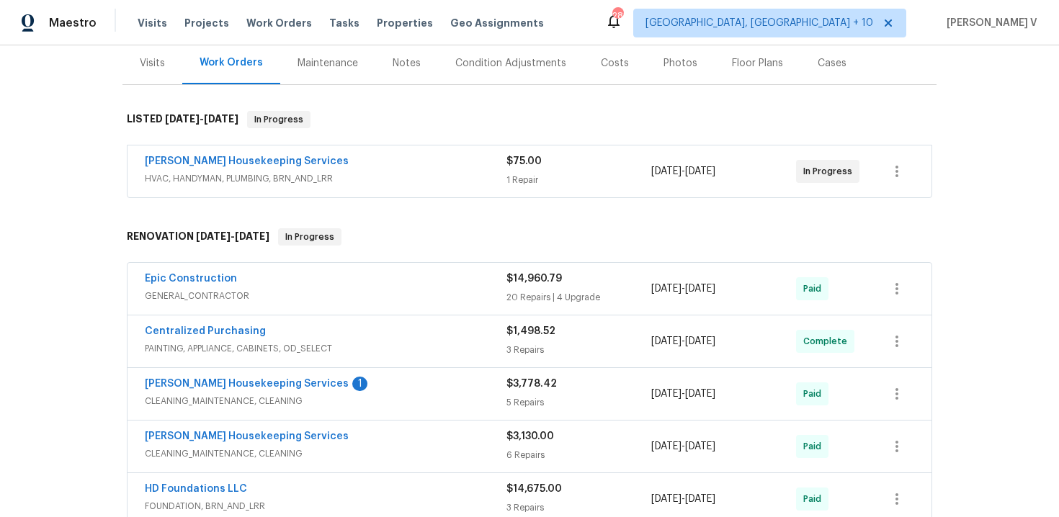
click at [408, 169] on div "[PERSON_NAME] Housekeeping Services" at bounding box center [326, 162] width 362 height 17
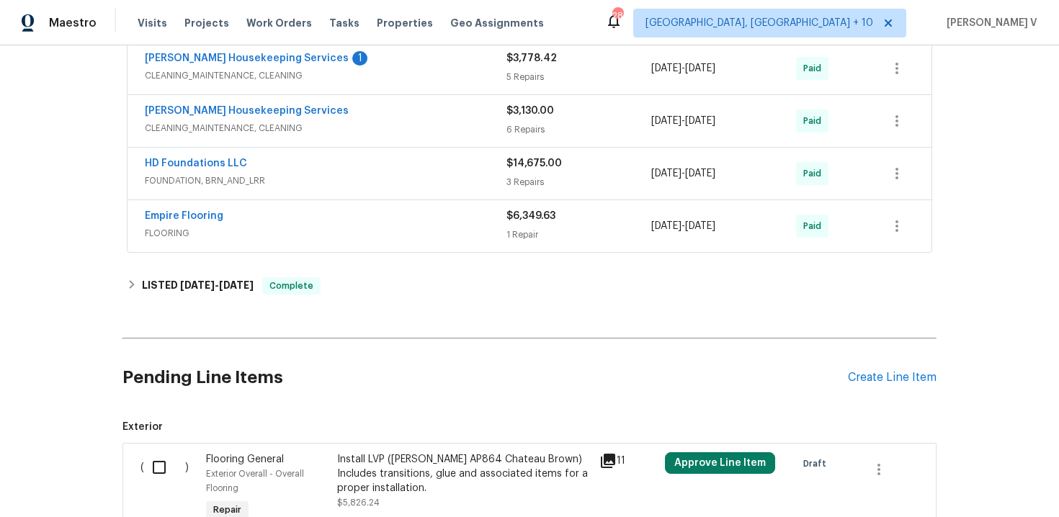
scroll to position [756, 0]
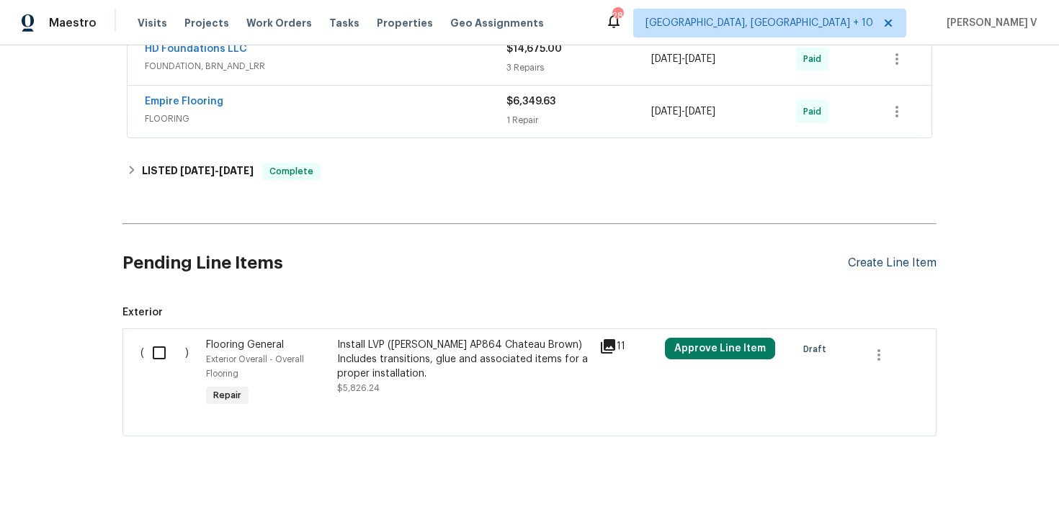
click at [879, 265] on div "Create Line Item" at bounding box center [892, 263] width 89 height 14
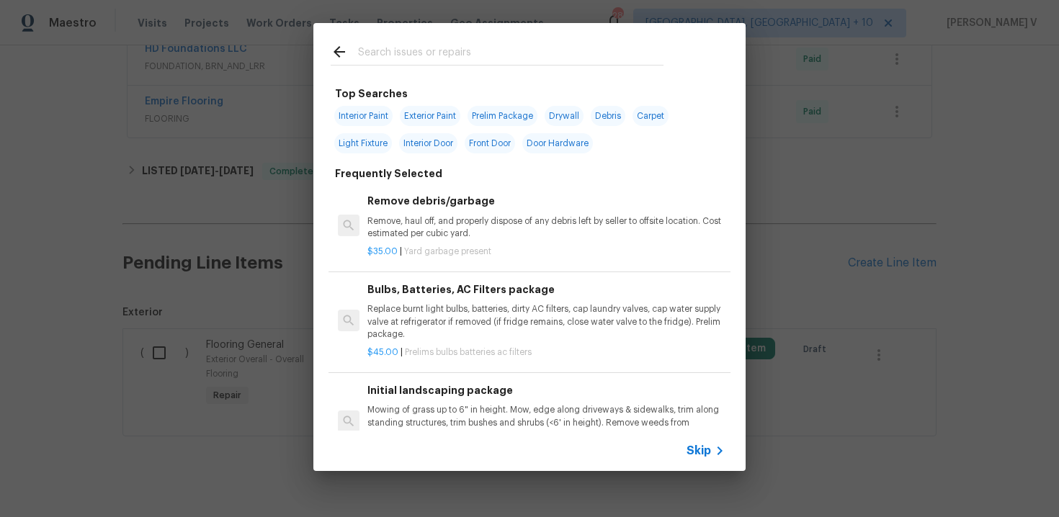
click at [706, 449] on span "Skip" at bounding box center [699, 451] width 24 height 14
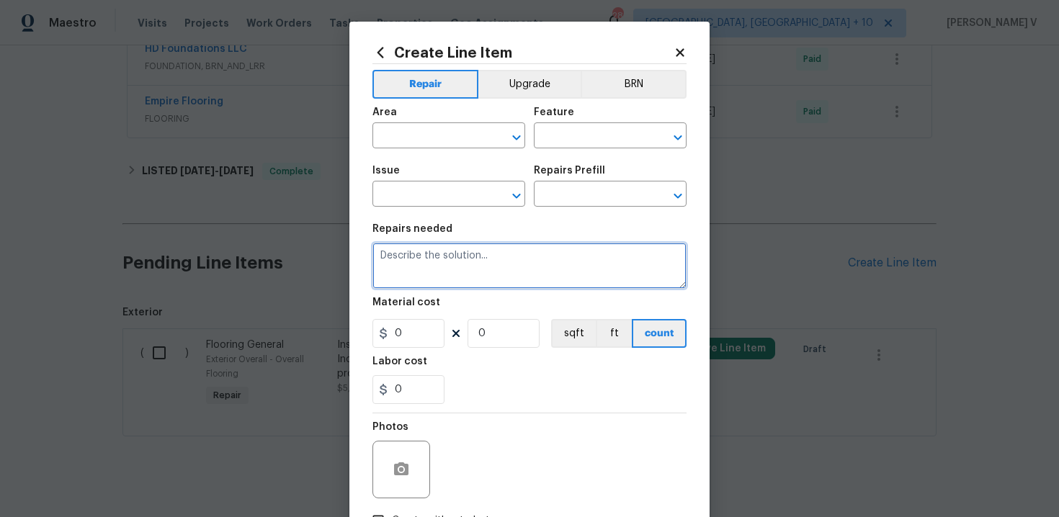
click at [451, 262] on textarea at bounding box center [529, 266] width 314 height 46
paste textarea "The rear door does not secure properly, and the pocket door is not operable. Pl…"
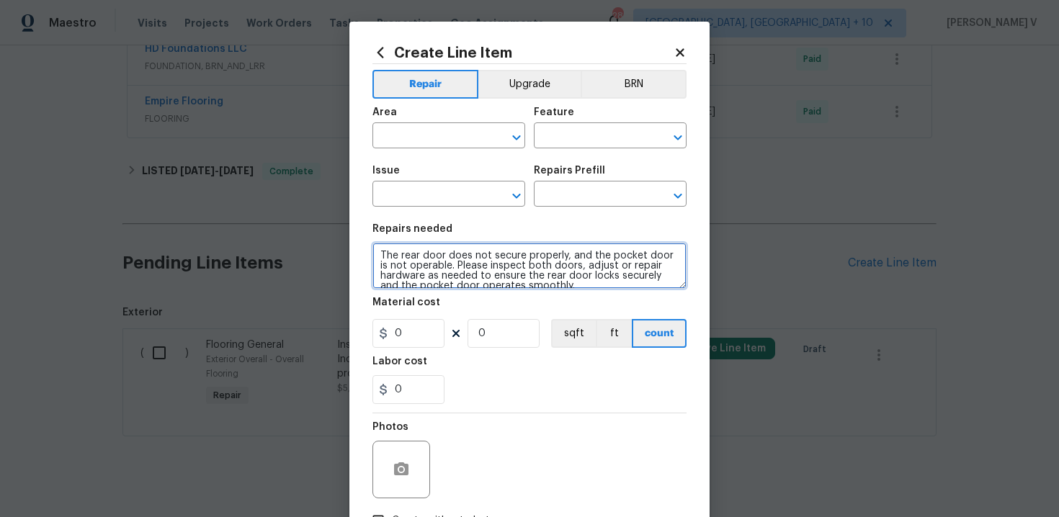
scroll to position [13, 0]
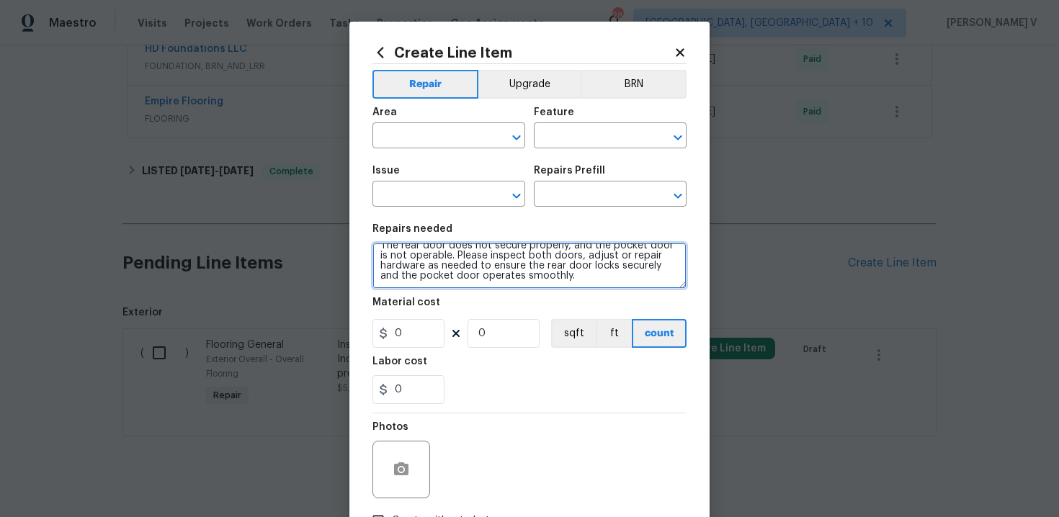
type textarea "The rear door does not secure properly, and the pocket door is not operable. Pl…"
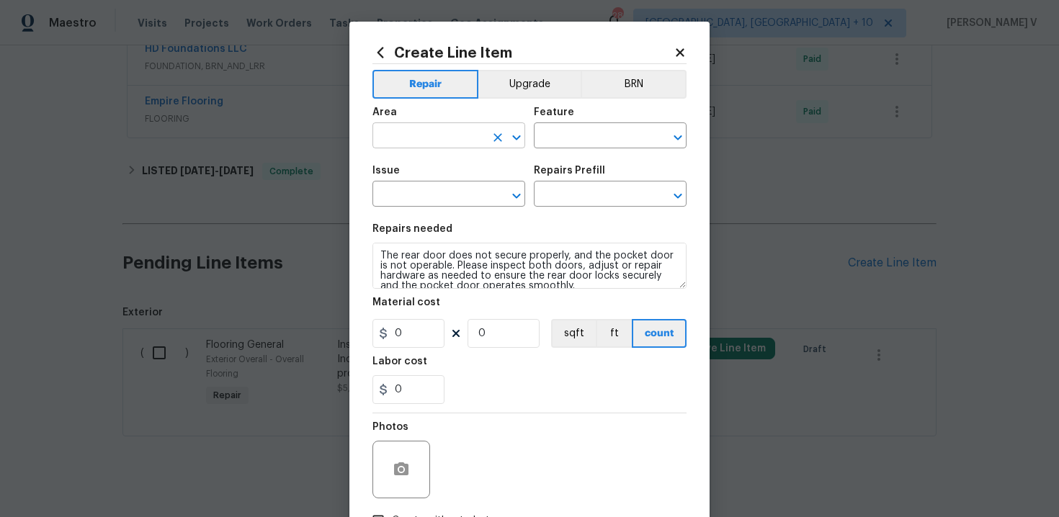
click at [444, 140] on input "text" at bounding box center [428, 137] width 112 height 22
click at [421, 142] on input "door" at bounding box center [428, 137] width 112 height 22
click at [411, 210] on ul "Interior Addition Interior Overall" at bounding box center [448, 181] width 153 height 59
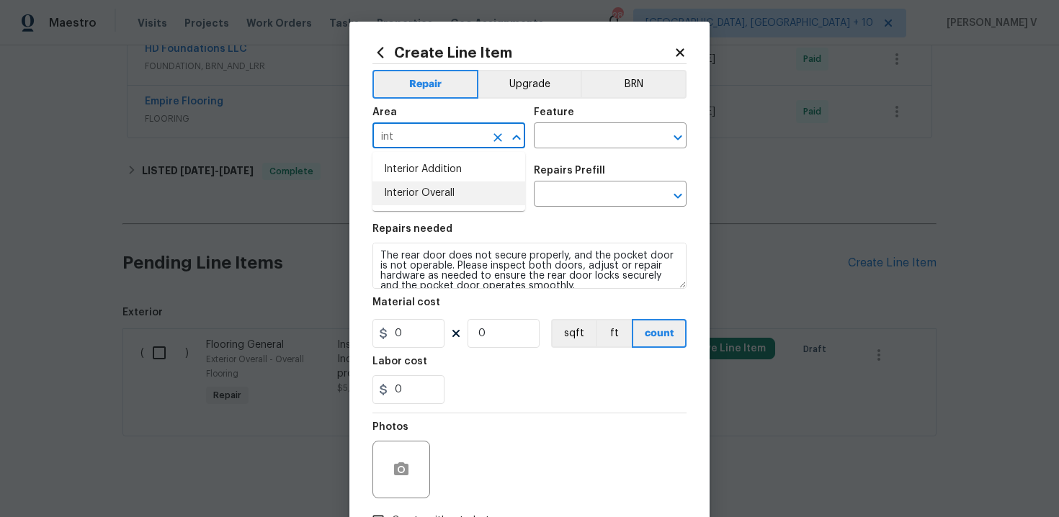
click at [428, 201] on li "Interior Overall" at bounding box center [448, 194] width 153 height 24
type input "Interior Overall"
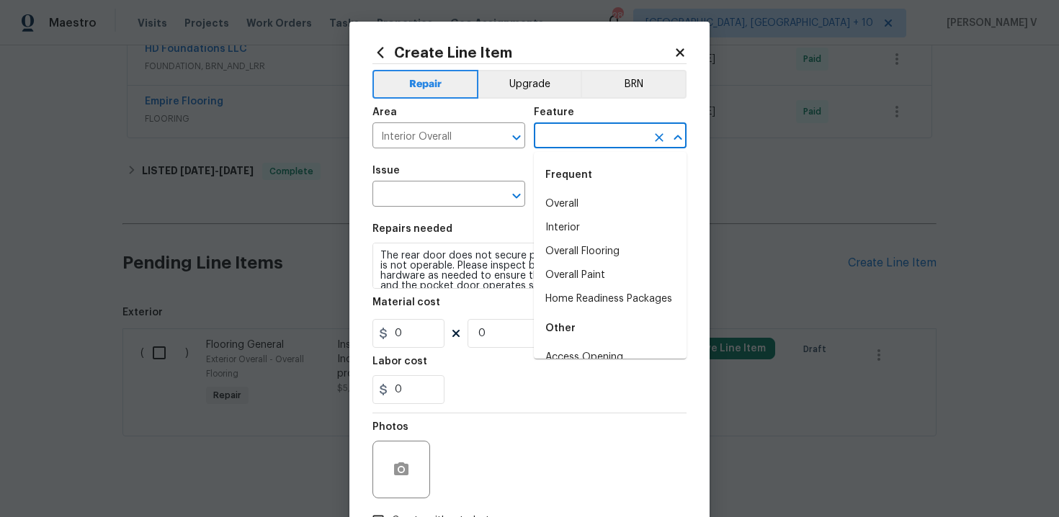
click at [568, 130] on input "text" at bounding box center [590, 137] width 112 height 22
click at [560, 192] on li "Overall" at bounding box center [610, 204] width 153 height 24
type input "Overall"
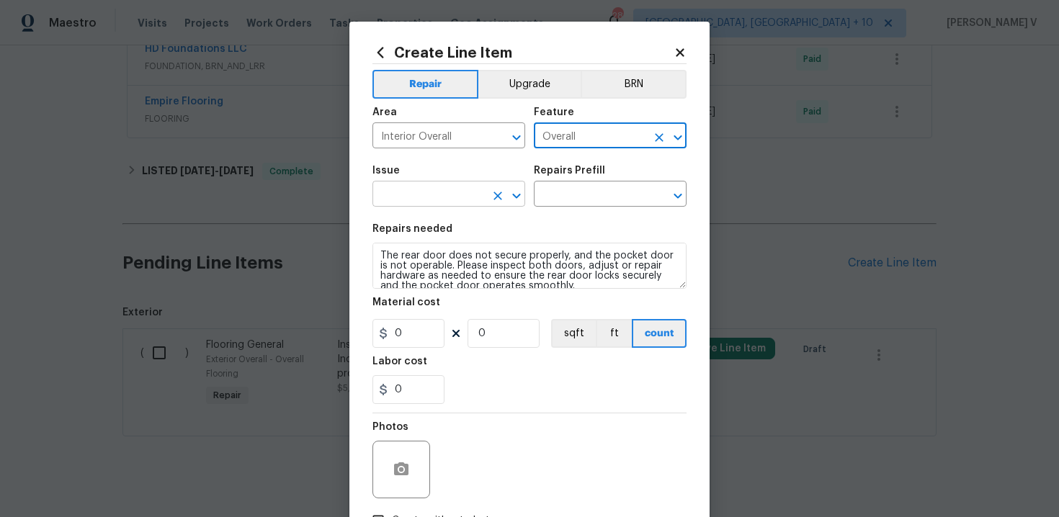
click at [442, 200] on input "text" at bounding box center [428, 195] width 112 height 22
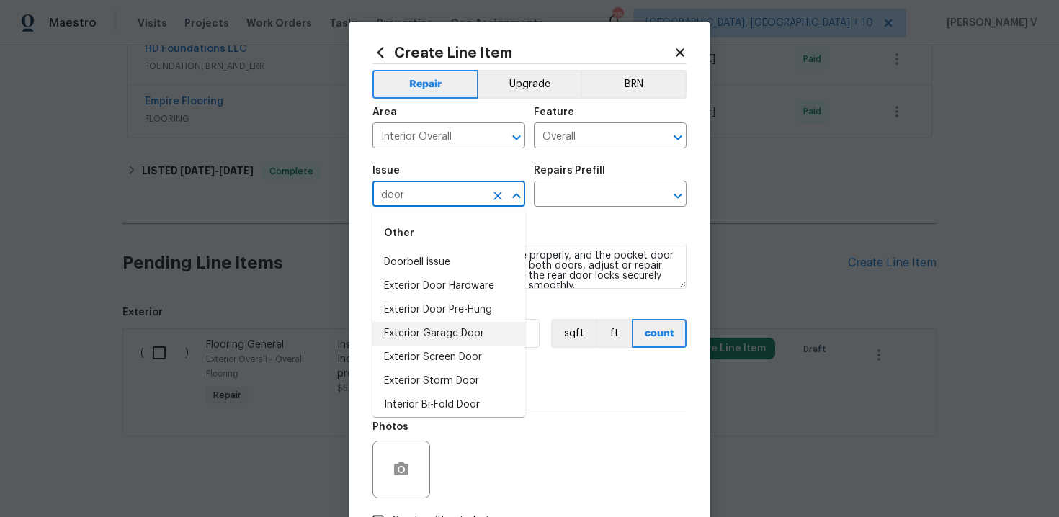
scroll to position [101, 0]
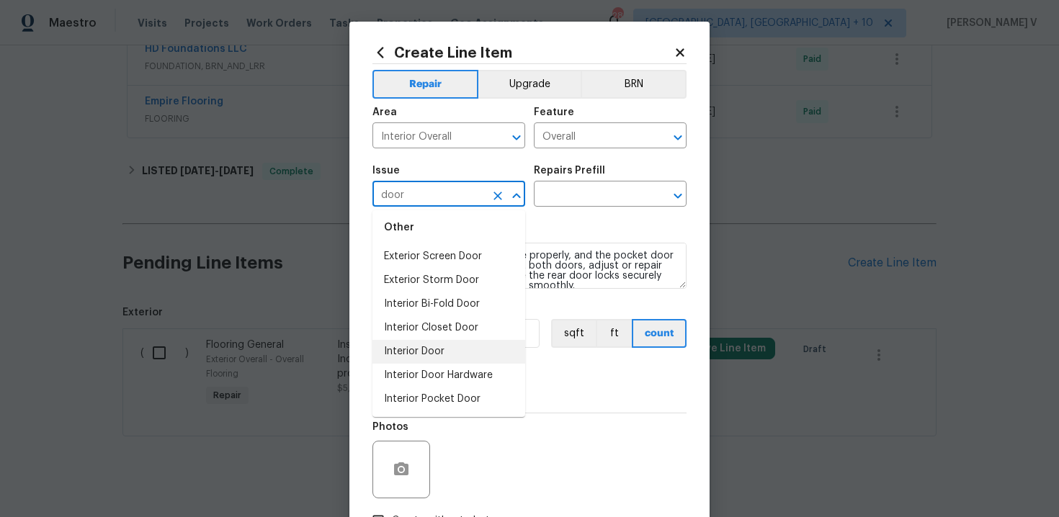
click at [430, 353] on li "Interior Door" at bounding box center [448, 352] width 153 height 24
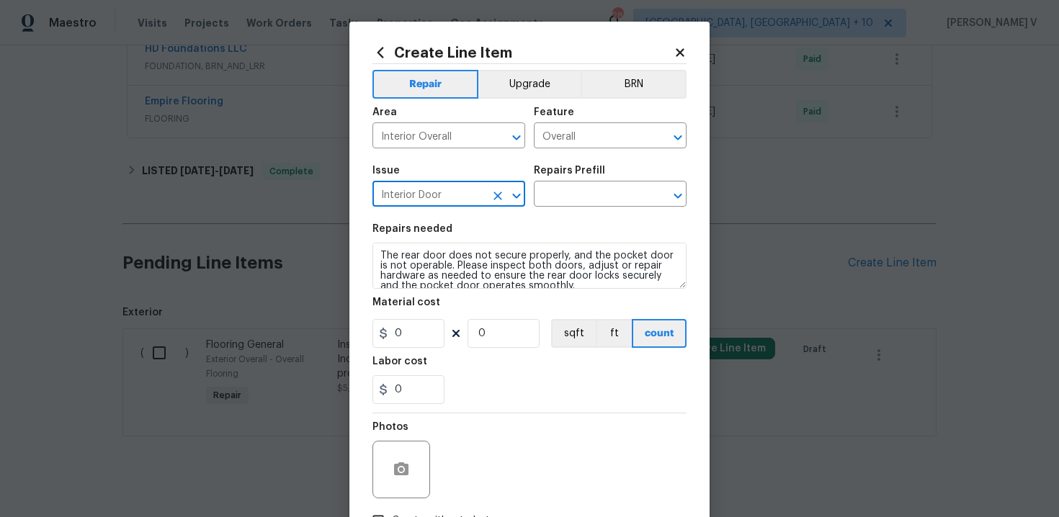
type input "Interior Door"
click at [568, 169] on h5 "Repairs Prefill" at bounding box center [569, 171] width 71 height 10
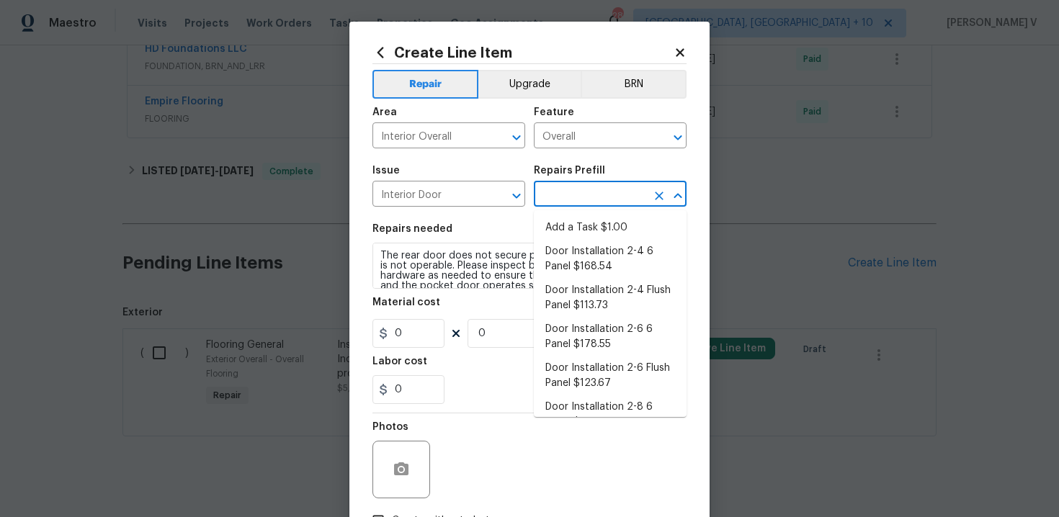
click at [568, 197] on input "text" at bounding box center [590, 195] width 112 height 22
click at [564, 237] on li "Add a Task $1.00" at bounding box center [610, 228] width 153 height 24
type input "Interior Door"
type input "Add a Task $1.00"
type textarea "HPM to detail"
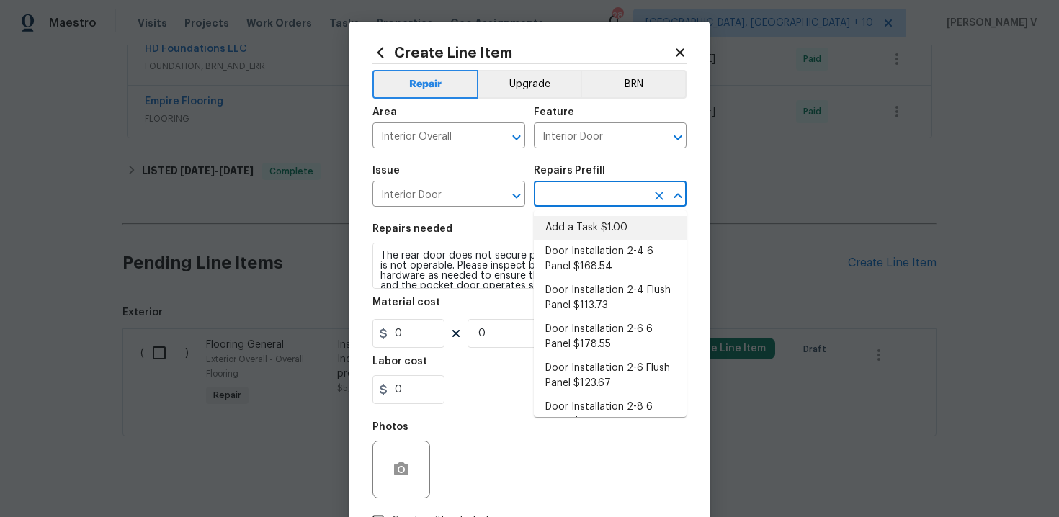
type input "1"
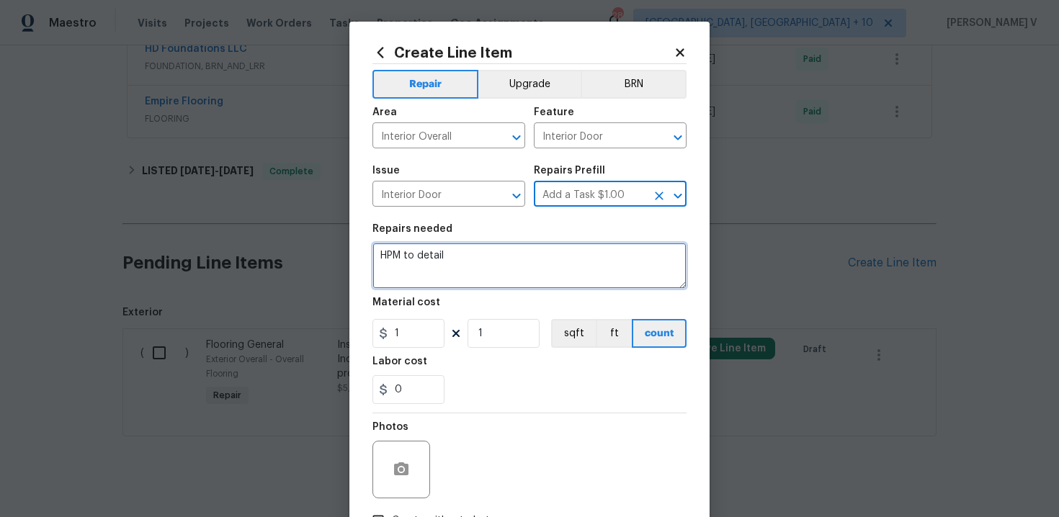
click at [472, 276] on textarea "HPM to detail" at bounding box center [529, 266] width 314 height 46
paste textarea "The rear door does not secure properly, and the pocket door is not operable. Pl…"
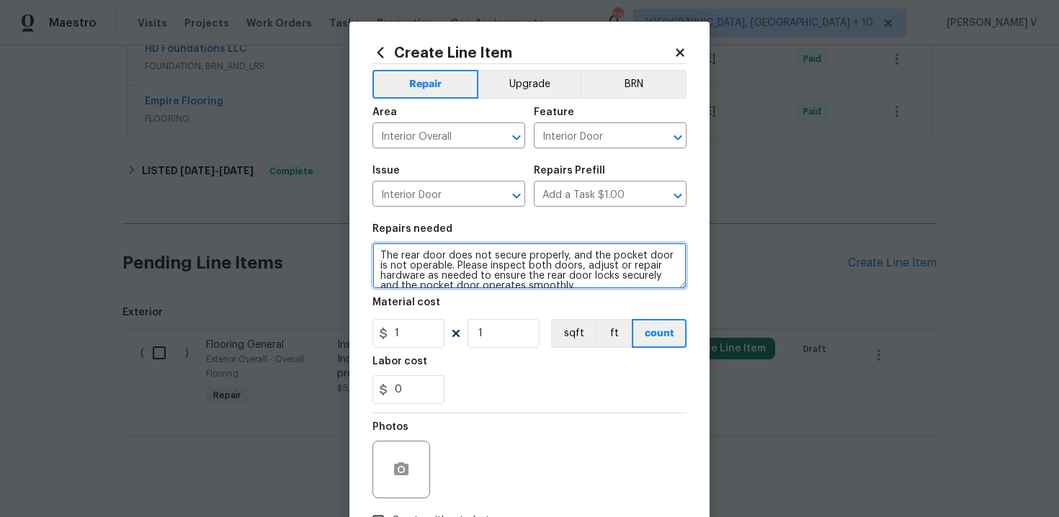
scroll to position [13, 0]
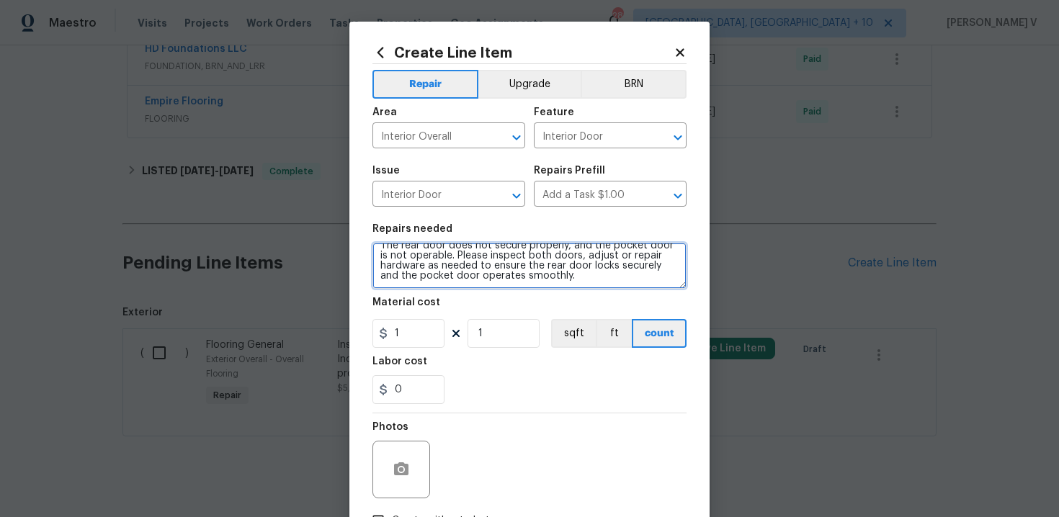
type textarea "The rear door does not secure properly, and the pocket door is not operable. Pl…"
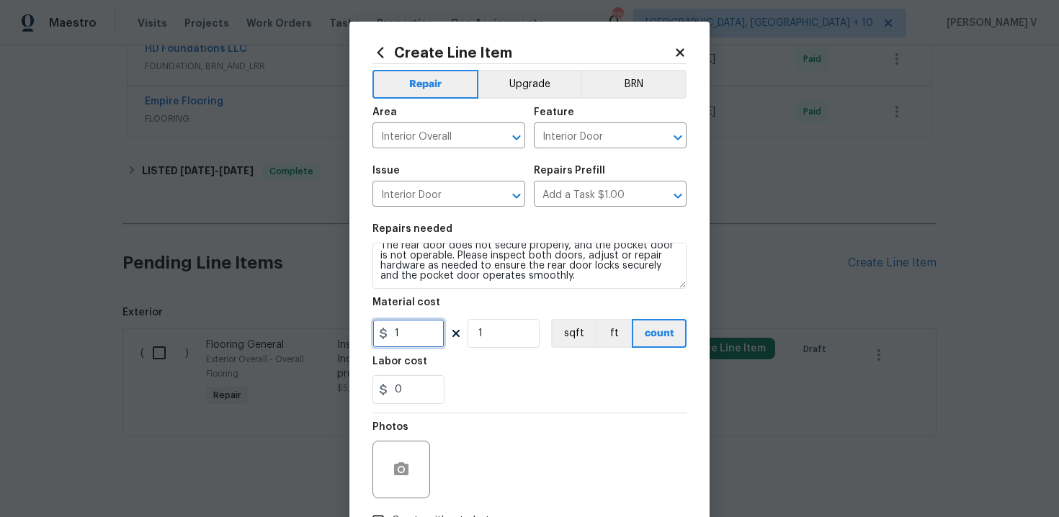
click at [416, 341] on input "1" at bounding box center [408, 333] width 72 height 29
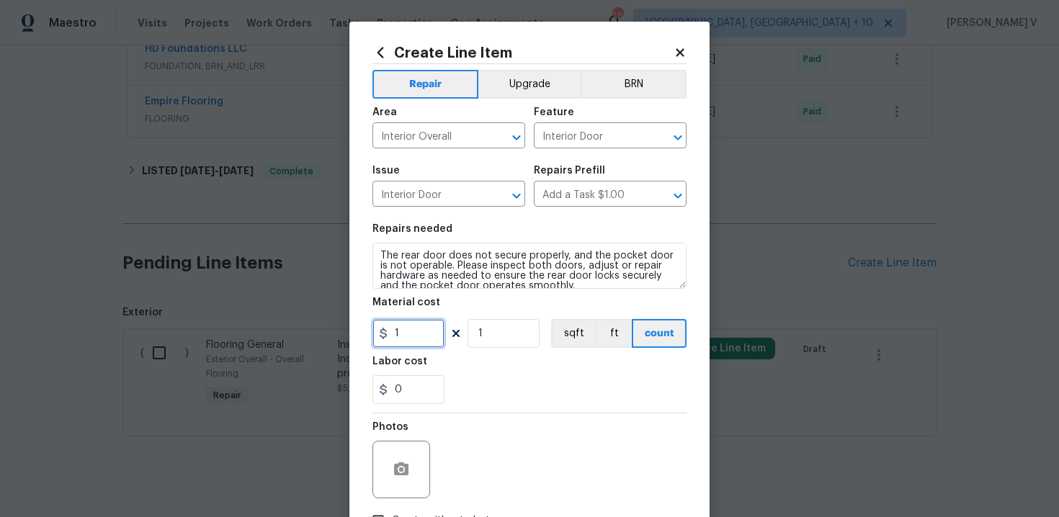
click at [411, 337] on input "1" at bounding box center [408, 333] width 72 height 29
type input "75"
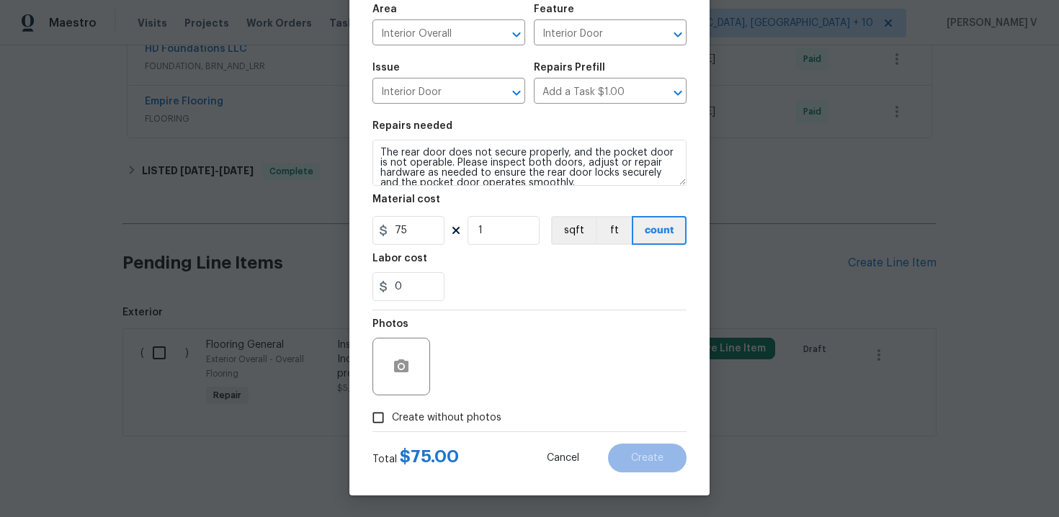
click at [377, 423] on input "Create without photos" at bounding box center [378, 417] width 27 height 27
checkbox input "true"
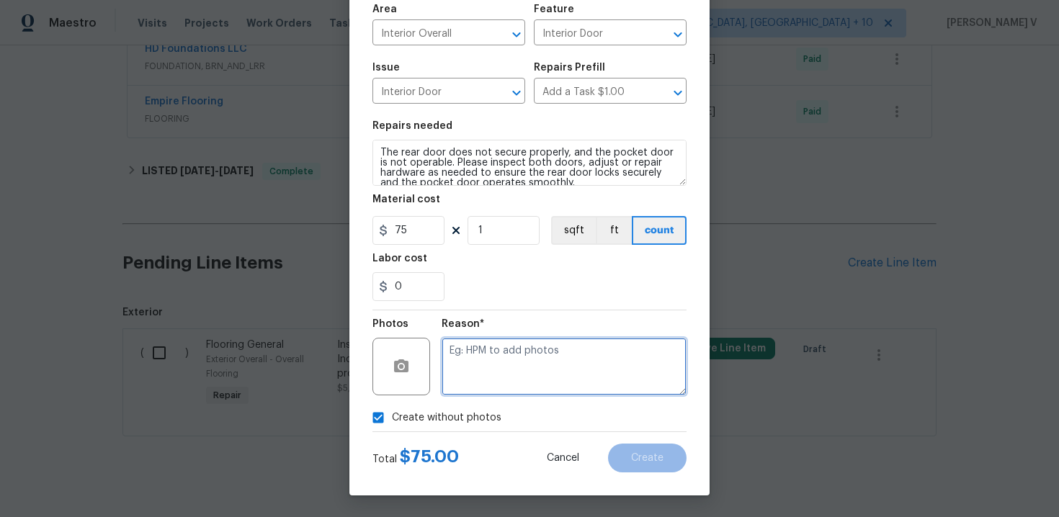
click at [504, 377] on textarea at bounding box center [564, 367] width 245 height 58
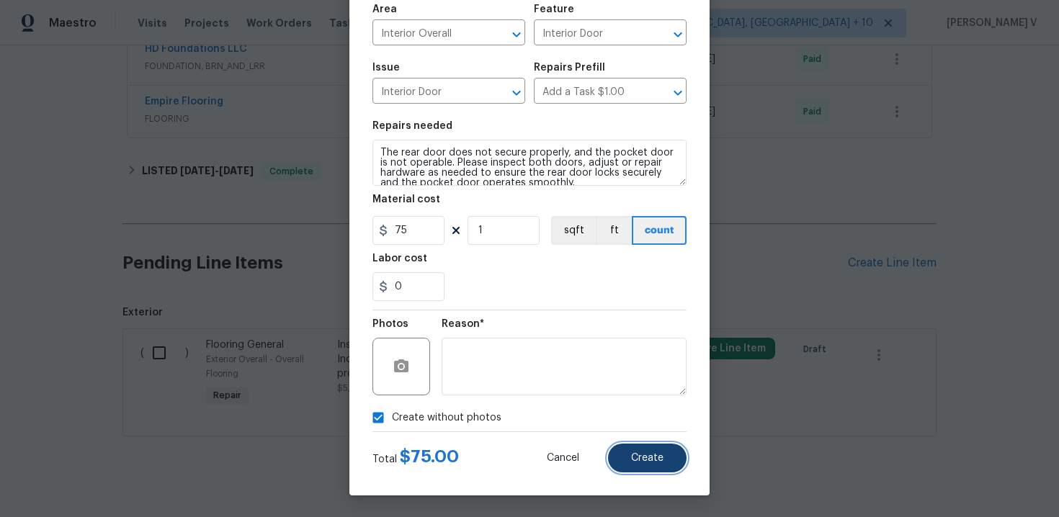
click at [655, 464] on button "Create" at bounding box center [647, 458] width 79 height 29
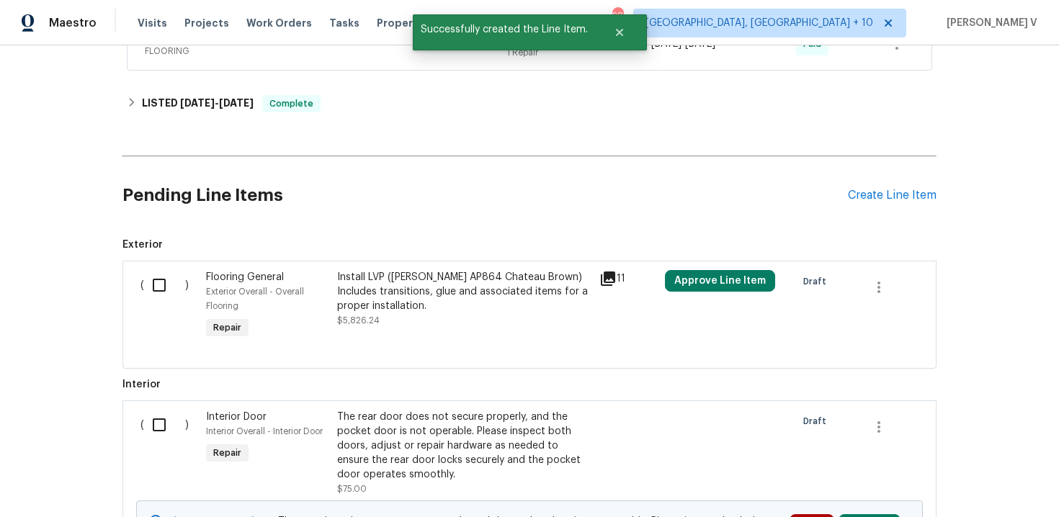
scroll to position [911, 0]
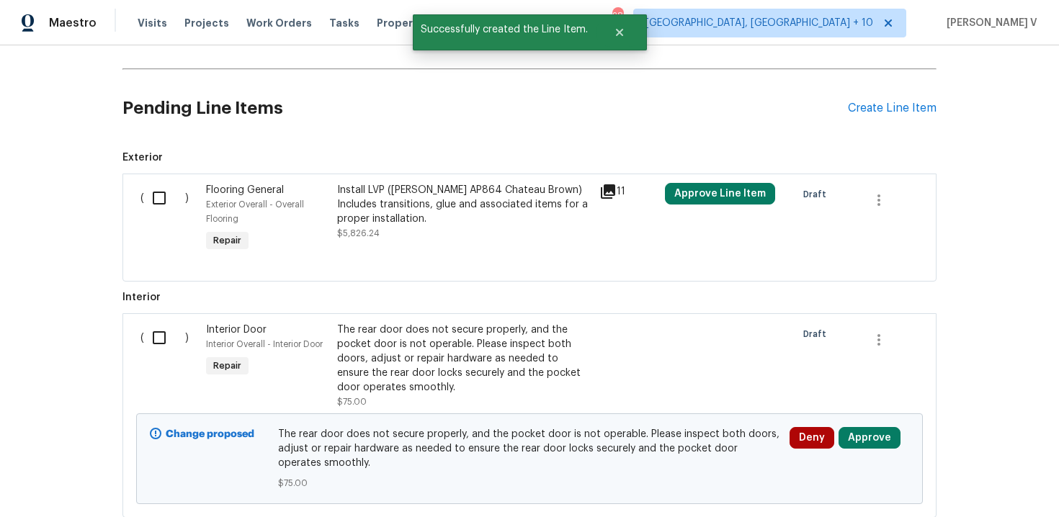
click at [161, 341] on input "checkbox" at bounding box center [164, 338] width 41 height 30
checkbox input "true"
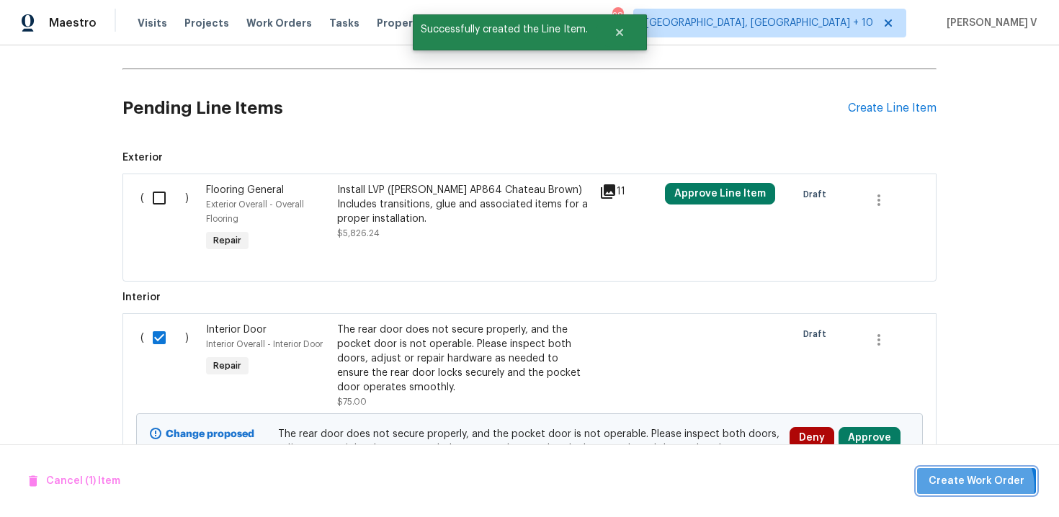
click at [977, 487] on span "Create Work Order" at bounding box center [977, 482] width 96 height 18
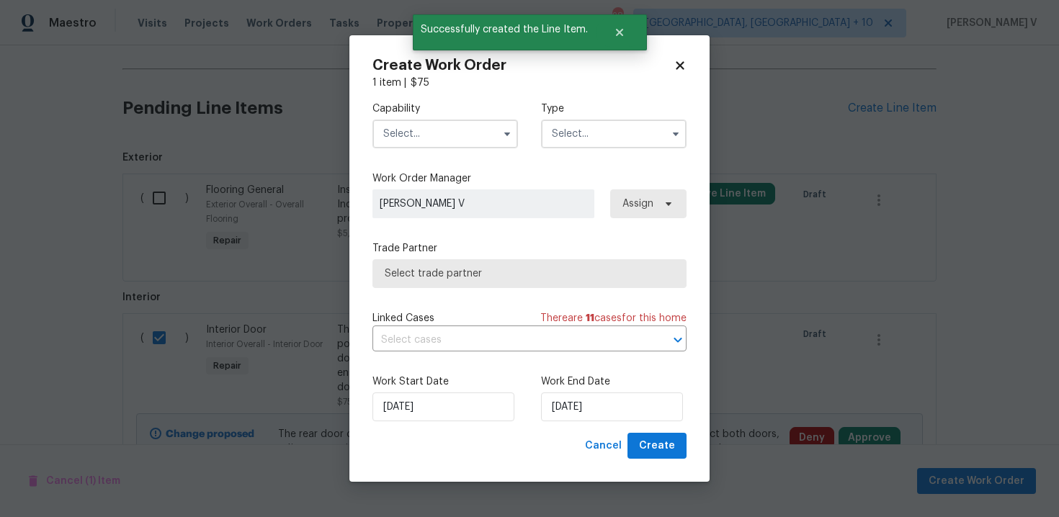
click at [413, 131] on input "text" at bounding box center [445, 134] width 146 height 29
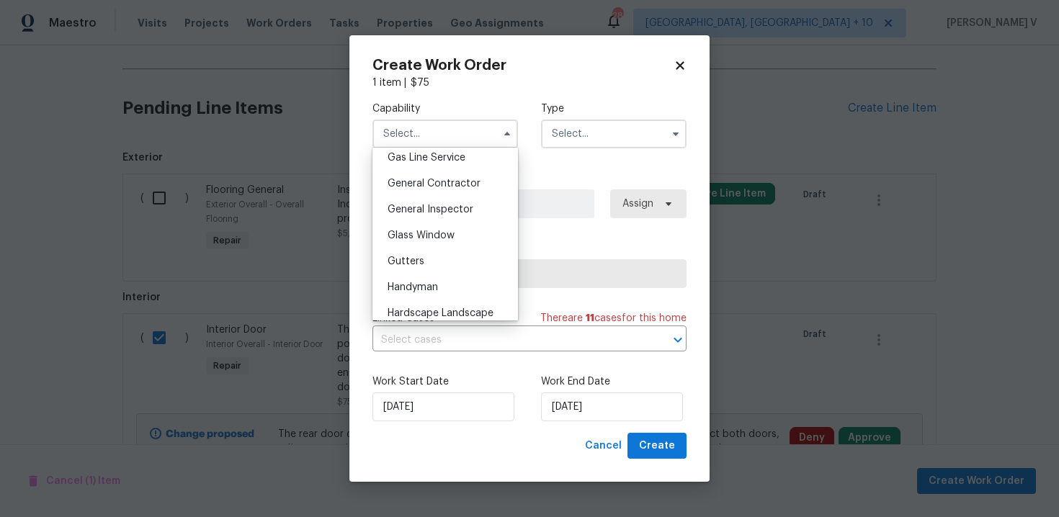
scroll to position [736, 0]
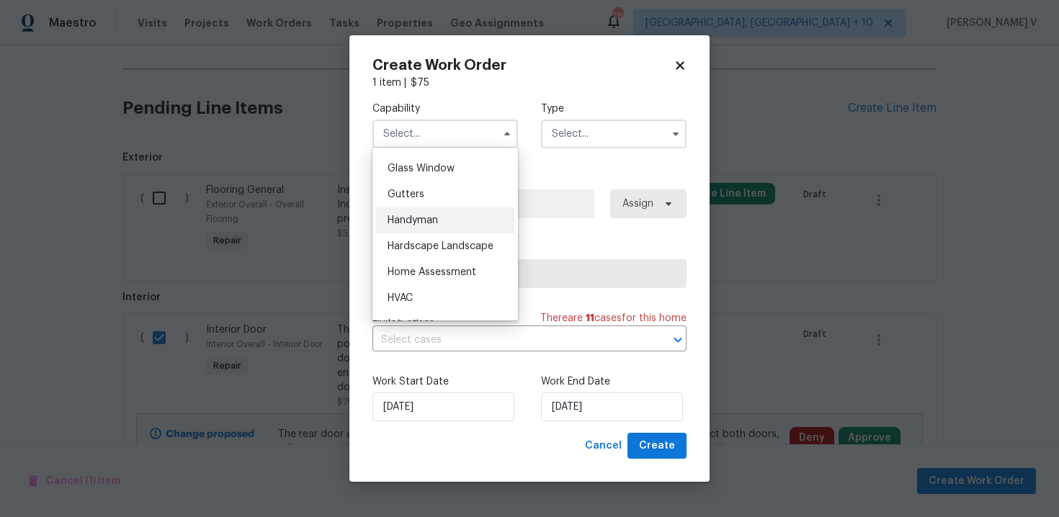
click at [439, 228] on div "Handyman" at bounding box center [445, 220] width 138 height 26
type input "Handyman"
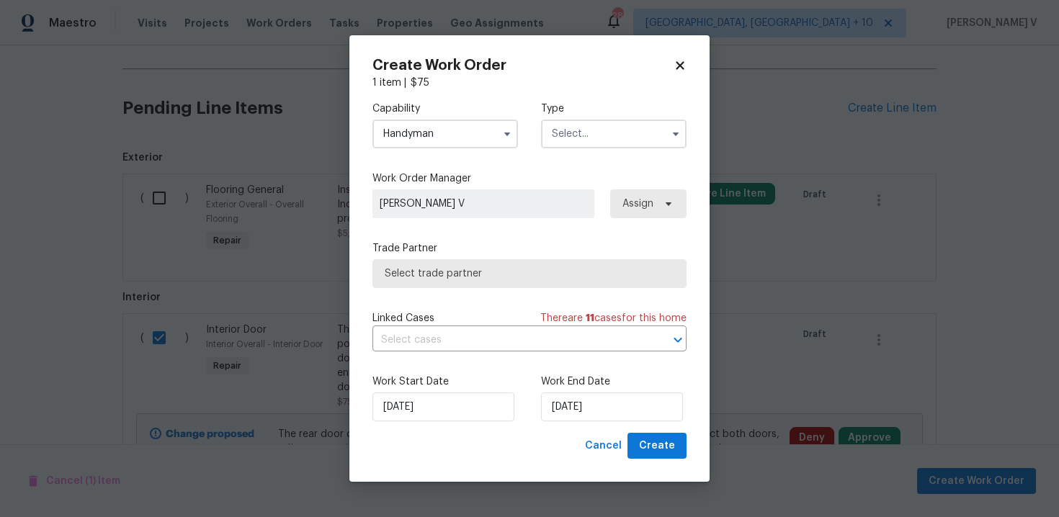
click at [610, 105] on label "Type" at bounding box center [614, 109] width 146 height 14
click at [599, 123] on input "text" at bounding box center [614, 134] width 146 height 29
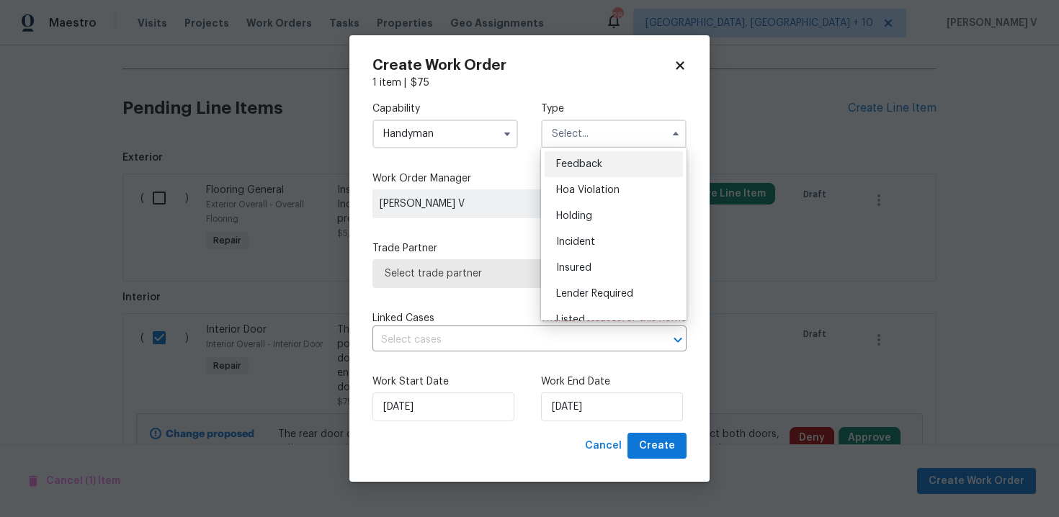
click at [581, 166] on span "Feedback" at bounding box center [579, 164] width 46 height 10
type input "Feedback"
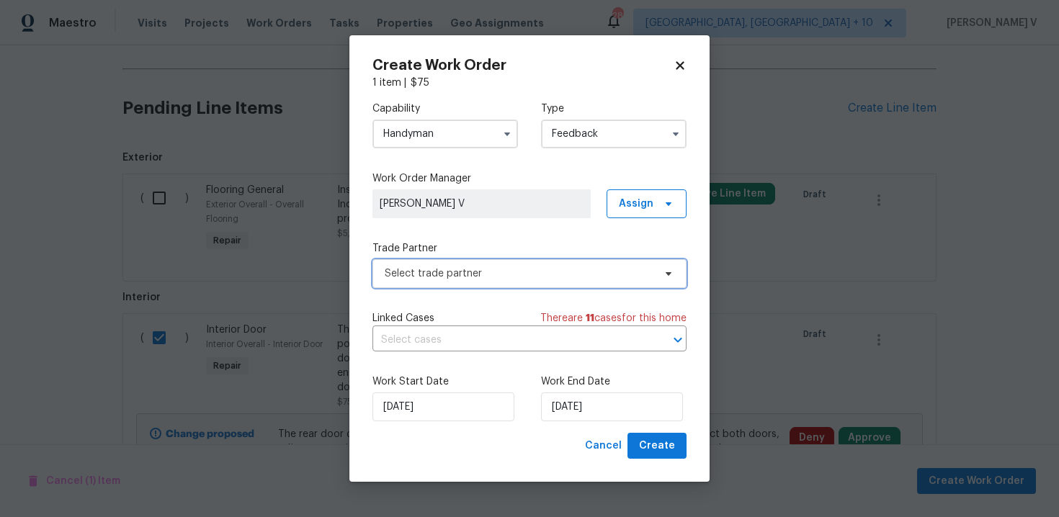
click at [462, 269] on span "Select trade partner" at bounding box center [519, 274] width 269 height 14
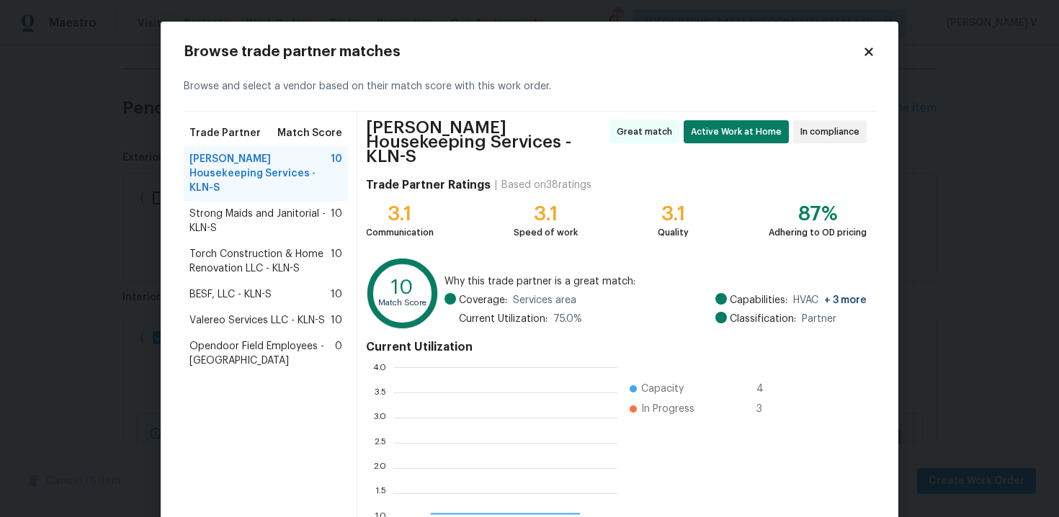
scroll to position [202, 224]
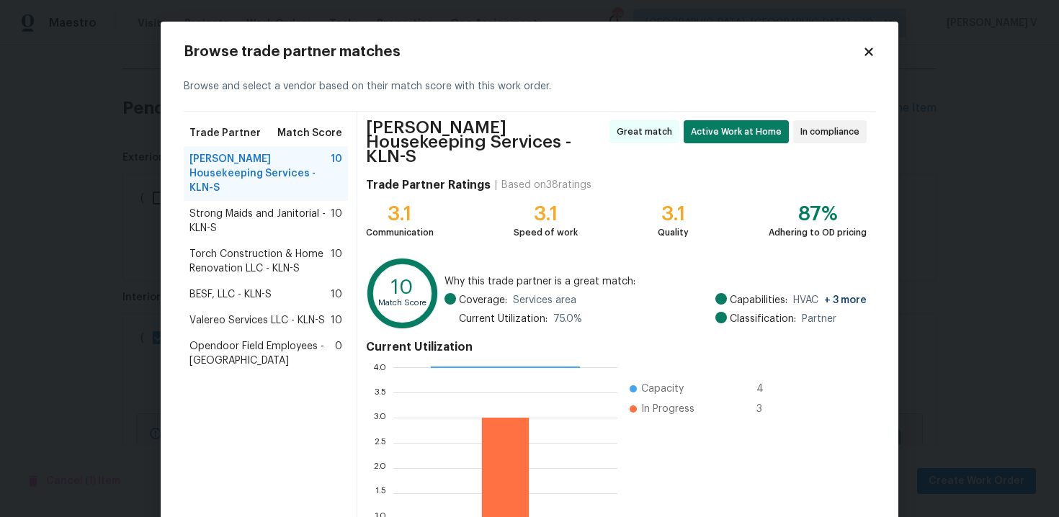
click at [276, 220] on span "Strong Maids and Janitorial - KLN-S" at bounding box center [259, 221] width 141 height 29
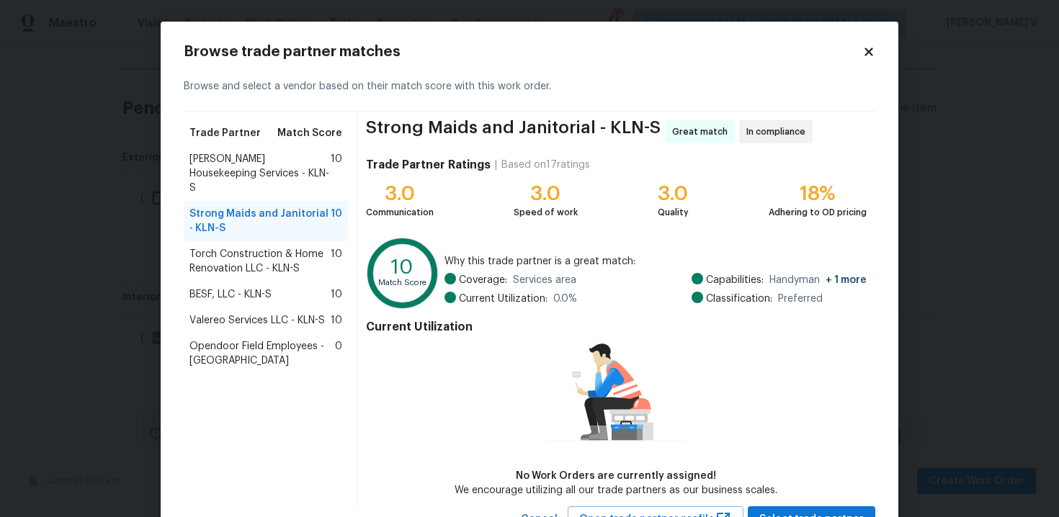
scroll to position [59, 0]
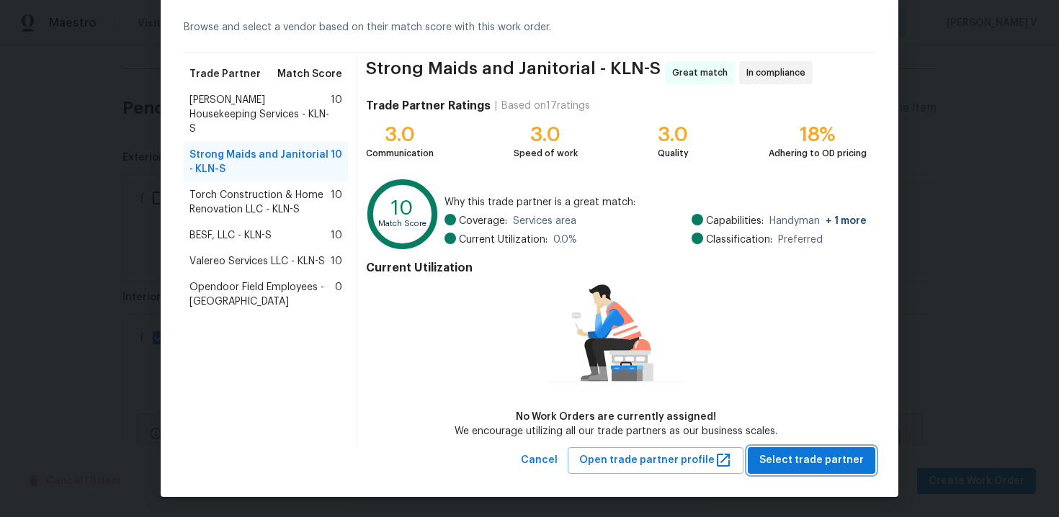
click at [795, 458] on span "Select trade partner" at bounding box center [811, 461] width 104 height 18
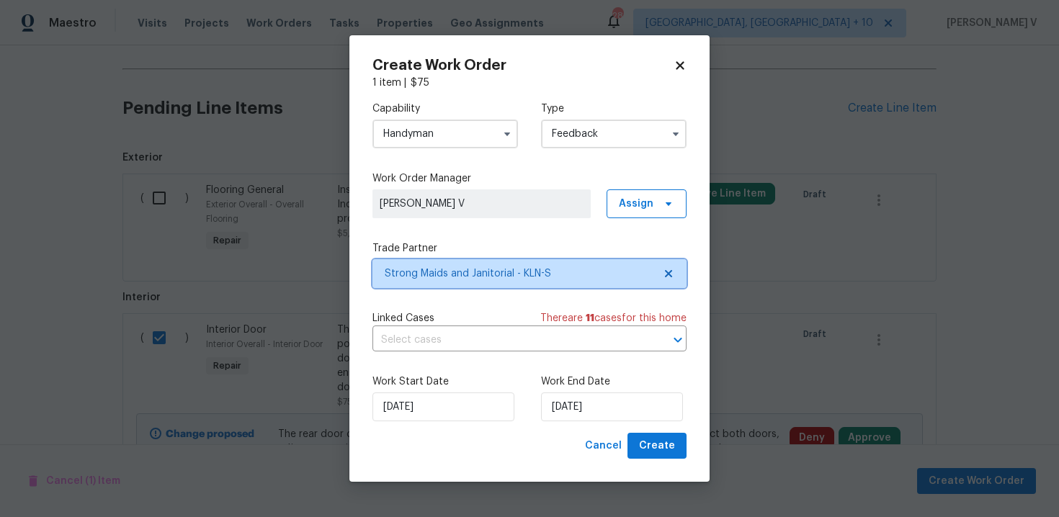
scroll to position [0, 0]
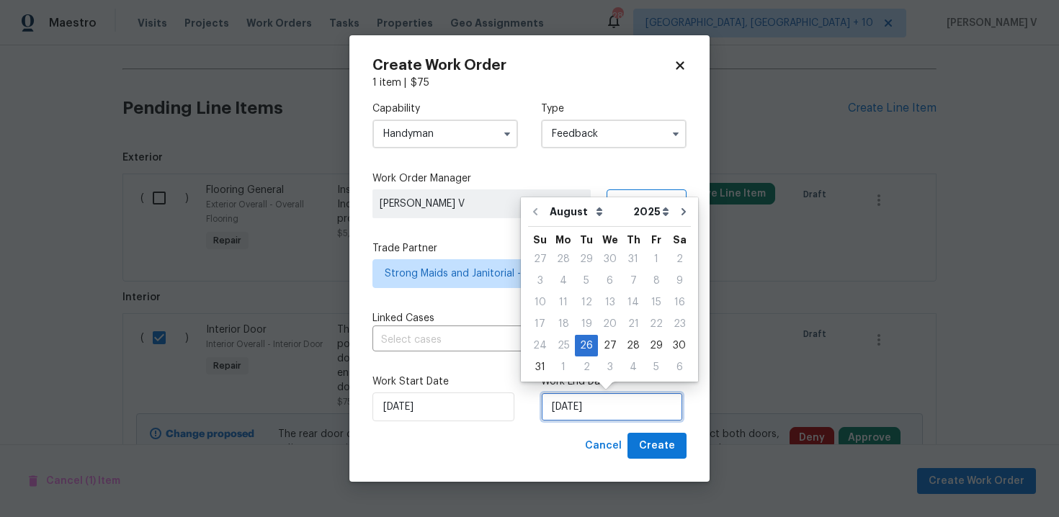
click at [580, 403] on input "26/08/2025" at bounding box center [612, 407] width 142 height 29
click at [630, 330] on div "21" at bounding box center [633, 324] width 23 height 20
click at [627, 343] on div "28" at bounding box center [633, 346] width 23 height 20
type input "28/08/2025"
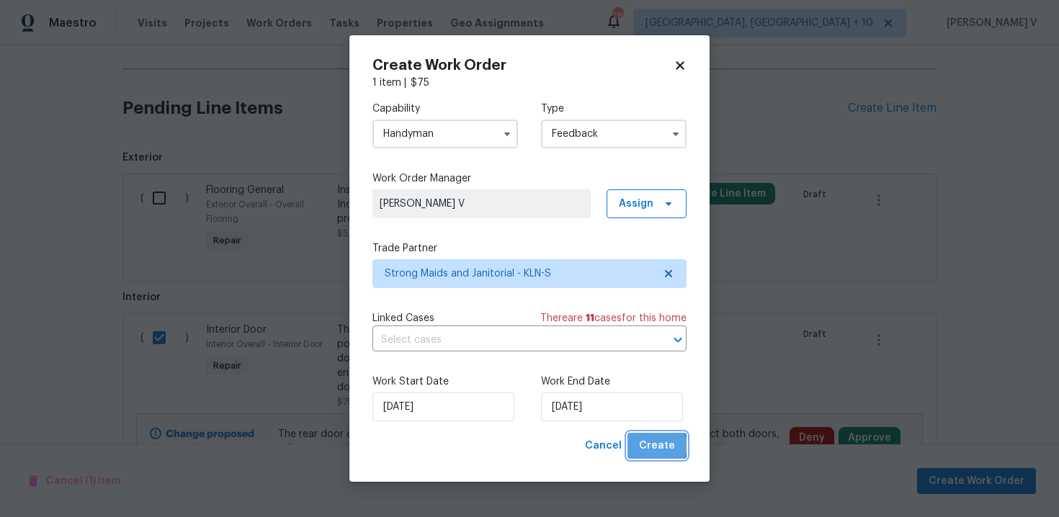
click at [658, 446] on span "Create" at bounding box center [657, 446] width 36 height 18
checkbox input "false"
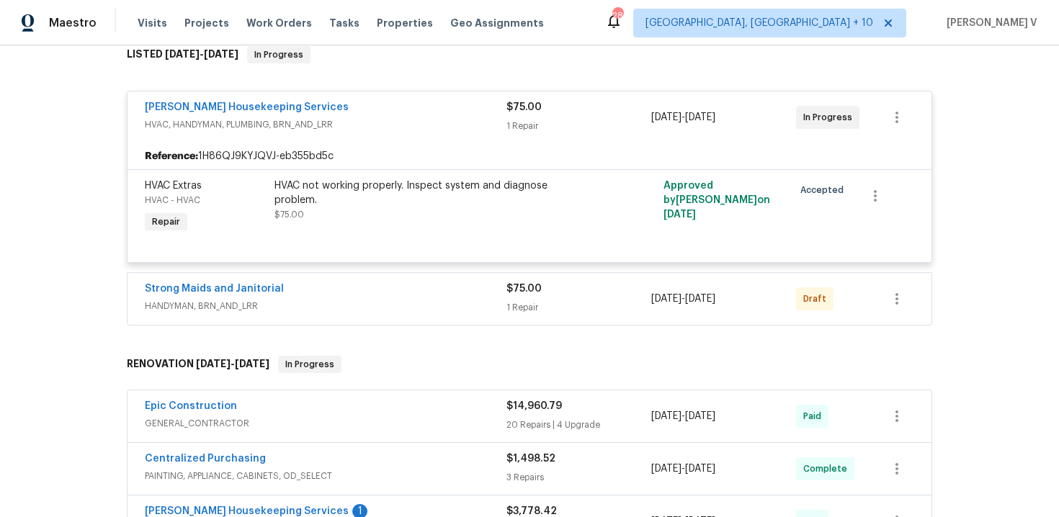
scroll to position [253, 0]
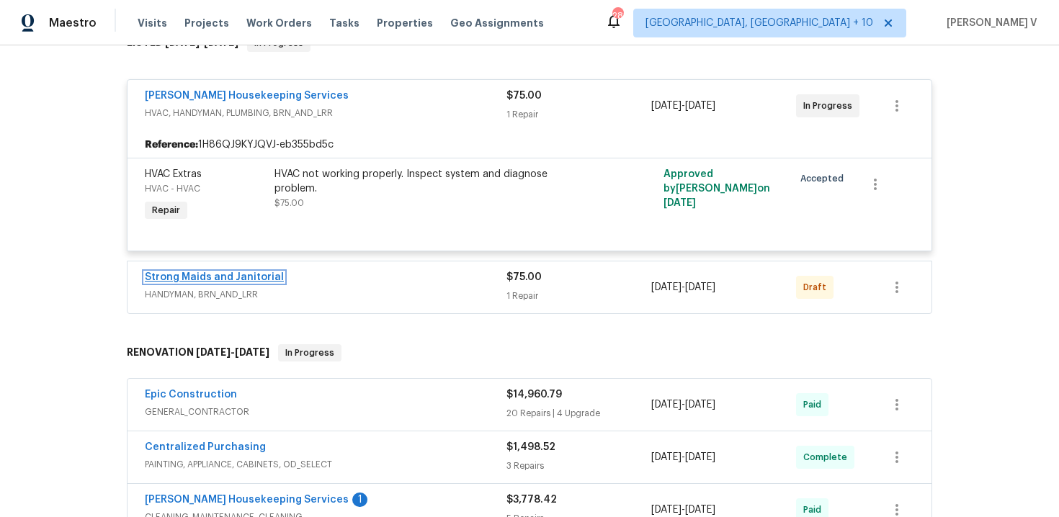
click at [222, 275] on link "Strong Maids and Janitorial" at bounding box center [214, 277] width 139 height 10
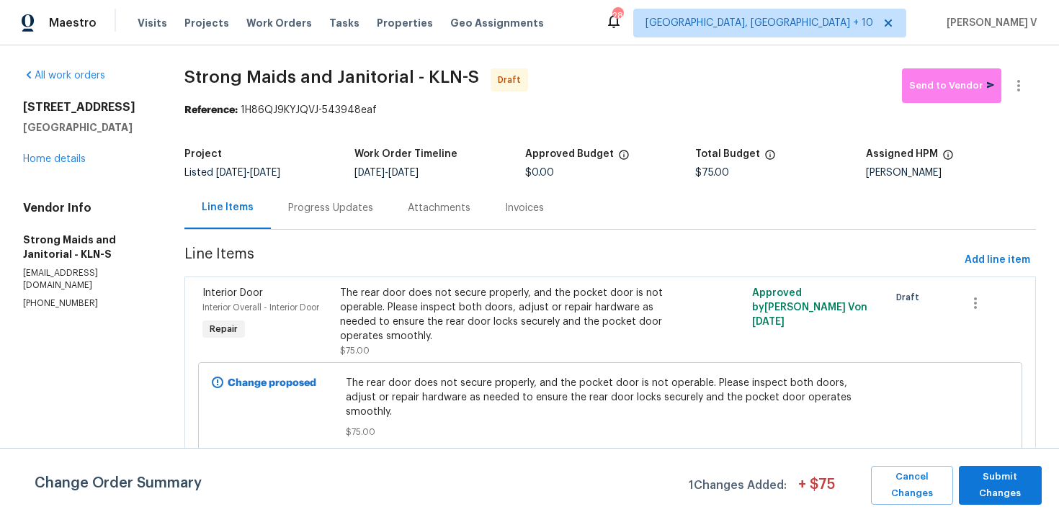
click at [365, 226] on div "Progress Updates" at bounding box center [331, 208] width 120 height 43
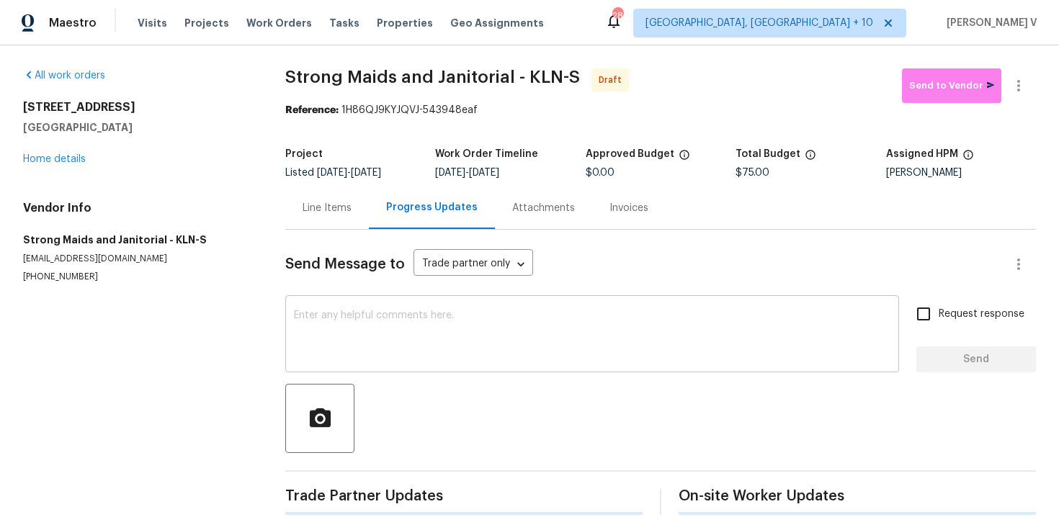
click at [370, 301] on div "x ​" at bounding box center [592, 335] width 614 height 73
paste textarea "Hi, this is Divya with Opendoor. I’m confirming you received the WO for the pro…"
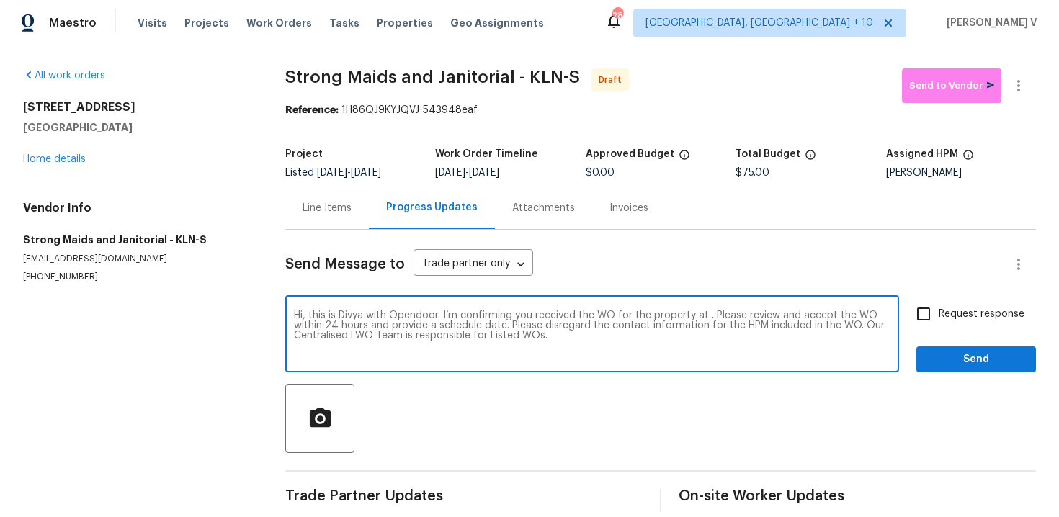
click at [707, 314] on textarea "Hi, this is Divya with Opendoor. I’m confirming you received the WO for the pro…" at bounding box center [592, 335] width 596 height 50
paste textarea "3202 Magnolia Blvd, Temple, TX 76502"
type textarea "Hi, this is Divya with Opendoor. I’m confirming you received the WO for the pro…"
click at [959, 303] on label "Request response" at bounding box center [966, 314] width 116 height 30
click at [939, 303] on input "Request response" at bounding box center [923, 314] width 30 height 30
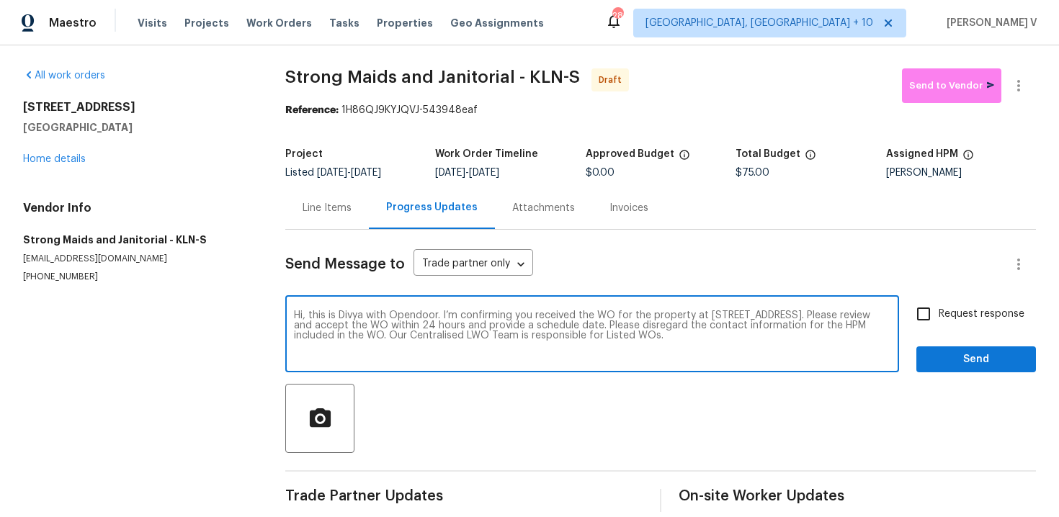
checkbox input "true"
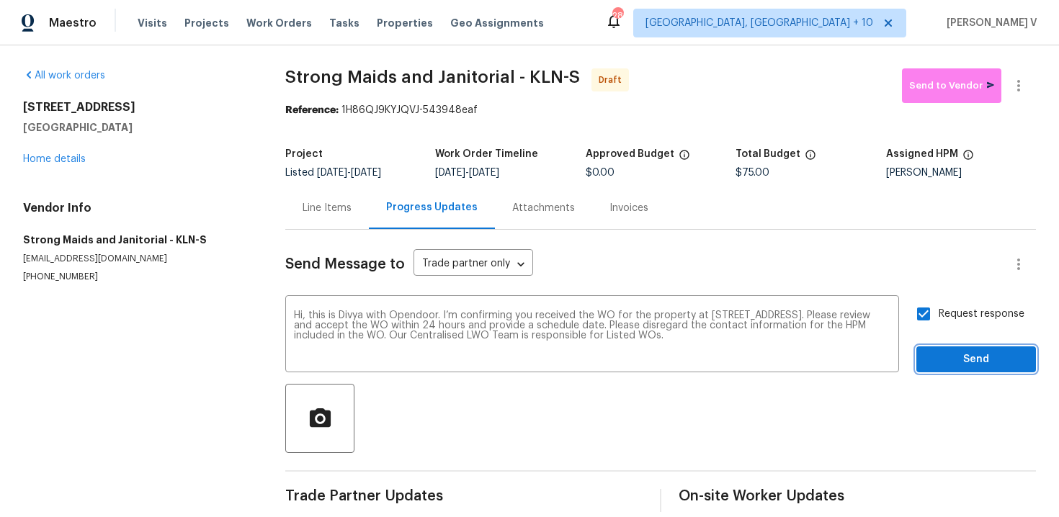
click at [959, 354] on span "Send" at bounding box center [976, 360] width 97 height 18
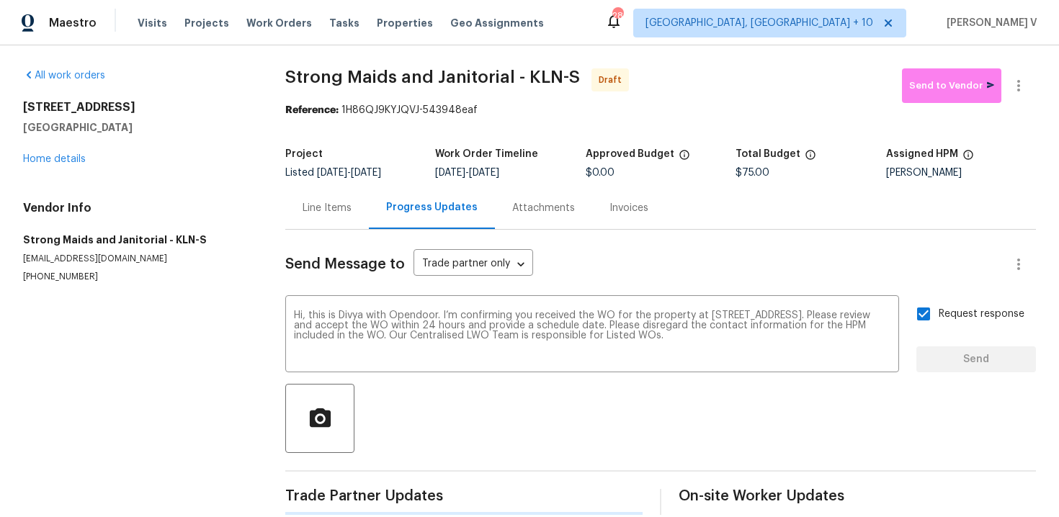
drag, startPoint x: 1025, startPoint y: 61, endPoint x: 1025, endPoint y: 71, distance: 9.4
click at [1025, 62] on div "All work orders 3202 Magnolia Blvd Temple, TX 76502 Home details Vendor Info St…" at bounding box center [529, 291] width 1059 height 493
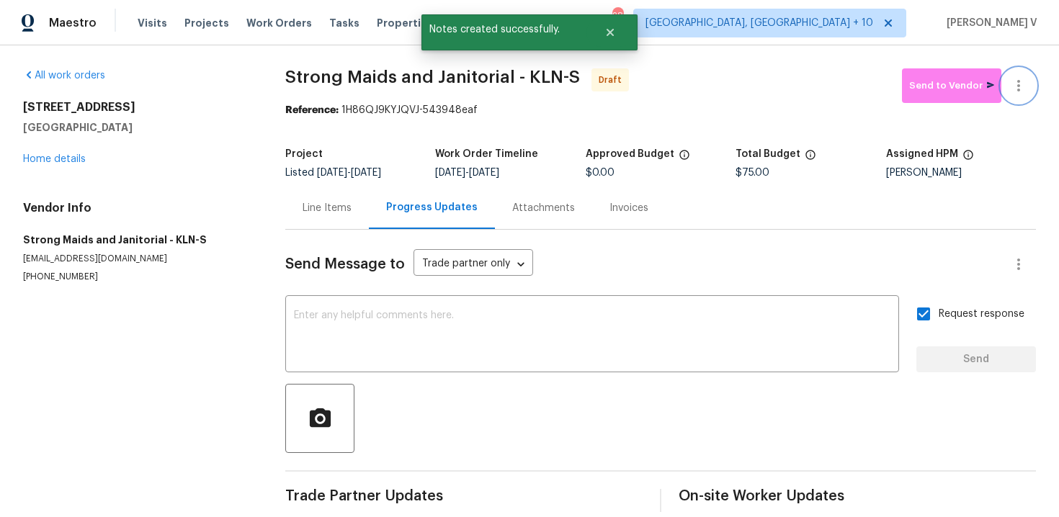
click at [1025, 71] on button "button" at bounding box center [1018, 85] width 35 height 35
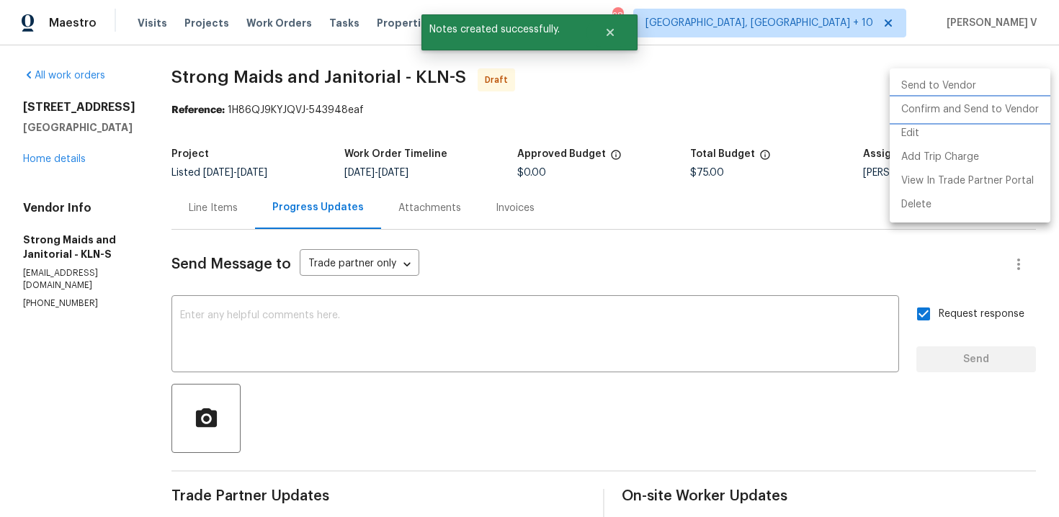
click at [917, 107] on li "Confirm and Send to Vendor" at bounding box center [970, 110] width 161 height 24
click at [321, 136] on div at bounding box center [529, 258] width 1059 height 517
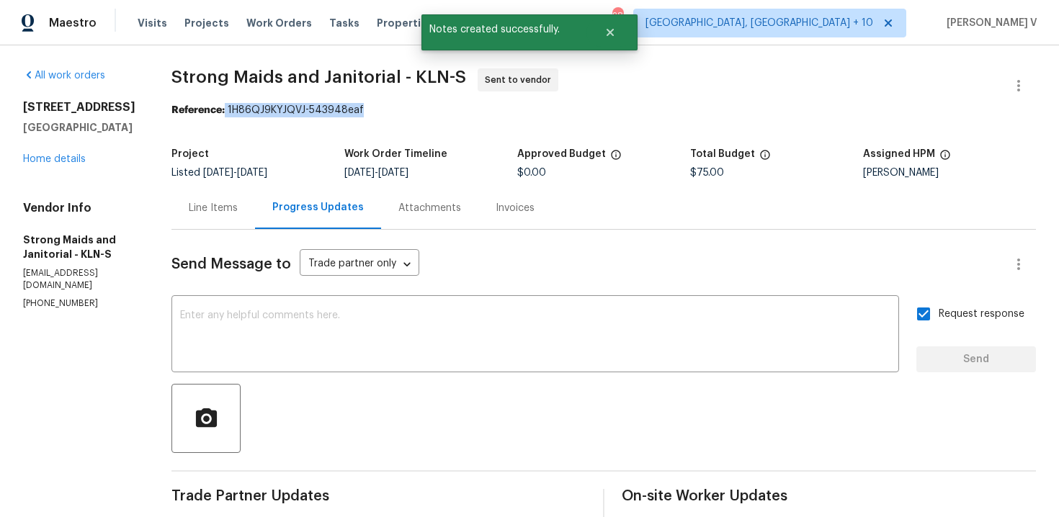
drag, startPoint x: 223, startPoint y: 113, endPoint x: 437, endPoint y: 112, distance: 214.0
click at [437, 112] on div "Reference: 1H86QJ9KYJQVJ-543948eaf" at bounding box center [603, 110] width 864 height 14
copy div "1H86QJ9KYJQVJ-543948eaf"
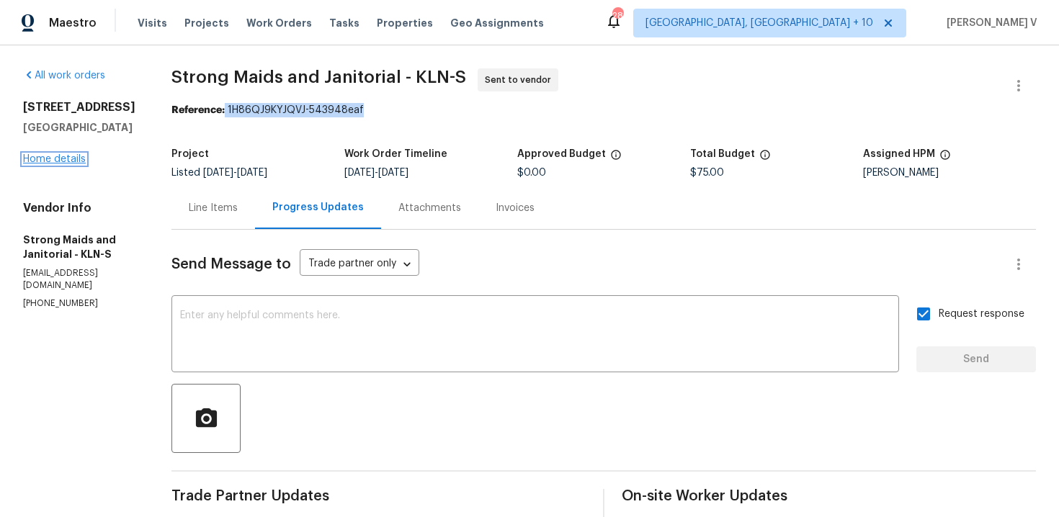
click at [73, 164] on link "Home details" at bounding box center [54, 159] width 63 height 10
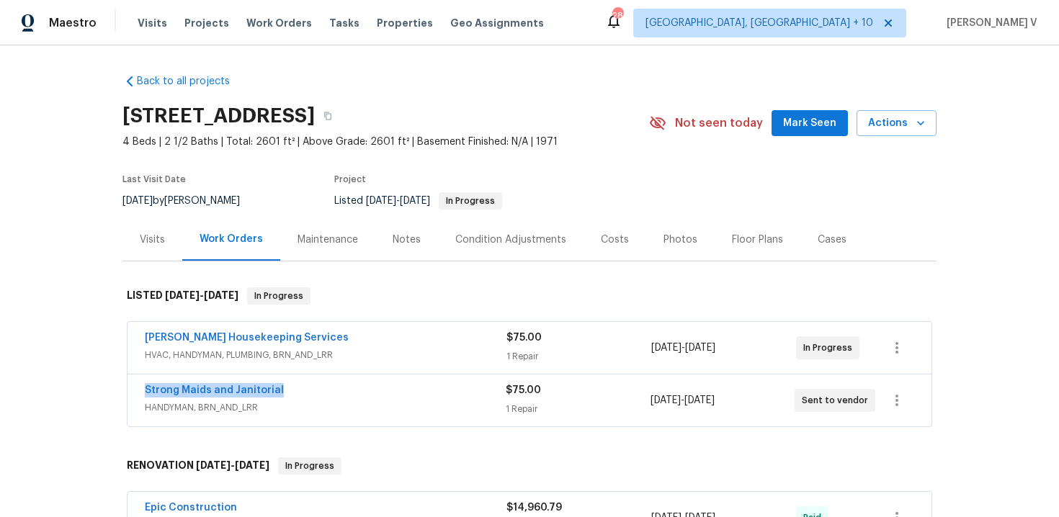
drag, startPoint x: 132, startPoint y: 391, endPoint x: 396, endPoint y: 391, distance: 264.4
click at [398, 391] on div "Strong Maids and Janitorial HANDYMAN, BRN_AND_LRR $75.00 1 Repair 8/26/2025 - 8…" at bounding box center [530, 401] width 804 height 52
copy link "Strong Maids and Janitorial"
click at [68, 186] on div "Back to all projects 3202 Magnolia Blvd, Temple, TX 76502 4 Beds | 2 1/2 Baths …" at bounding box center [529, 281] width 1059 height 472
drag, startPoint x: 125, startPoint y: 396, endPoint x: 365, endPoint y: 396, distance: 239.9
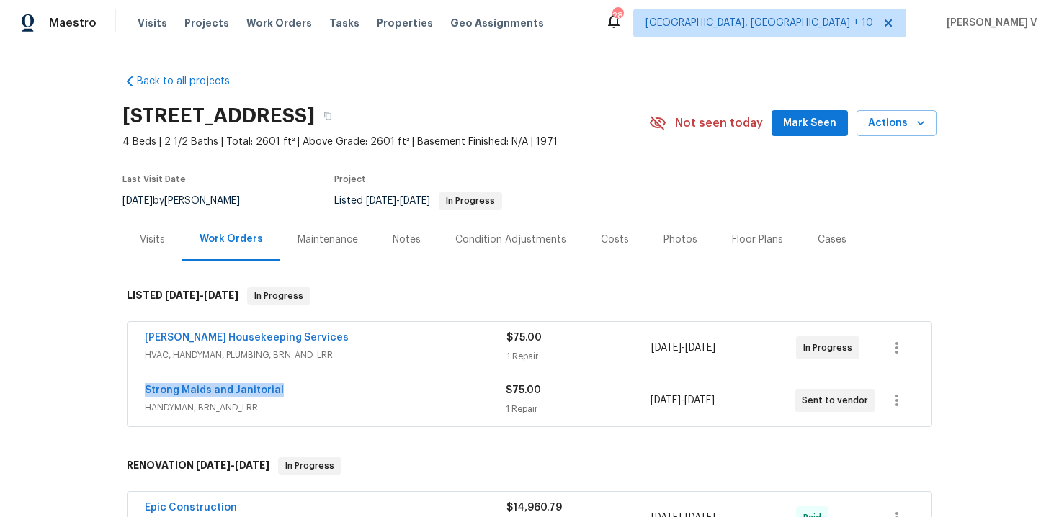
click at [368, 396] on div "Arelis Housekeeping Services HVAC, HANDYMAN, PLUMBING, BRN_AND_LRR $75.00 1 Rep…" at bounding box center [529, 375] width 814 height 112
copy link "Strong Maids and Janitorial"
click at [207, 383] on span "Strong Maids and Janitorial" at bounding box center [214, 390] width 139 height 14
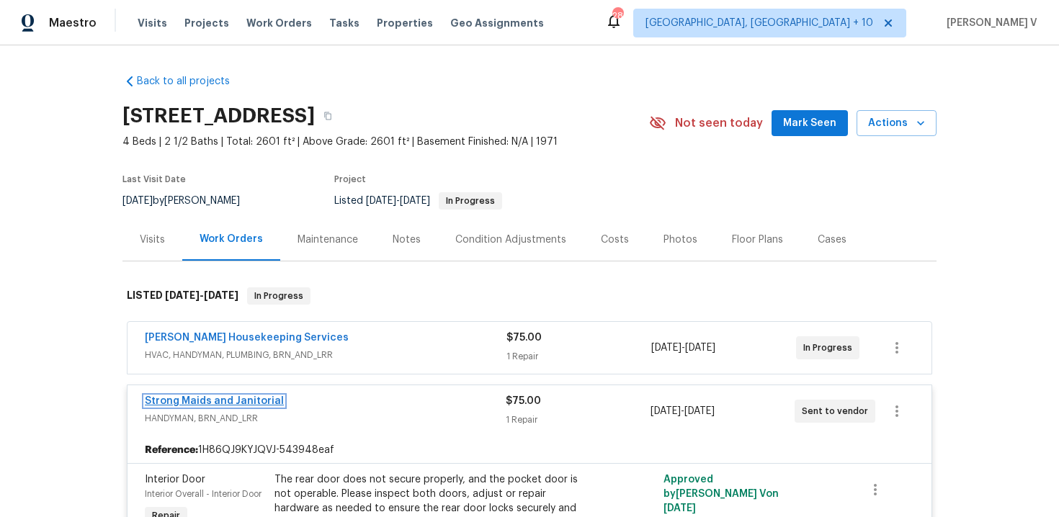
click at [194, 403] on link "Strong Maids and Janitorial" at bounding box center [214, 401] width 139 height 10
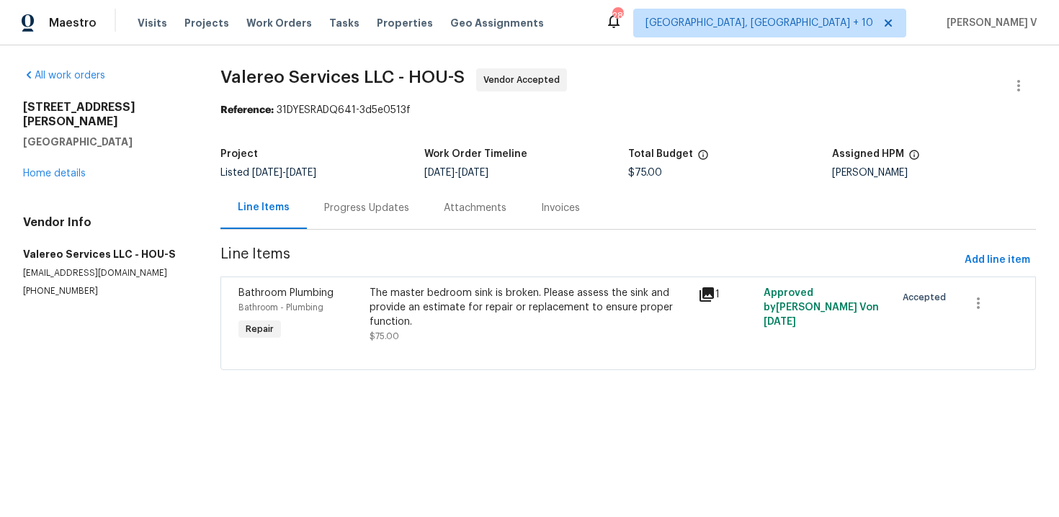
click at [339, 165] on div "Project" at bounding box center [322, 158] width 204 height 19
click at [342, 184] on div "Project Listed [DATE] - [DATE] Work Order Timeline [DATE] - [DATE] Total Budget…" at bounding box center [627, 163] width 815 height 46
click at [351, 213] on div "Progress Updates" at bounding box center [366, 208] width 85 height 14
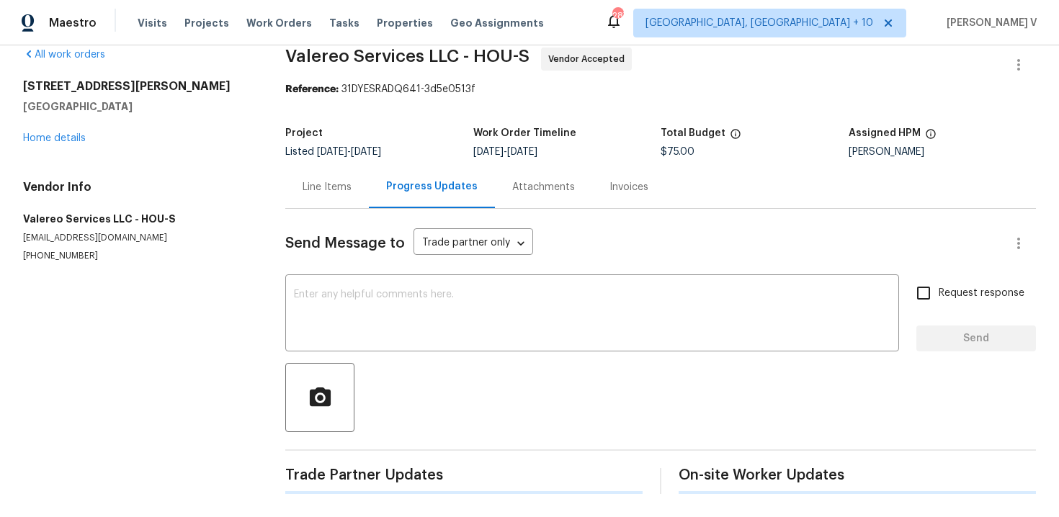
scroll to position [188, 0]
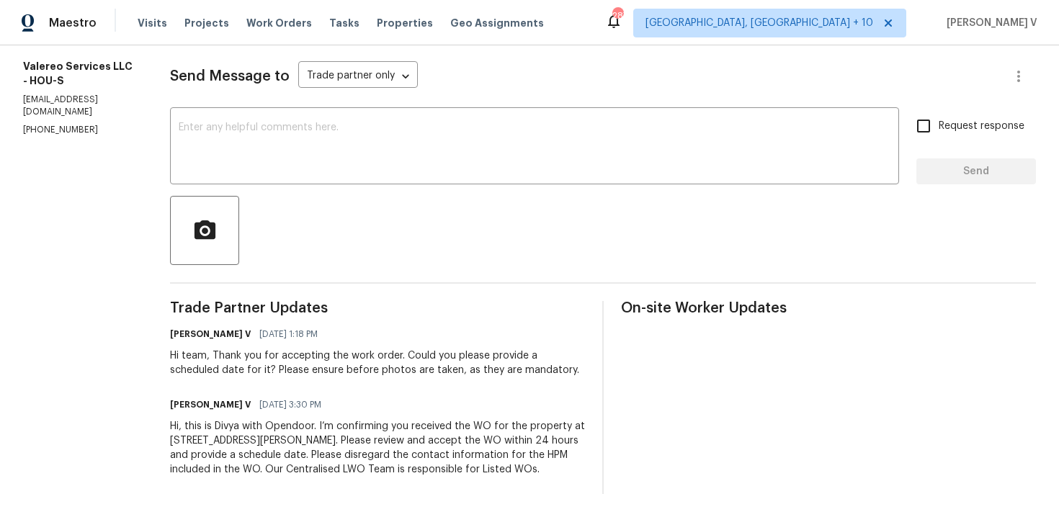
click at [48, 112] on section "All work orders [STREET_ADDRESS][PERSON_NAME] Home details Vendor Info Valereo …" at bounding box center [79, 187] width 112 height 614
copy p "[PHONE_NUMBER]"
click at [278, 184] on div "Send Message to Trade partner only Trade partner only ​ x ​ Request response Se…" at bounding box center [603, 268] width 866 height 452
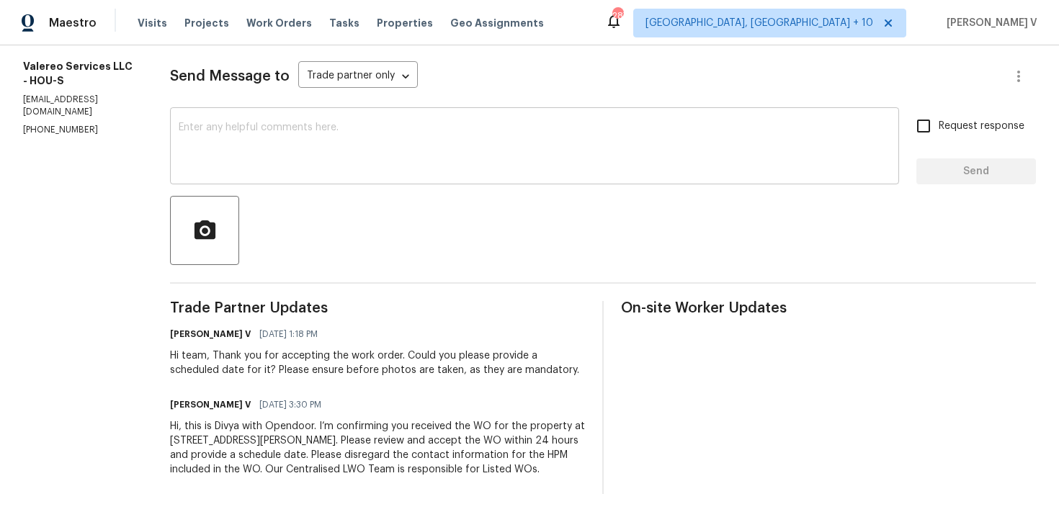
click at [348, 148] on textarea at bounding box center [535, 147] width 712 height 50
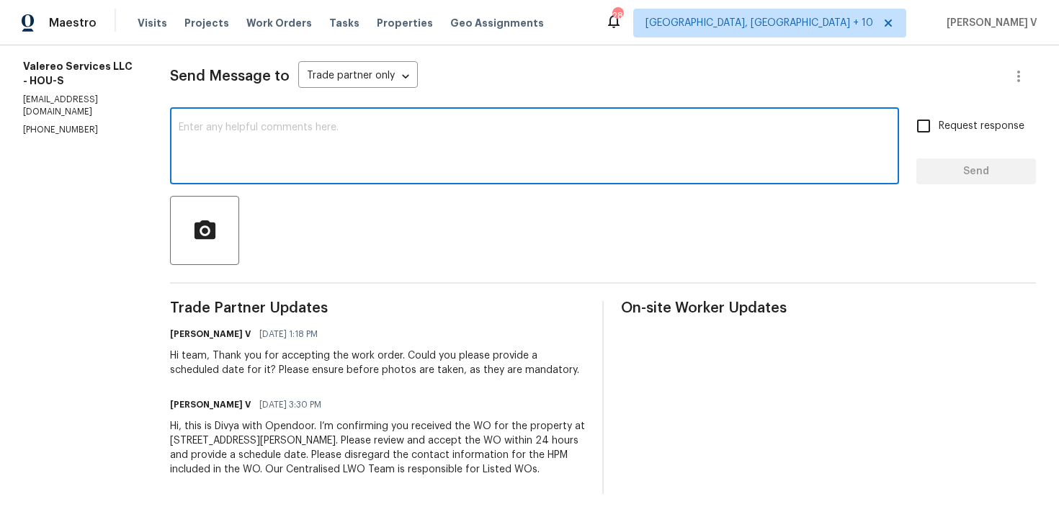
paste textarea "Hello! We've sent you a text to get an update on the work order. Could you plea…"
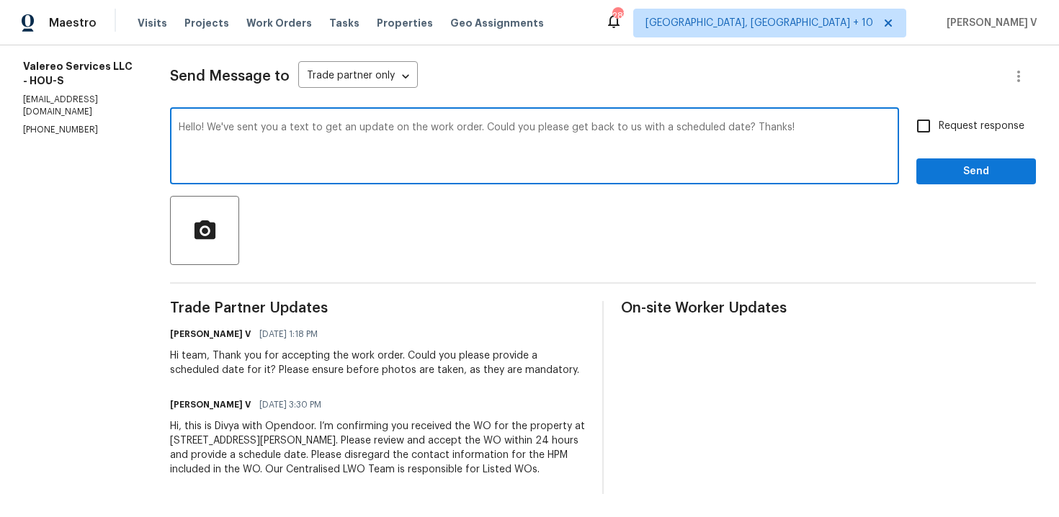
type textarea "Hello! We've sent you a text to get an update on the work order. Could you plea…"
click at [913, 133] on input "Request response" at bounding box center [923, 126] width 30 height 30
checkbox input "true"
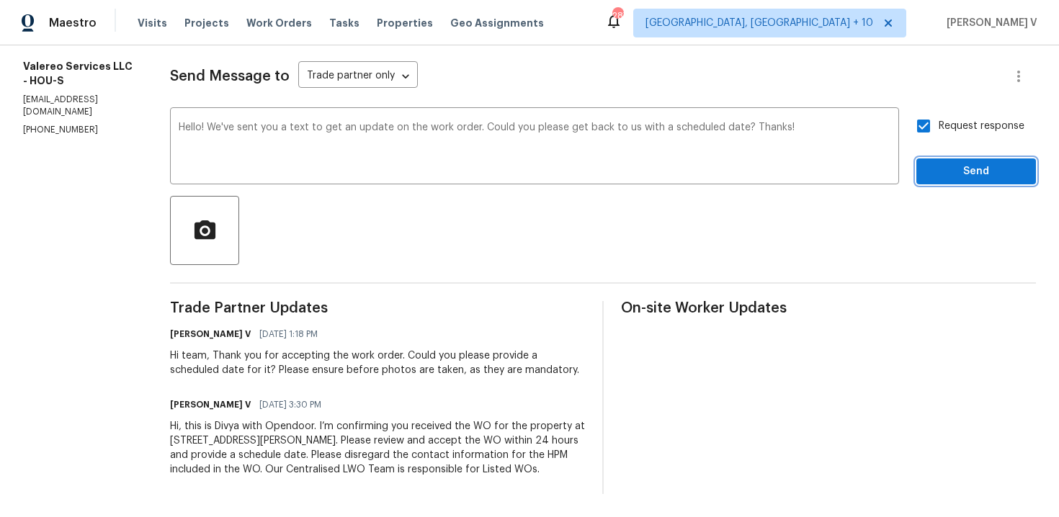
click at [946, 167] on span "Send" at bounding box center [976, 172] width 97 height 18
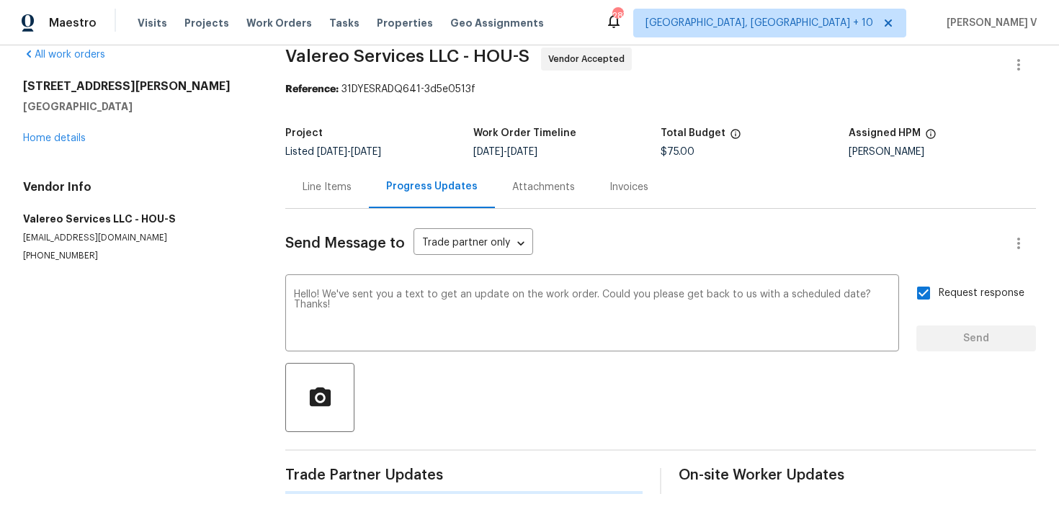
scroll to position [21, 0]
